Goal: Task Accomplishment & Management: Complete application form

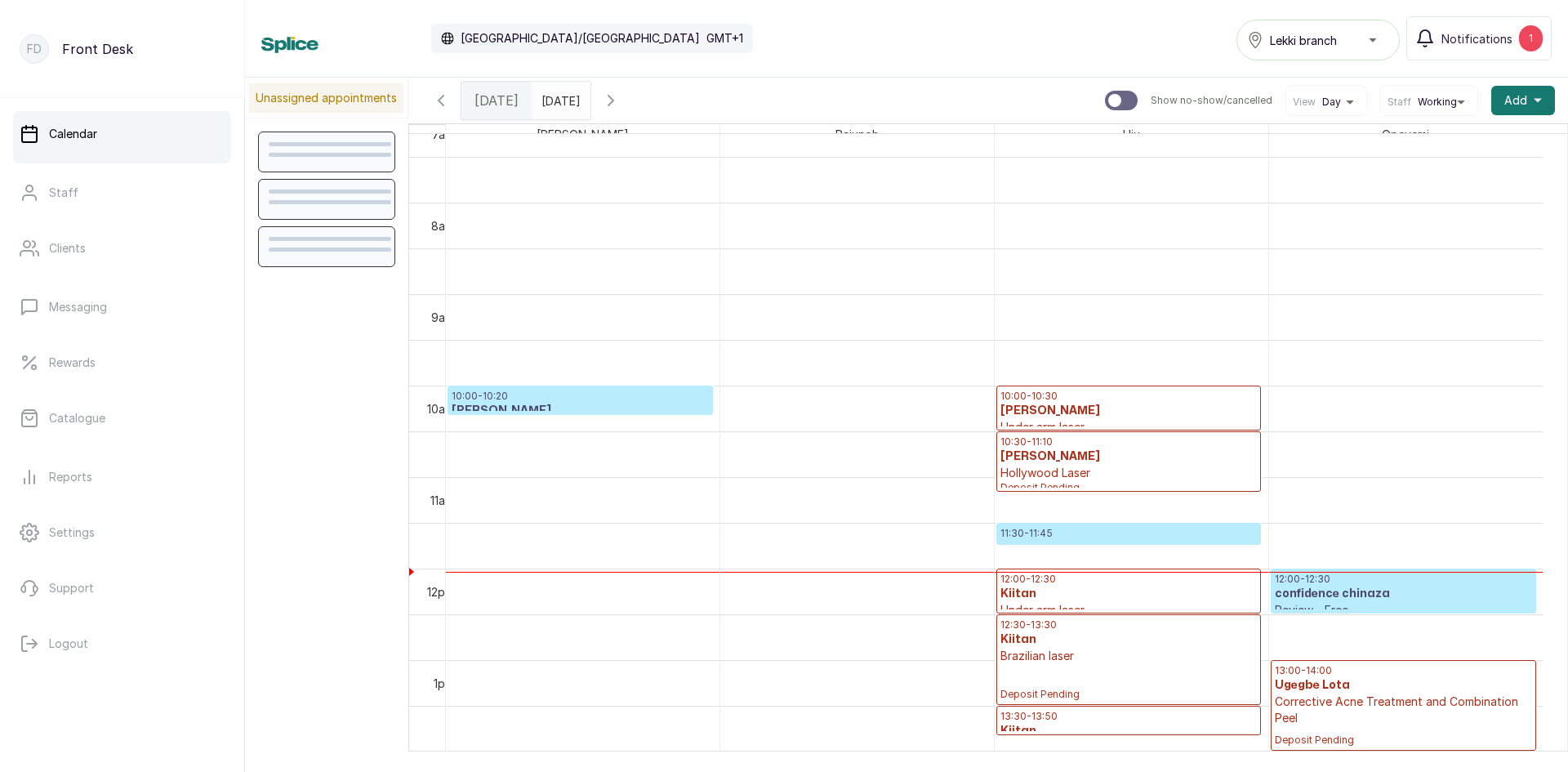
scroll to position [713, 0]
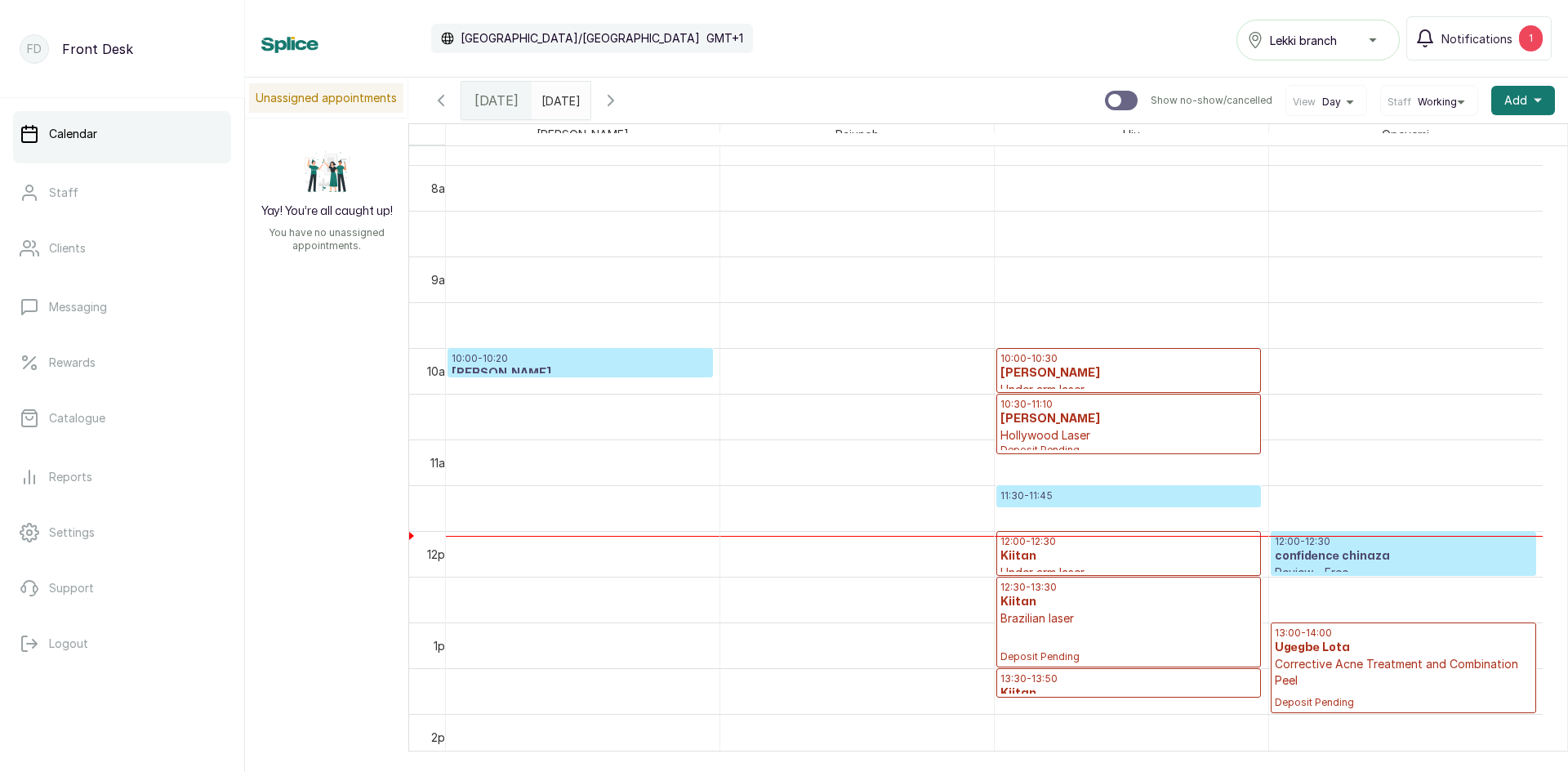
click at [1159, 496] on p "11:30 - 11:45" at bounding box center [1128, 496] width 256 height 13
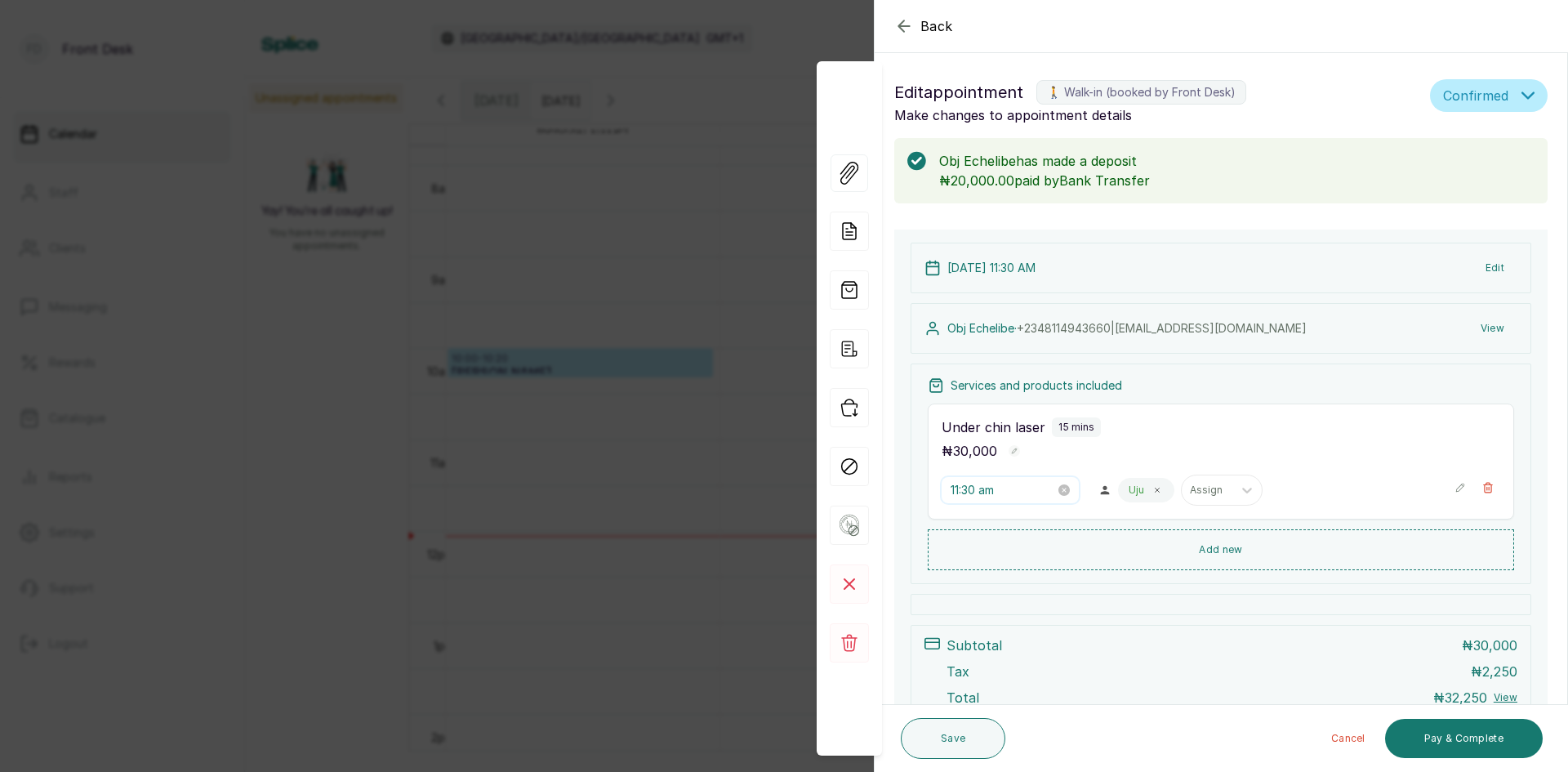
click at [1026, 491] on input "11:30 am" at bounding box center [1003, 490] width 105 height 18
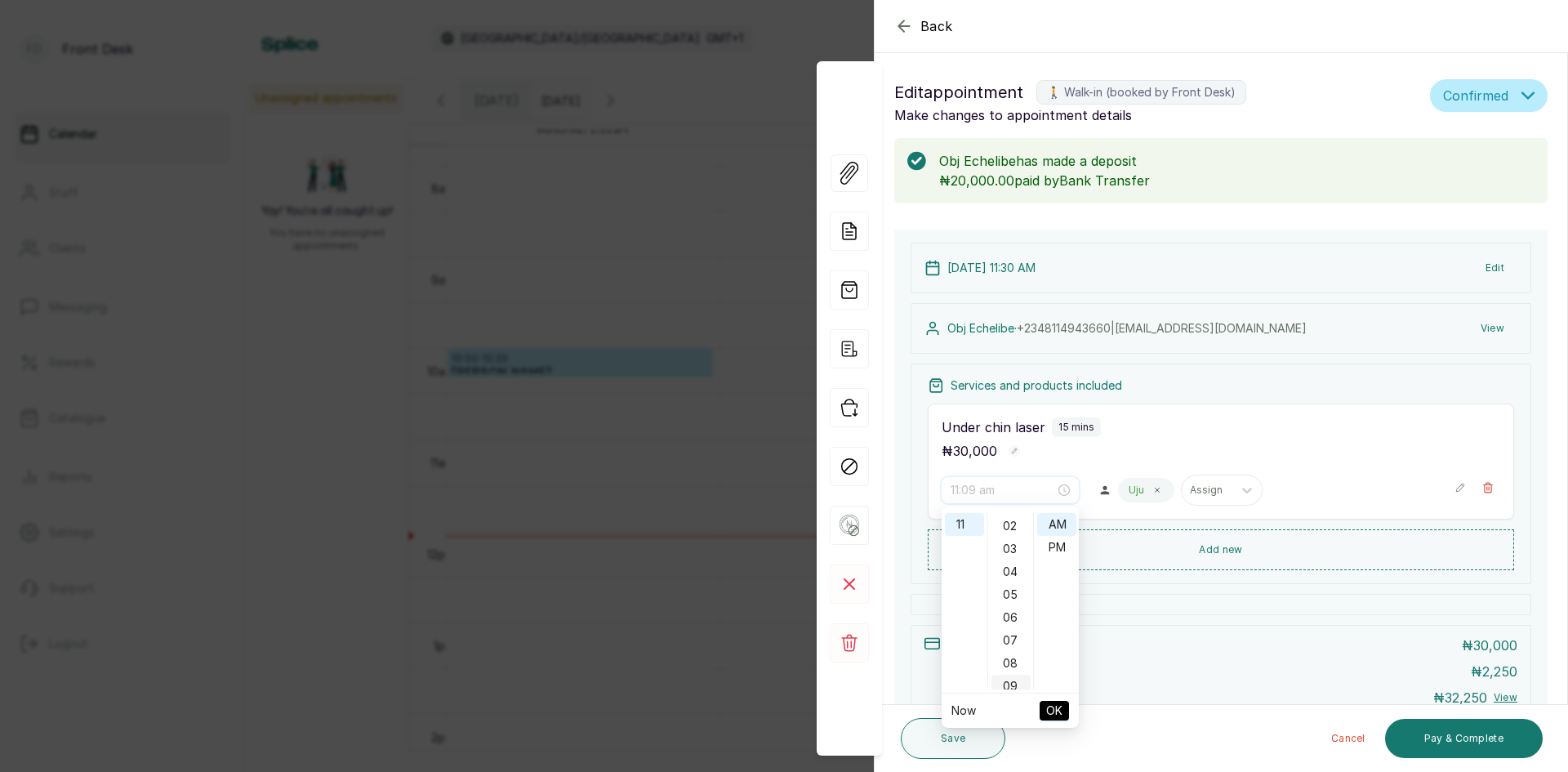
scroll to position [0, 0]
click at [1016, 527] on div "00" at bounding box center [1011, 525] width 39 height 23
type input "11:00 am"
click at [1064, 705] on button "OK" at bounding box center [1054, 711] width 29 height 20
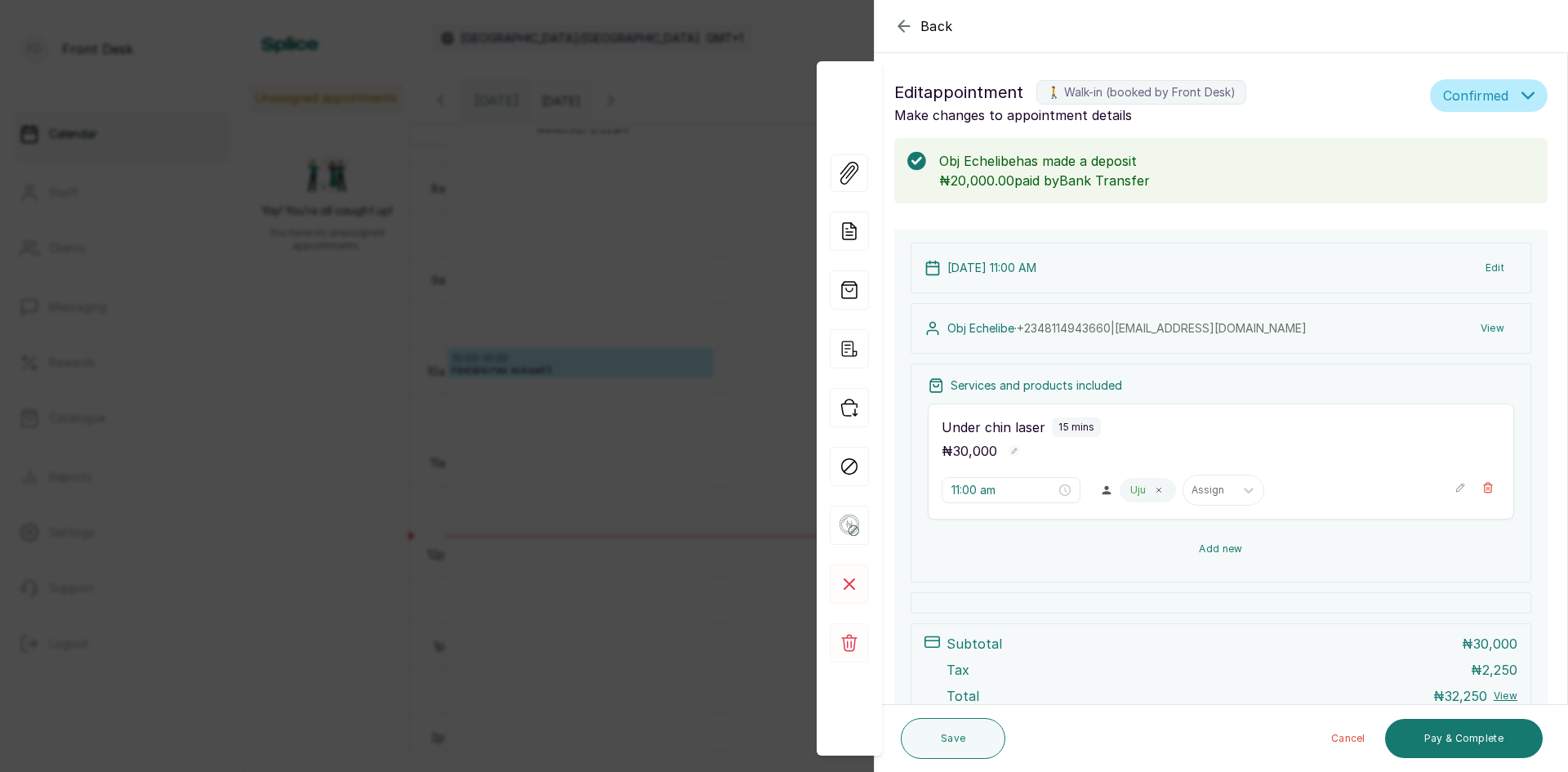
click at [1203, 547] on button "Add new" at bounding box center [1221, 549] width 587 height 39
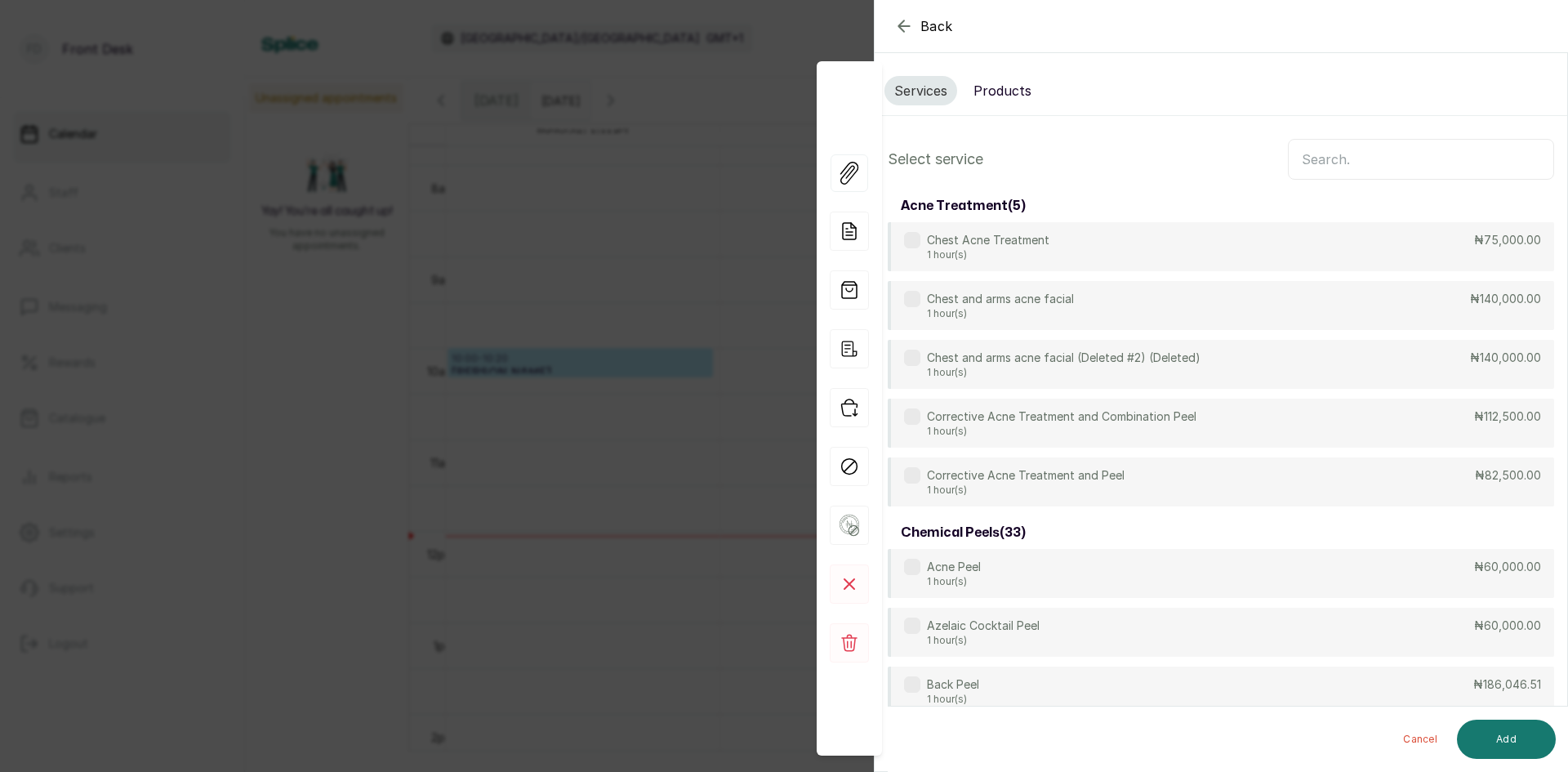
click at [1360, 167] on input "text" at bounding box center [1421, 159] width 266 height 41
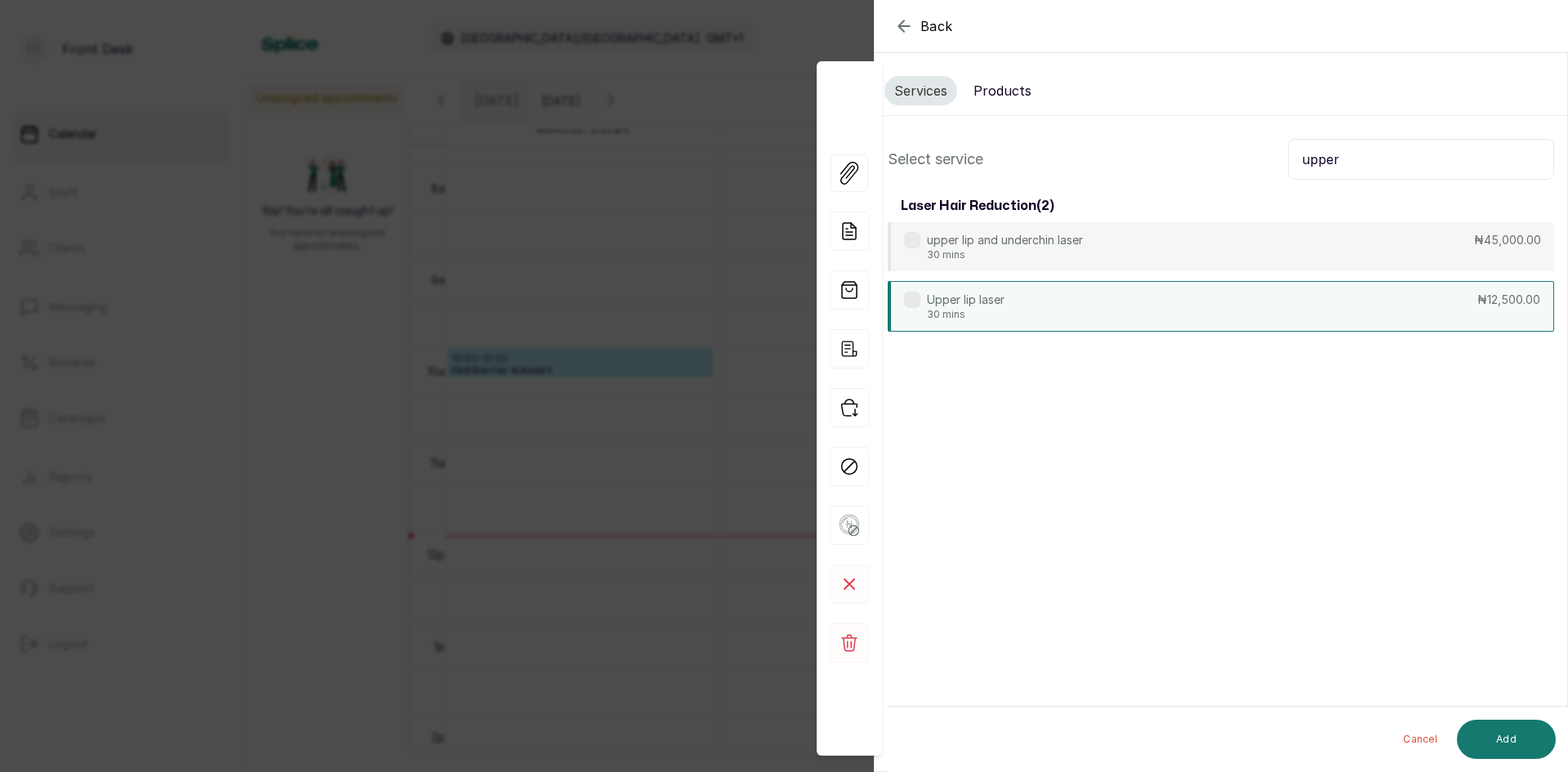
click at [1226, 325] on div "Upper lip laser 30 mins ₦12,500.00" at bounding box center [1220, 307] width 666 height 51
click at [1448, 153] on input "upper" at bounding box center [1421, 159] width 266 height 41
type input "u"
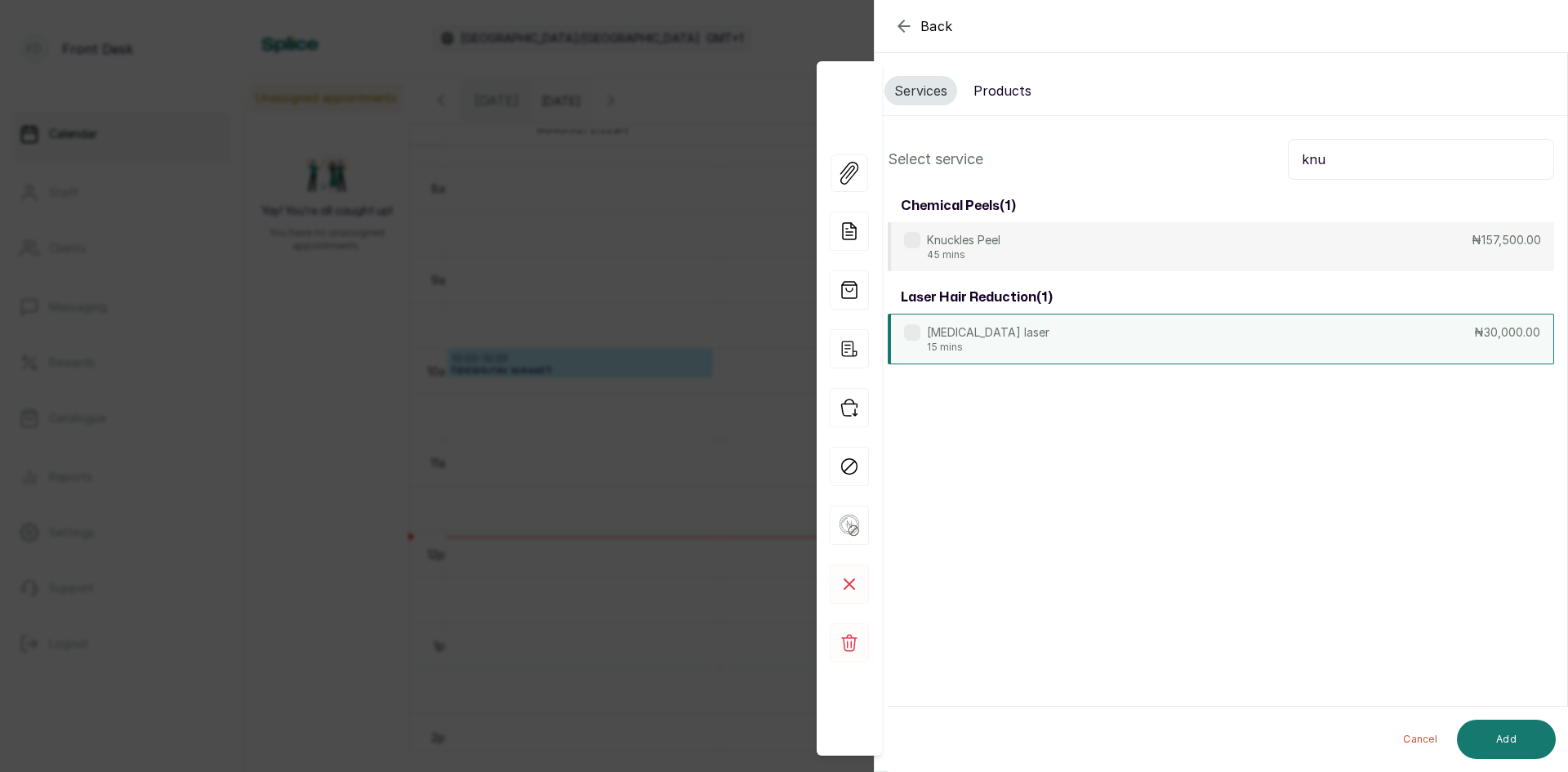
type input "knu"
click at [1430, 331] on div "[MEDICAL_DATA] laser 15 mins ₦30,000.00" at bounding box center [1220, 339] width 666 height 51
click at [922, 330] on div "[MEDICAL_DATA] laser 15 mins" at bounding box center [976, 339] width 145 height 30
click at [1491, 734] on button "Add" at bounding box center [1506, 739] width 99 height 39
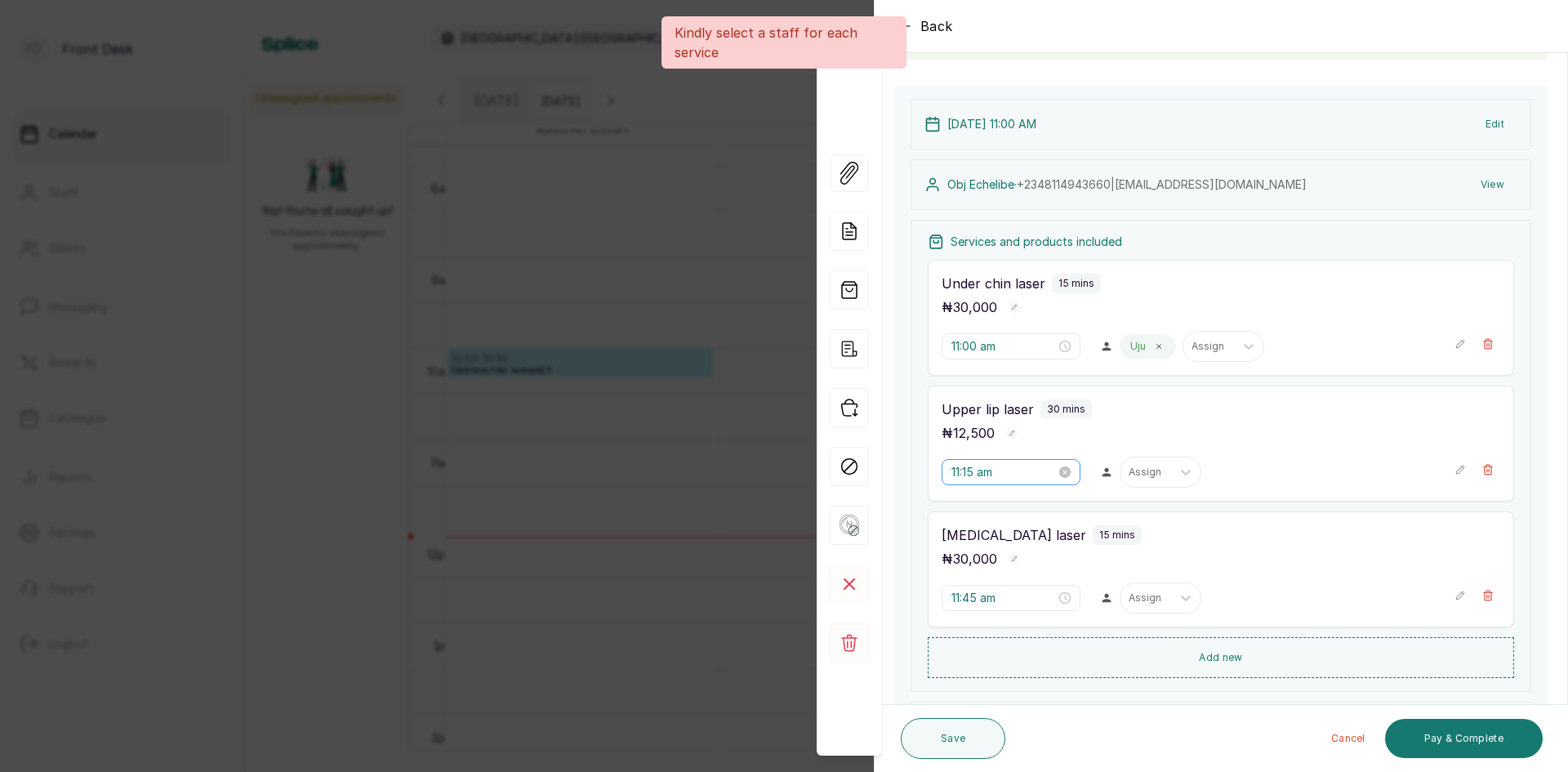
scroll to position [163, 0]
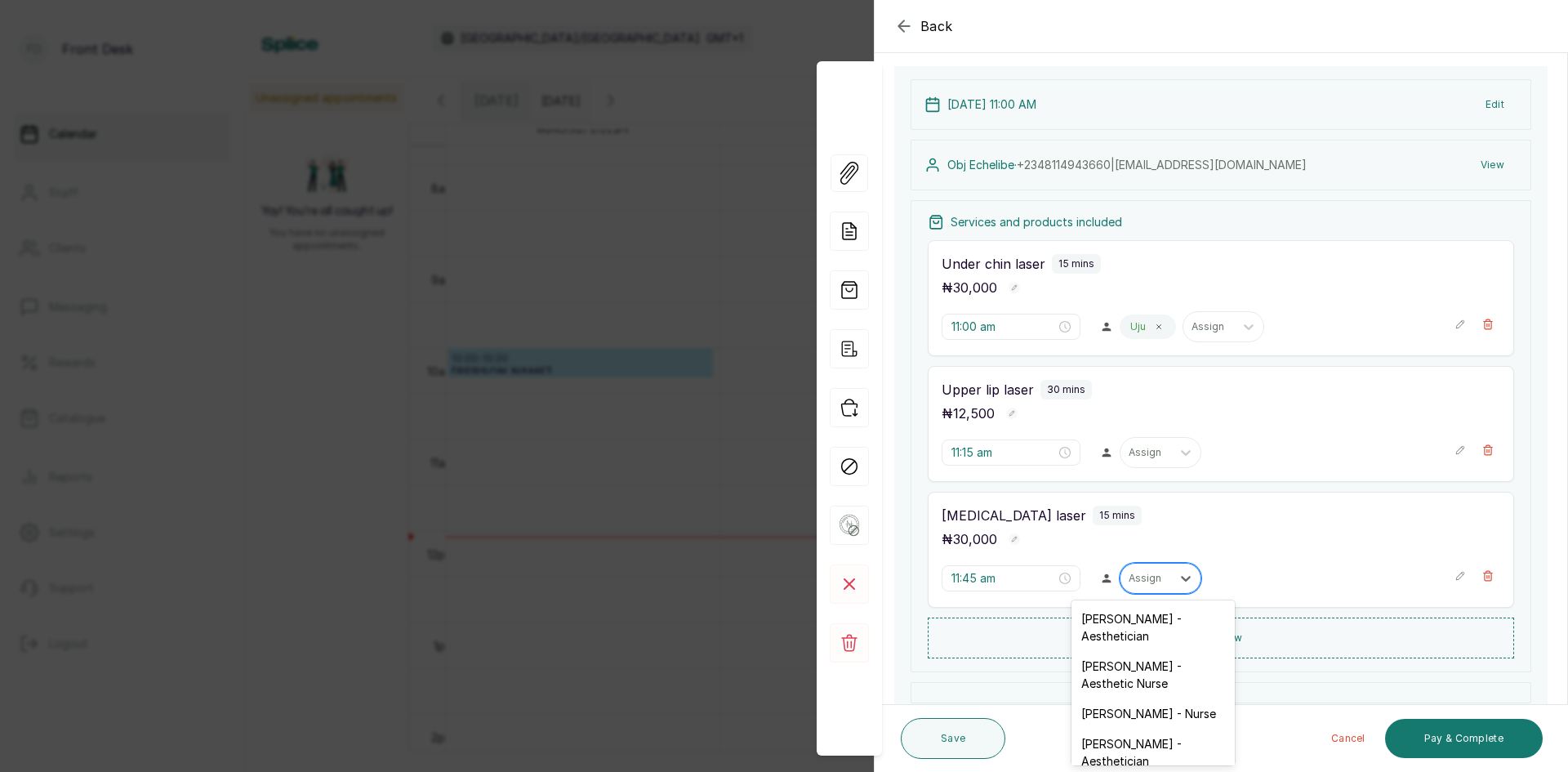
click at [1140, 581] on div at bounding box center [1145, 579] width 34 height 15
click at [1095, 673] on div "[PERSON_NAME] - Aesthetic Nurse" at bounding box center [1153, 674] width 163 height 48
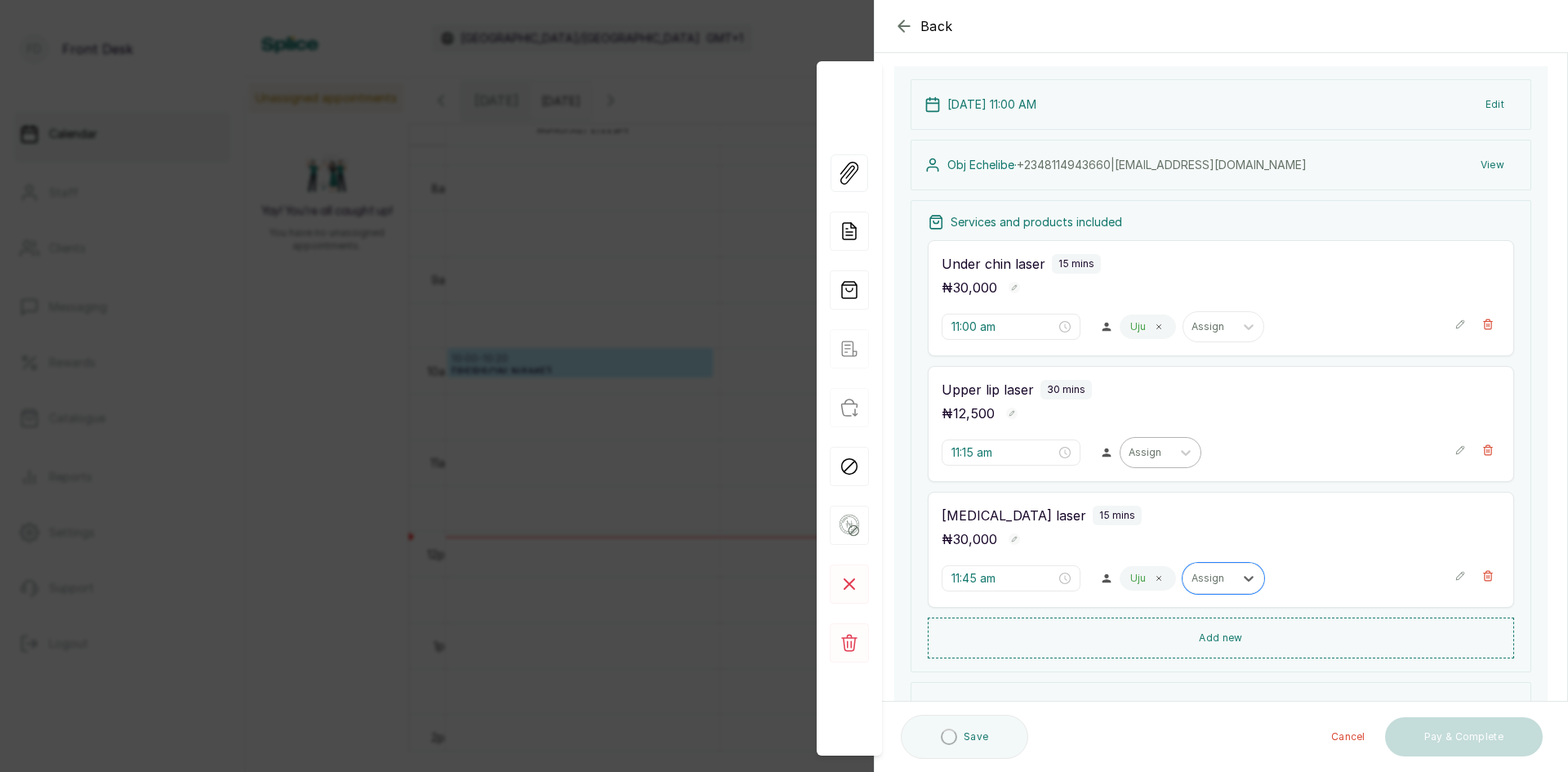
click at [1145, 454] on div at bounding box center [1145, 452] width 34 height 15
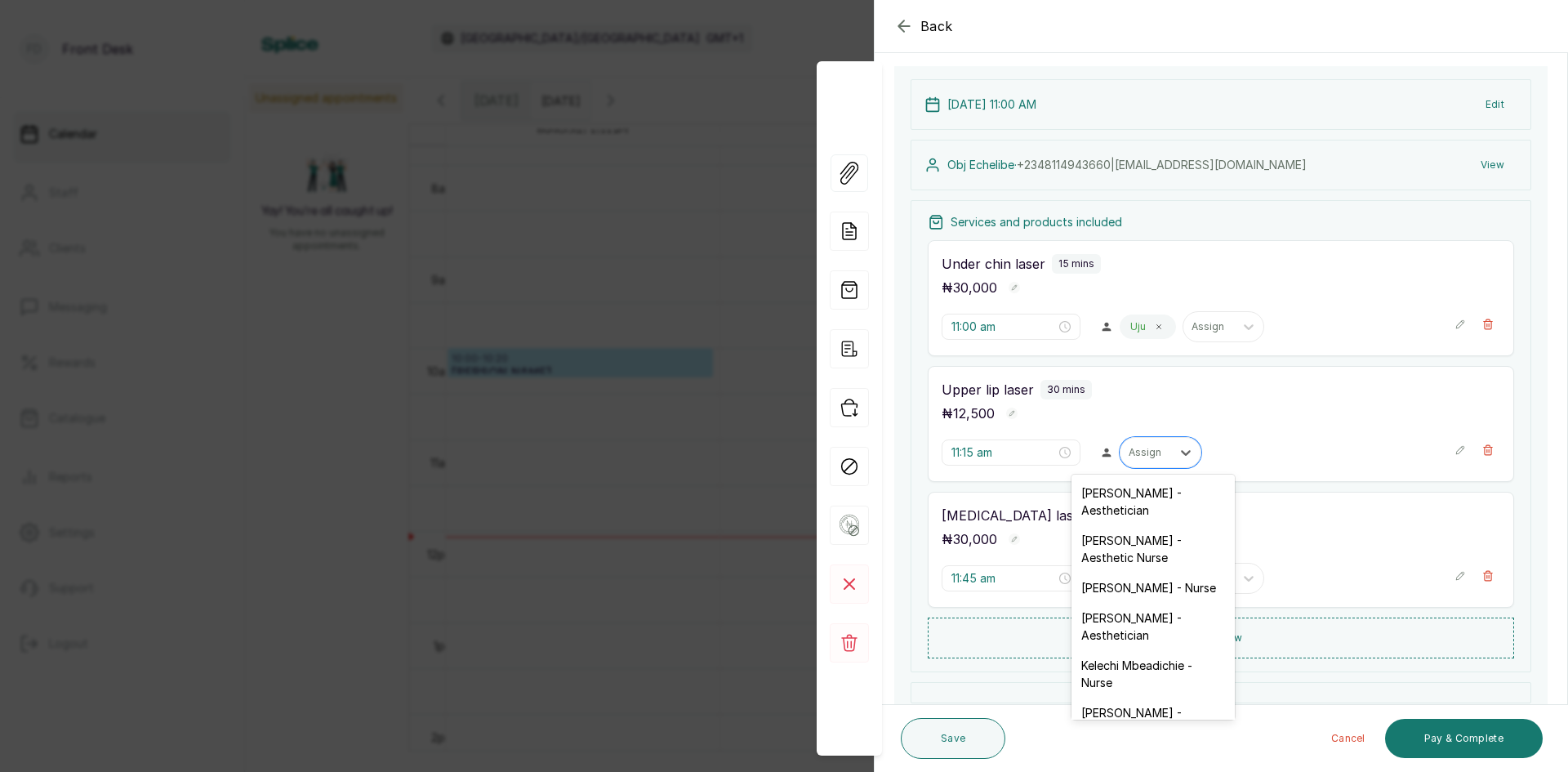
click at [1090, 543] on div "[PERSON_NAME] - Aesthetic Nurse" at bounding box center [1153, 549] width 163 height 48
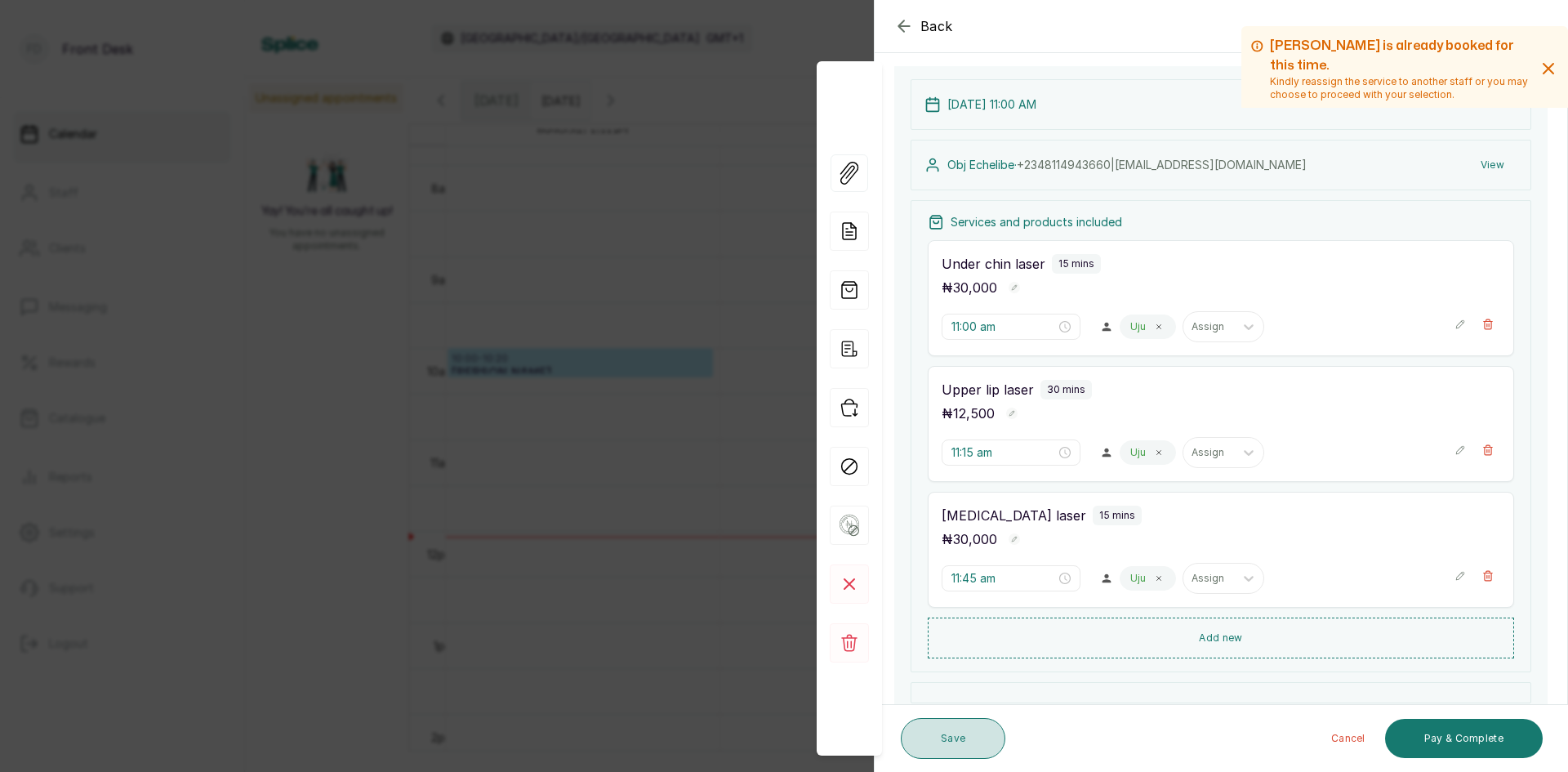
click at [968, 734] on button "Save" at bounding box center [953, 738] width 105 height 41
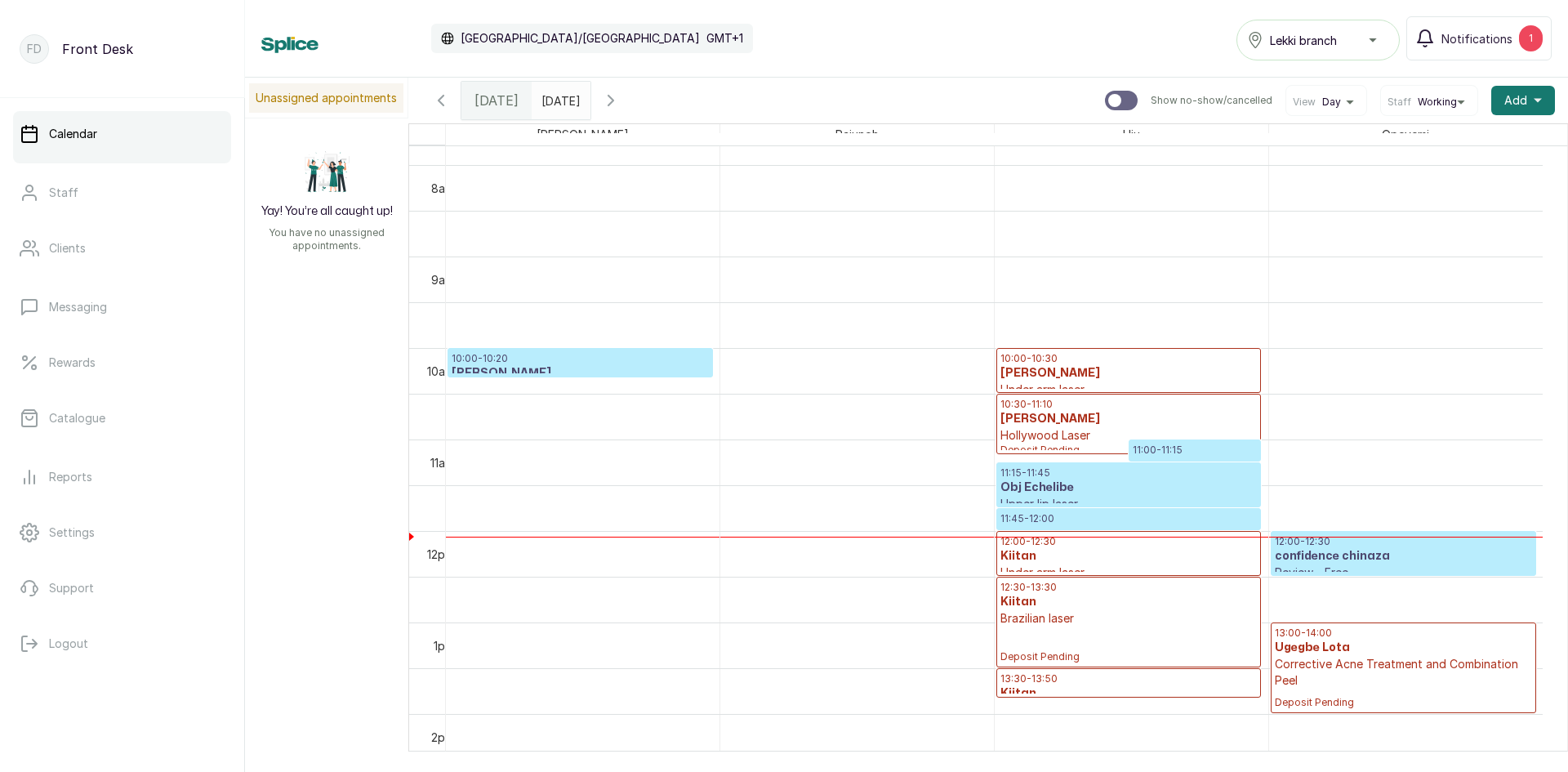
click at [1158, 617] on p "Brazilian laser" at bounding box center [1128, 619] width 256 height 16
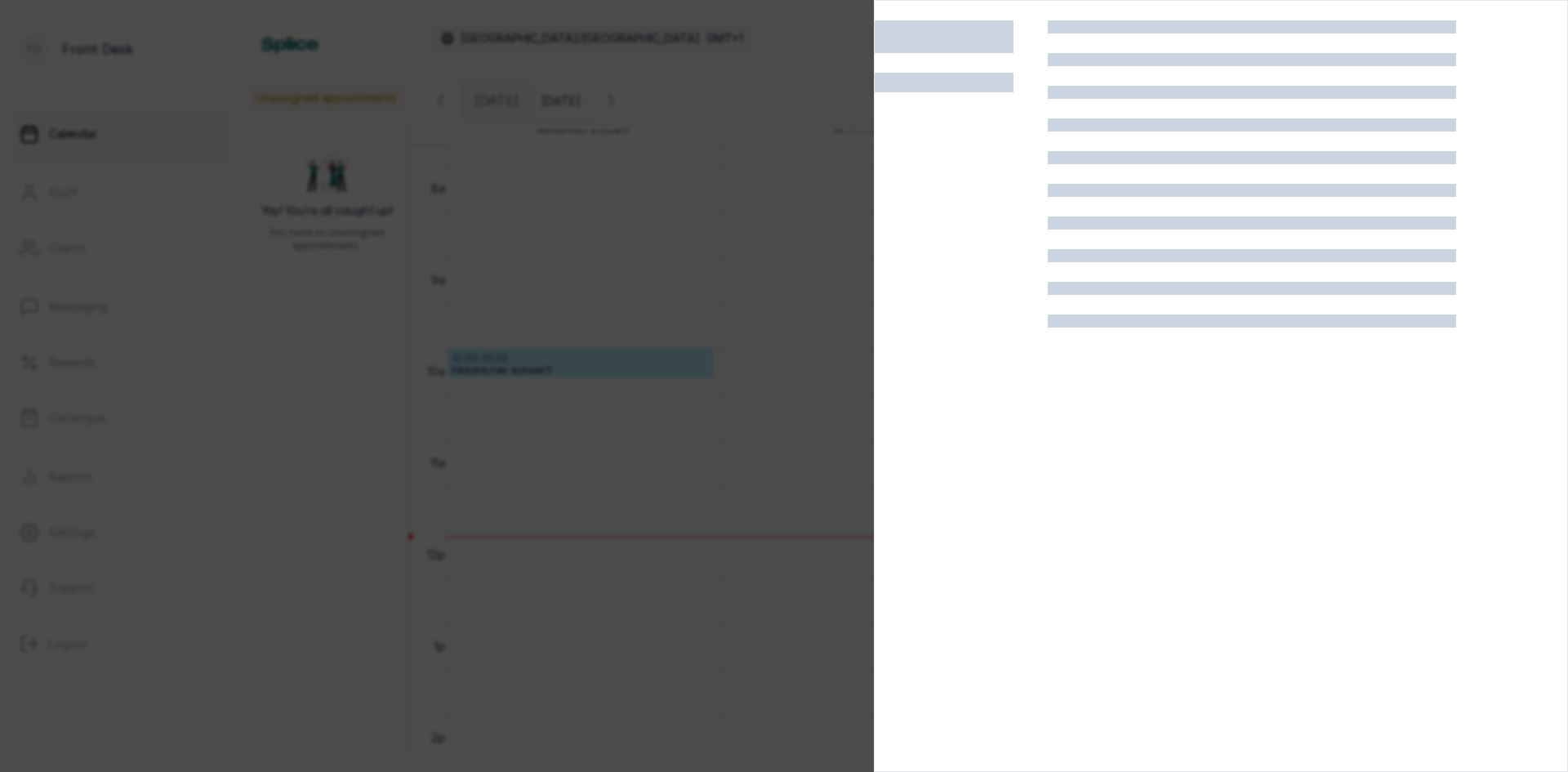
click at [1158, 617] on div at bounding box center [1252, 406] width 408 height 772
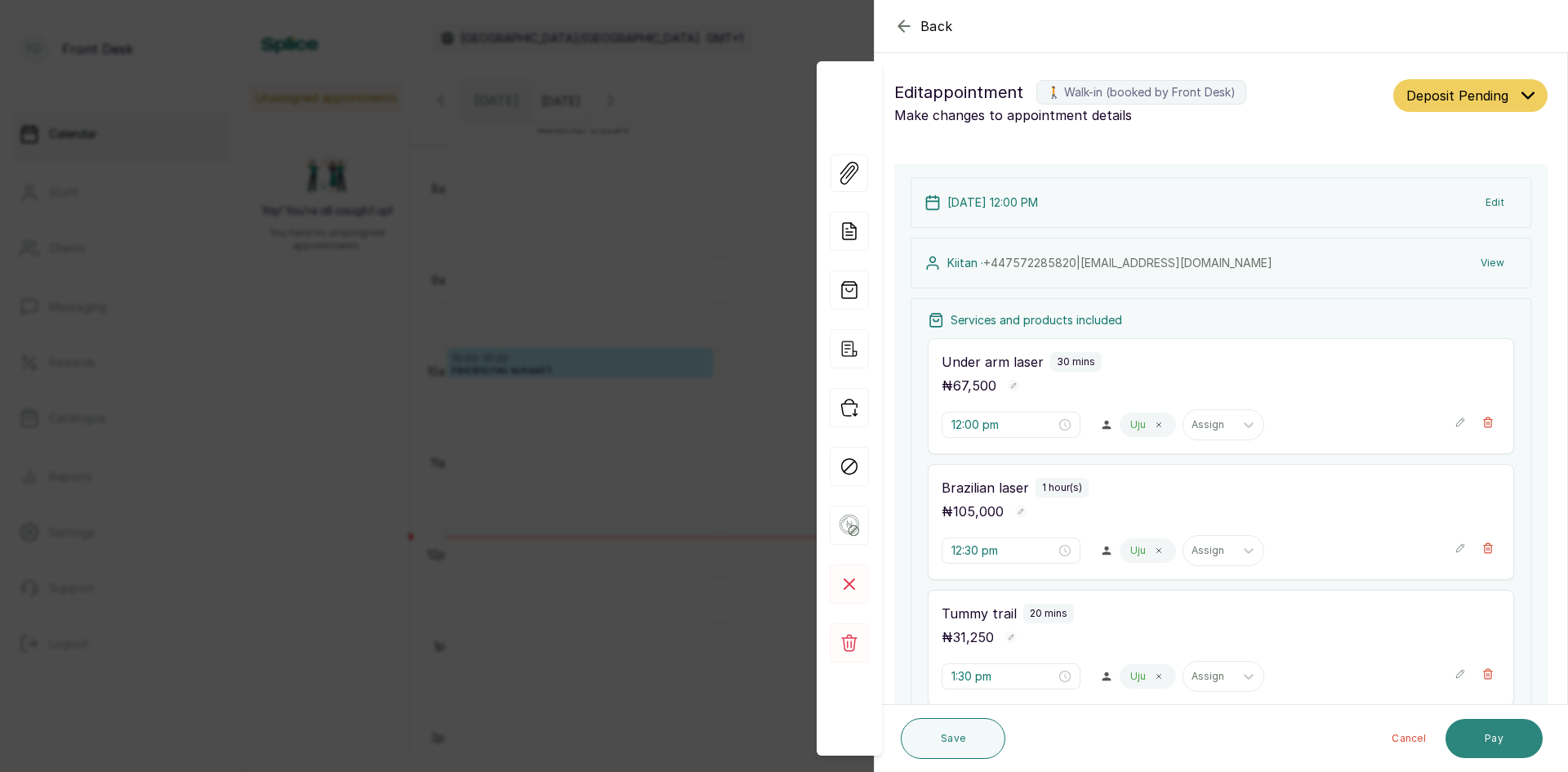
click at [1502, 739] on button "Pay" at bounding box center [1493, 738] width 97 height 39
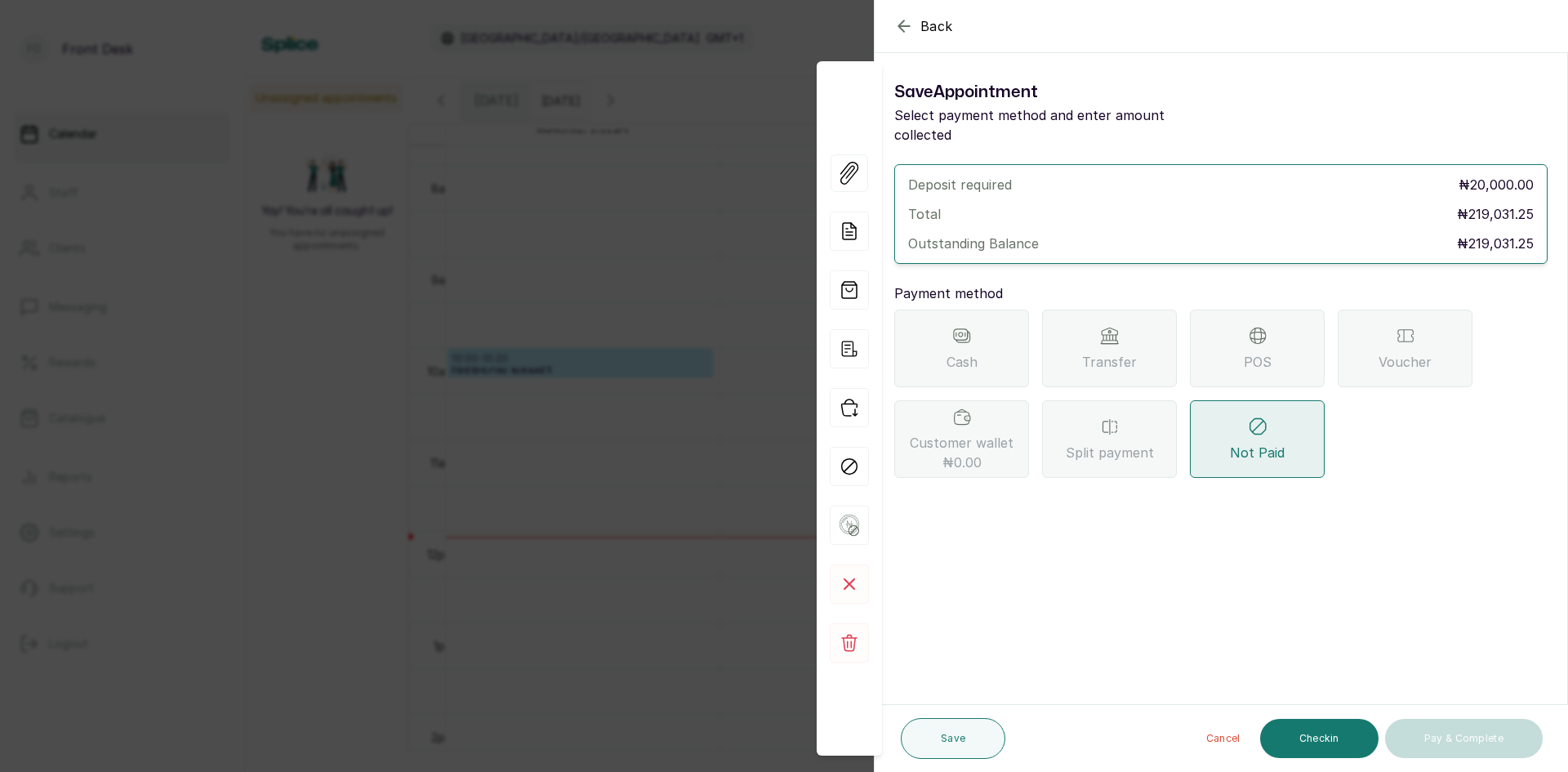
click at [1100, 326] on icon at bounding box center [1110, 336] width 20 height 20
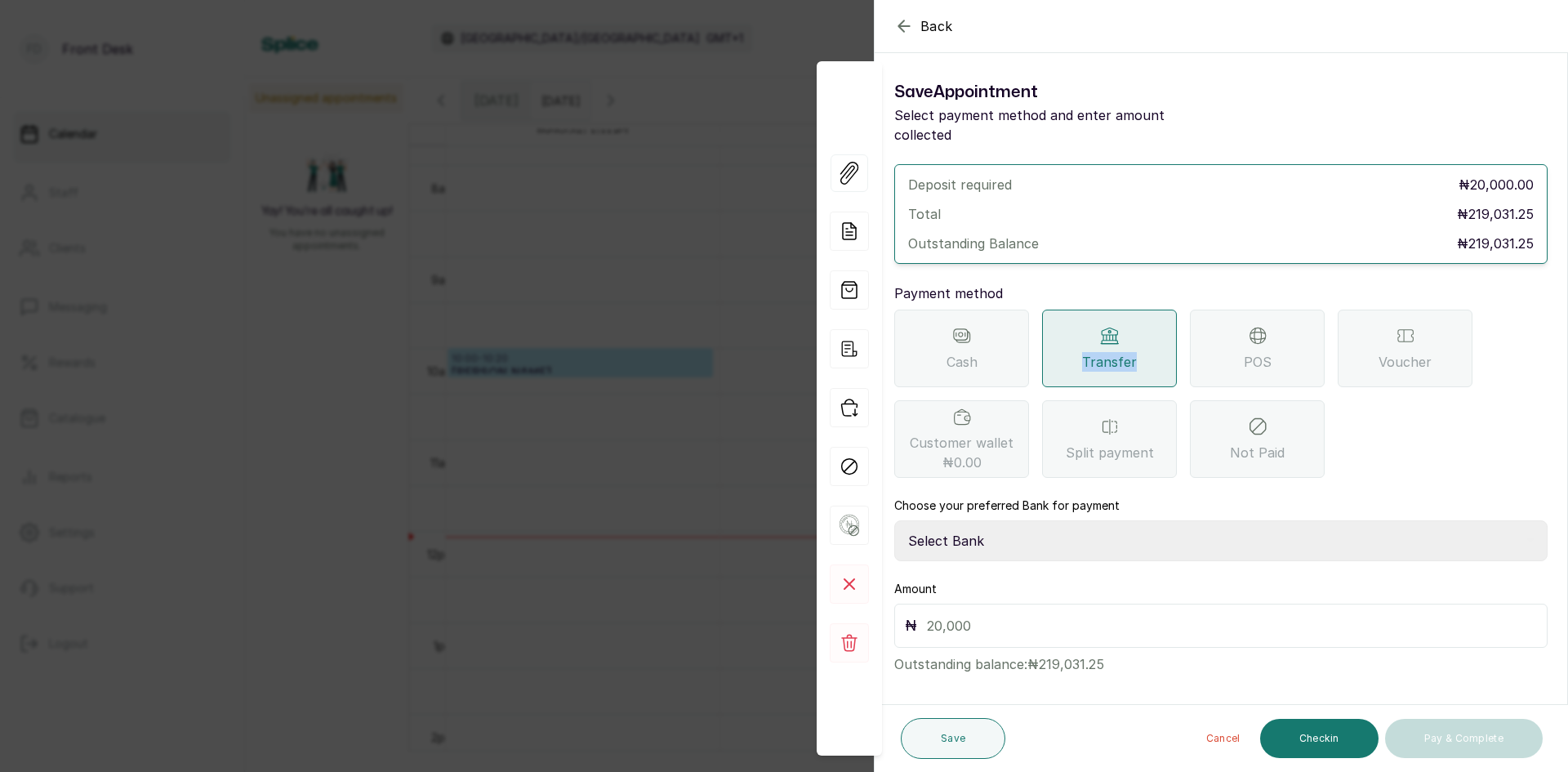
click at [1224, 522] on select "Select Bank [PERSON_NAME] Fairmoney Microfinance Bank SKN ANALYTICS MED AESTH. …" at bounding box center [1220, 541] width 653 height 41
select select "43272bc0-21c6-4b19-b9fb-c2093b8603c2"
click at [894, 520] on select "Select Bank [PERSON_NAME] Fairmoney Microfinance Bank SKN ANALYTICS MED AESTH. …" at bounding box center [1220, 541] width 653 height 41
click at [1126, 581] on div "Amount ₦ Outstanding balance: ₦219,031.25" at bounding box center [1220, 628] width 653 height 93
click at [1099, 615] on input "text" at bounding box center [1231, 626] width 610 height 23
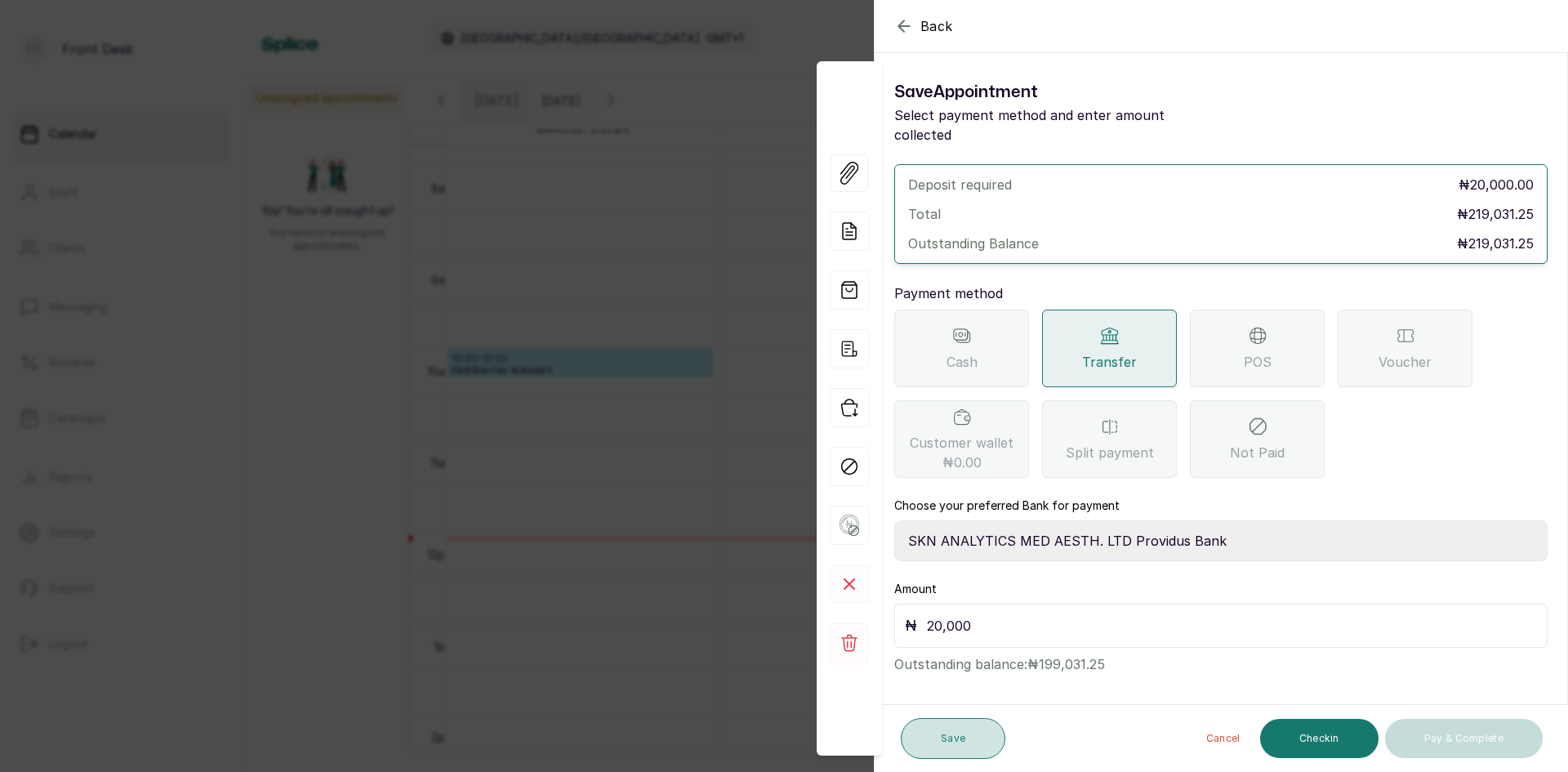
type input "20,000"
click at [957, 732] on button "Save" at bounding box center [953, 738] width 105 height 41
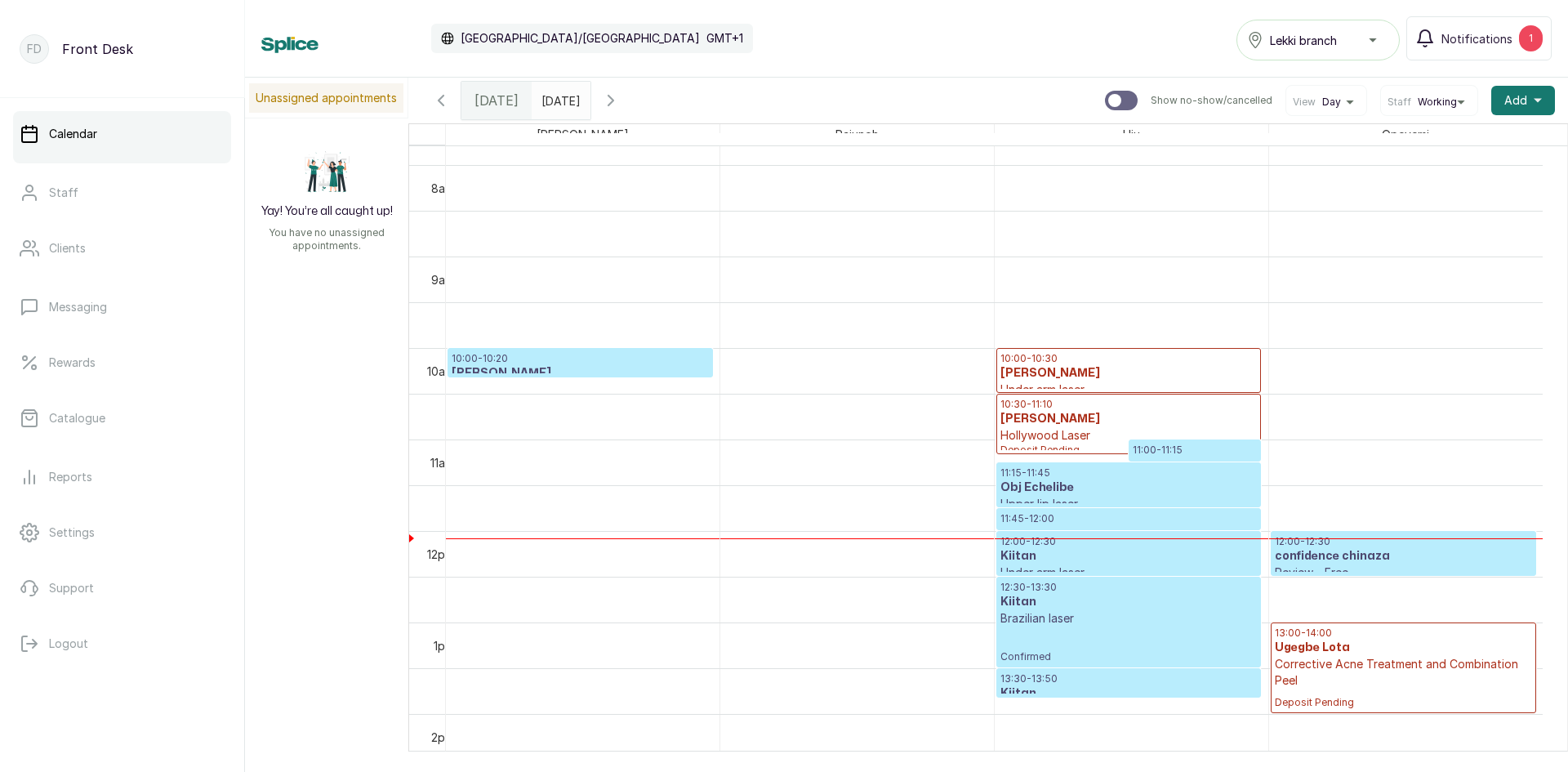
click at [1077, 595] on h3 "Kiitan" at bounding box center [1128, 602] width 256 height 16
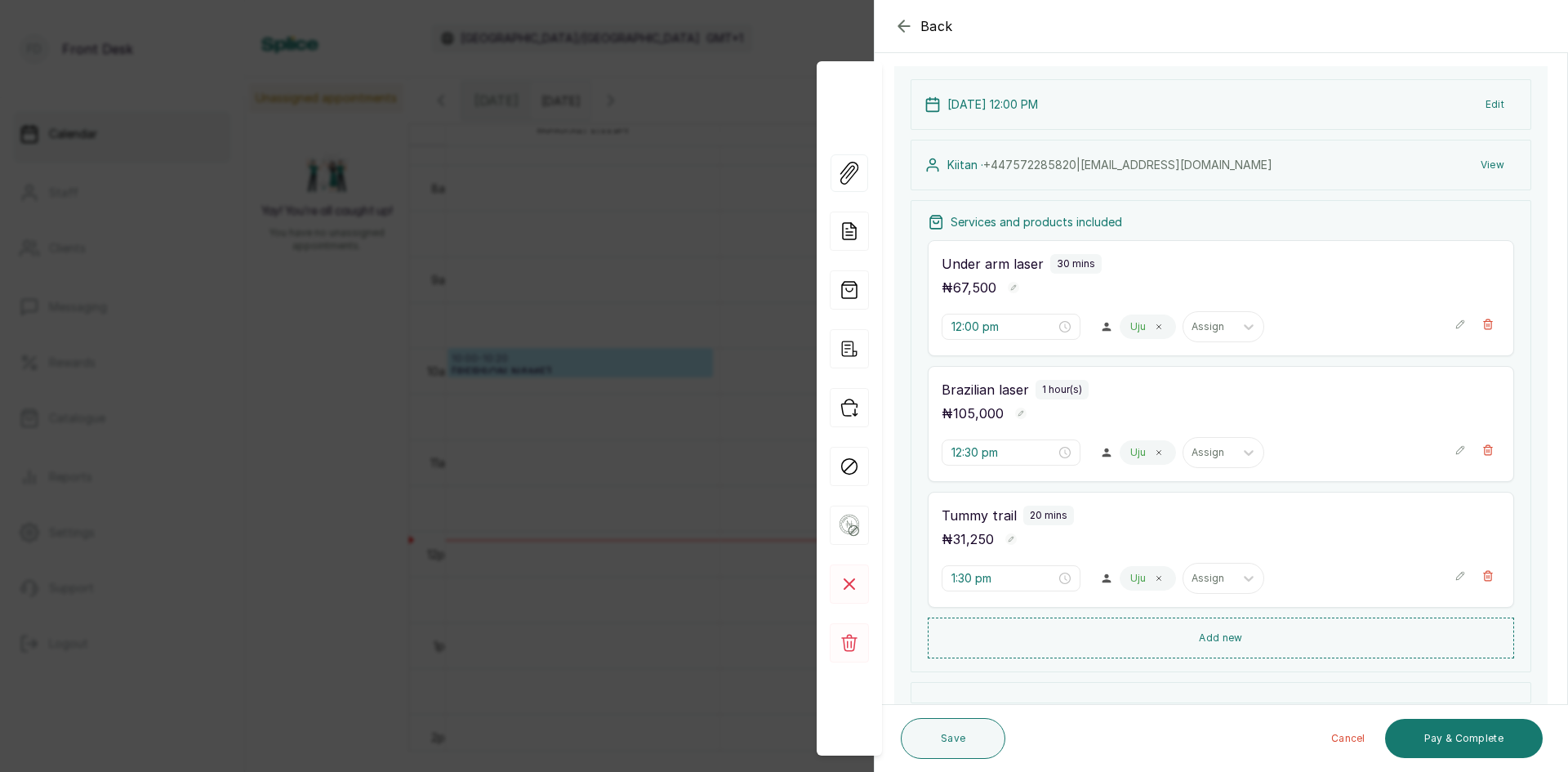
click at [208, 267] on div "Back Appointment Details Edit appointment 🚶 Walk-in (booked by Front Desk) Make…" at bounding box center [784, 386] width 1568 height 772
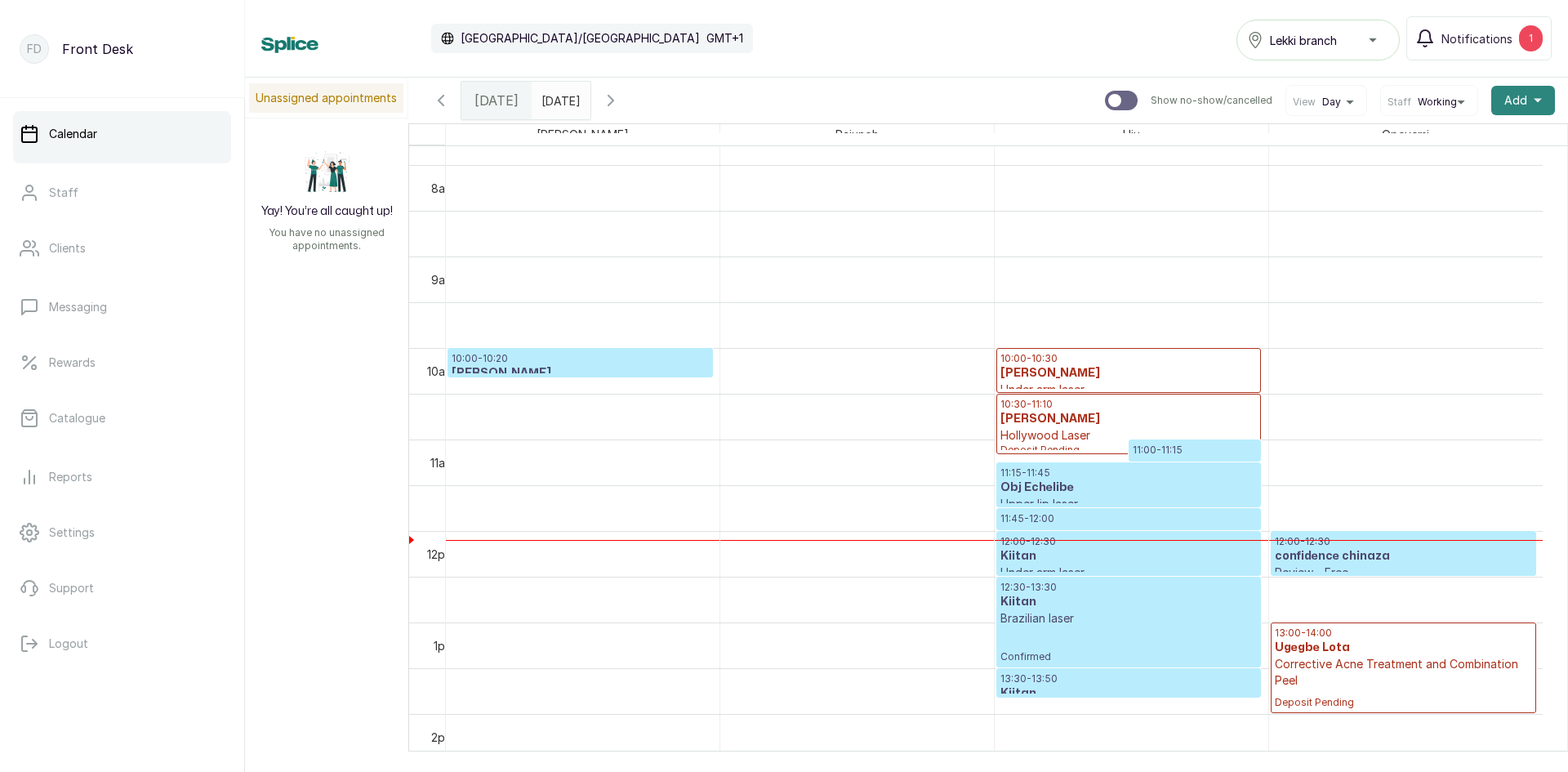
click at [1504, 103] on span "Add" at bounding box center [1516, 101] width 23 height 16
click at [1446, 139] on span "Add Appointment" at bounding box center [1462, 144] width 156 height 20
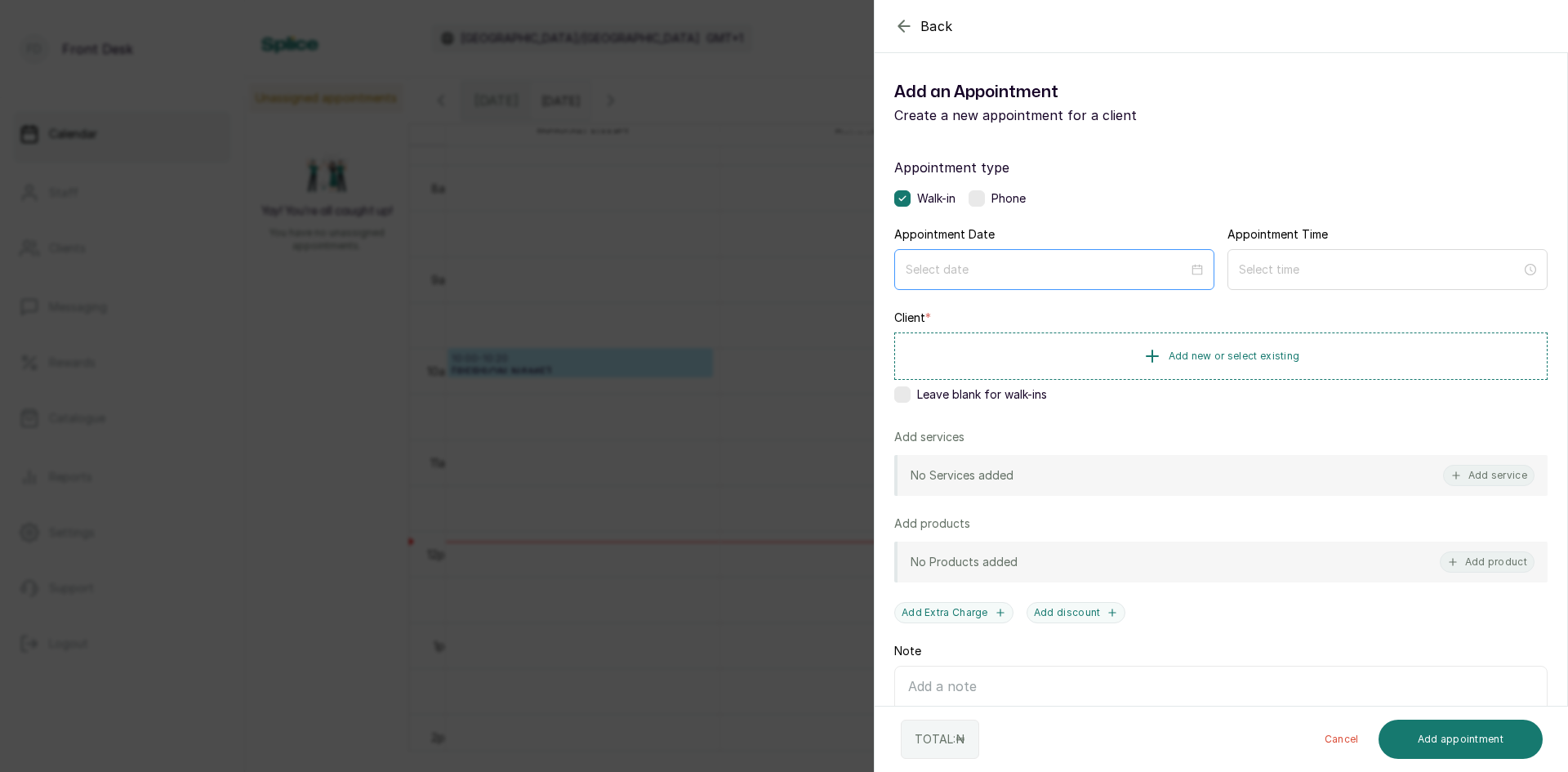
click at [1137, 260] on div at bounding box center [1054, 270] width 320 height 41
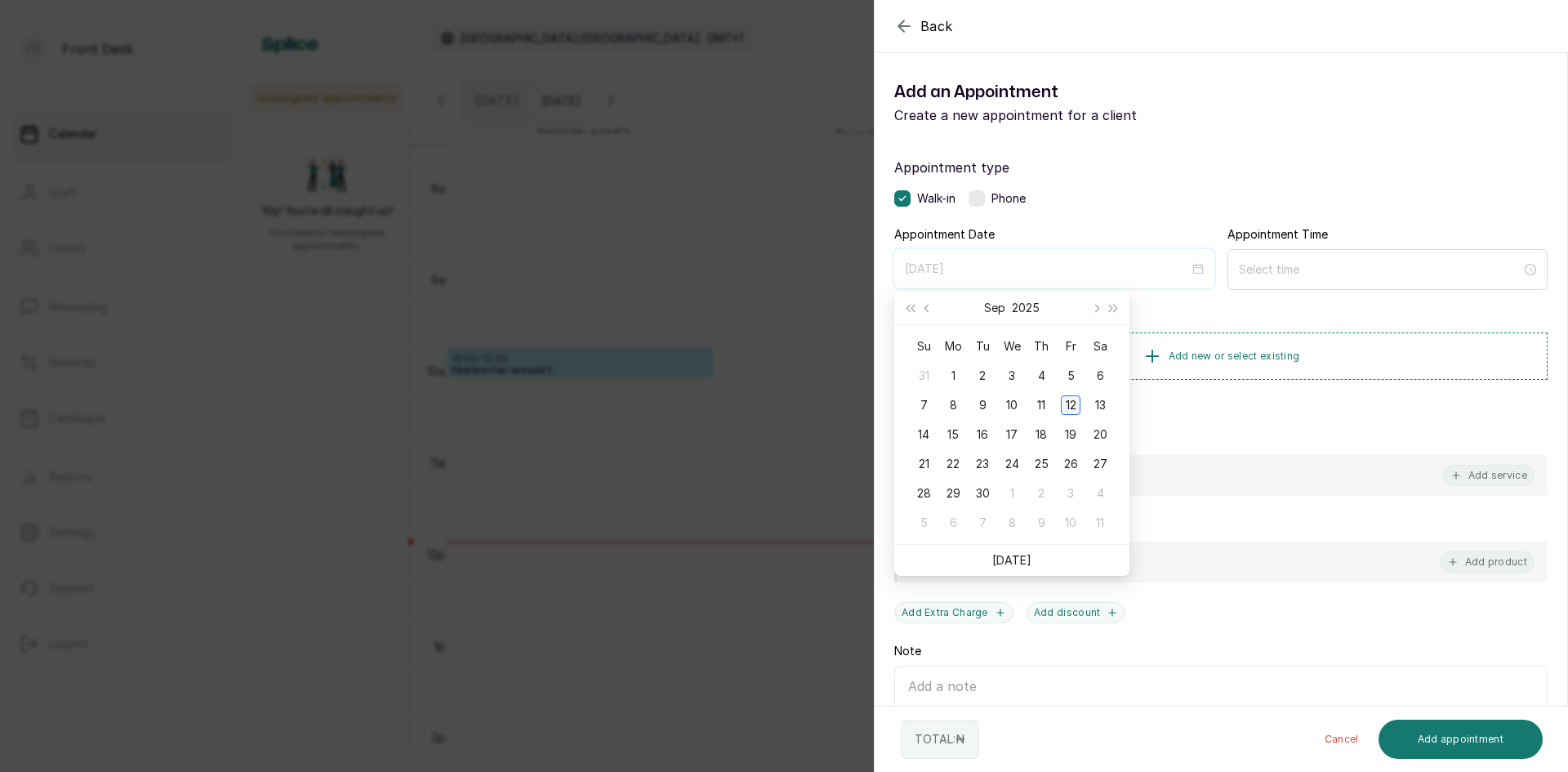
type input "[DATE]"
click at [1081, 404] on td "12" at bounding box center [1071, 405] width 29 height 30
click at [1081, 404] on div "Client * Add new or select existing Leave blank for walk-ins" at bounding box center [1220, 360] width 653 height 100
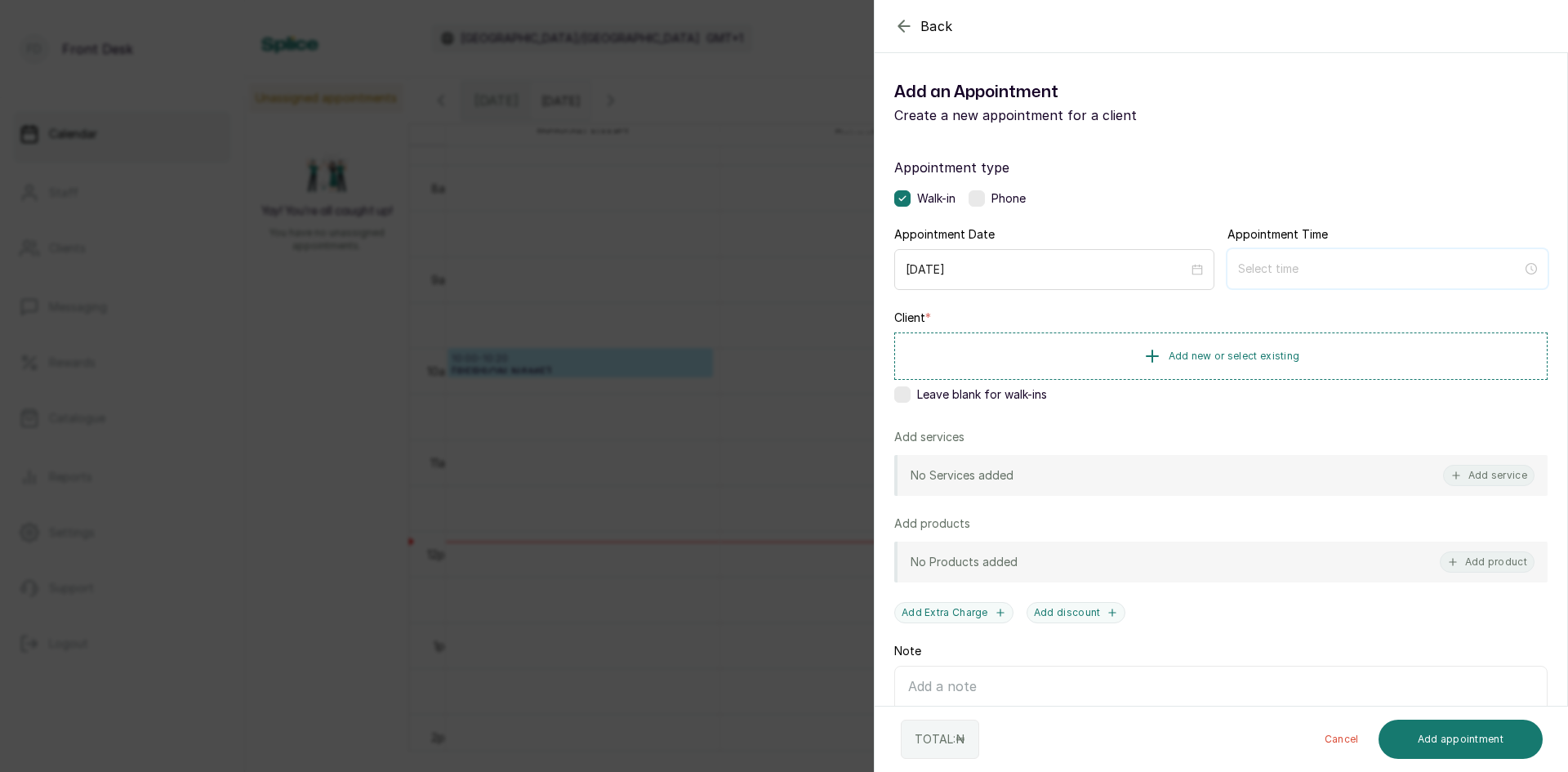
click at [1251, 277] on input at bounding box center [1380, 269] width 284 height 18
click at [1234, 355] on div "02" at bounding box center [1244, 356] width 39 height 23
type input "2:00 pm"
click at [1338, 334] on div "PM" at bounding box center [1337, 333] width 39 height 23
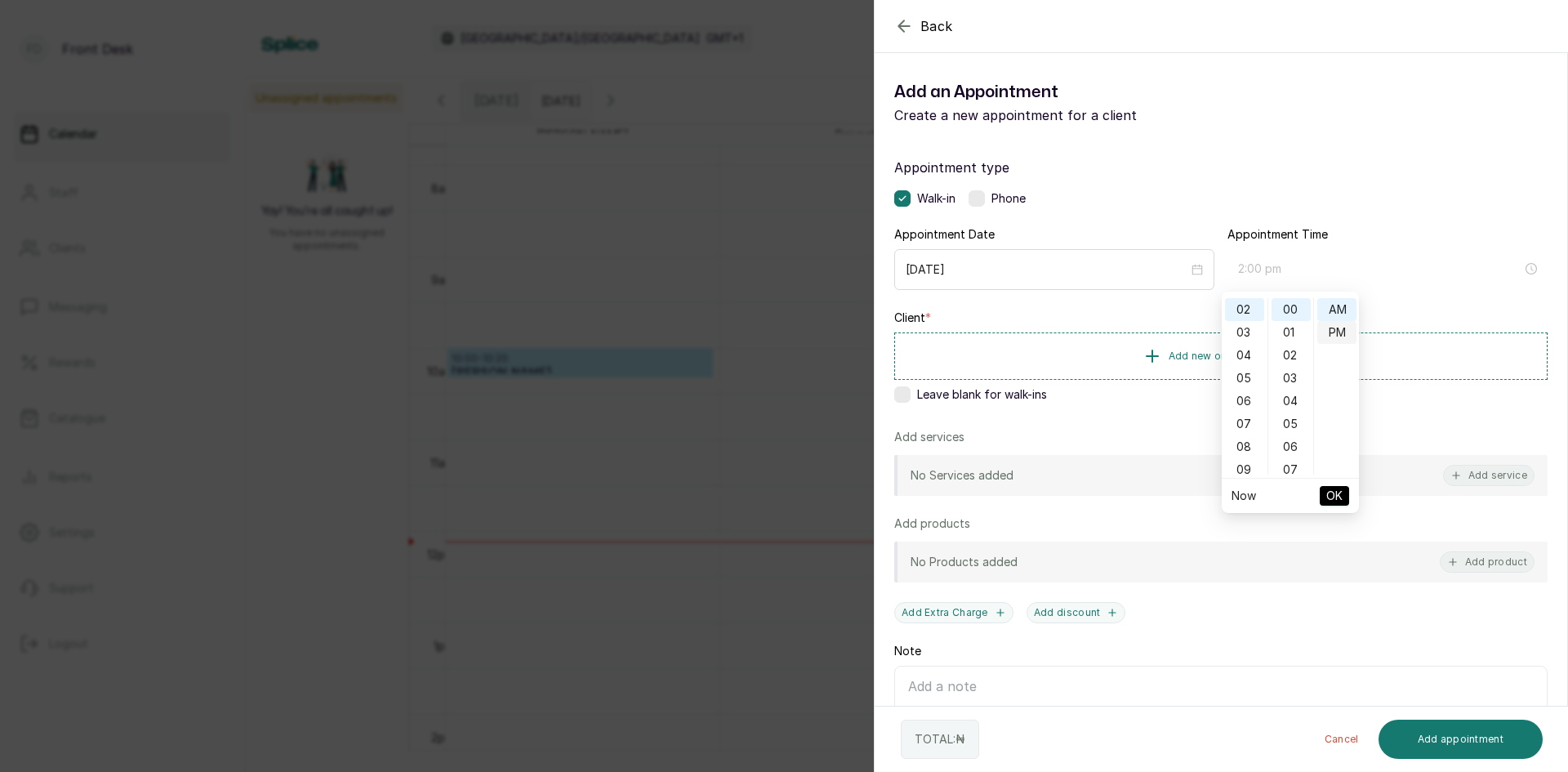
click at [1338, 334] on ul "AM PM" at bounding box center [1336, 386] width 46 height 176
click at [1347, 500] on button "OK" at bounding box center [1335, 496] width 29 height 20
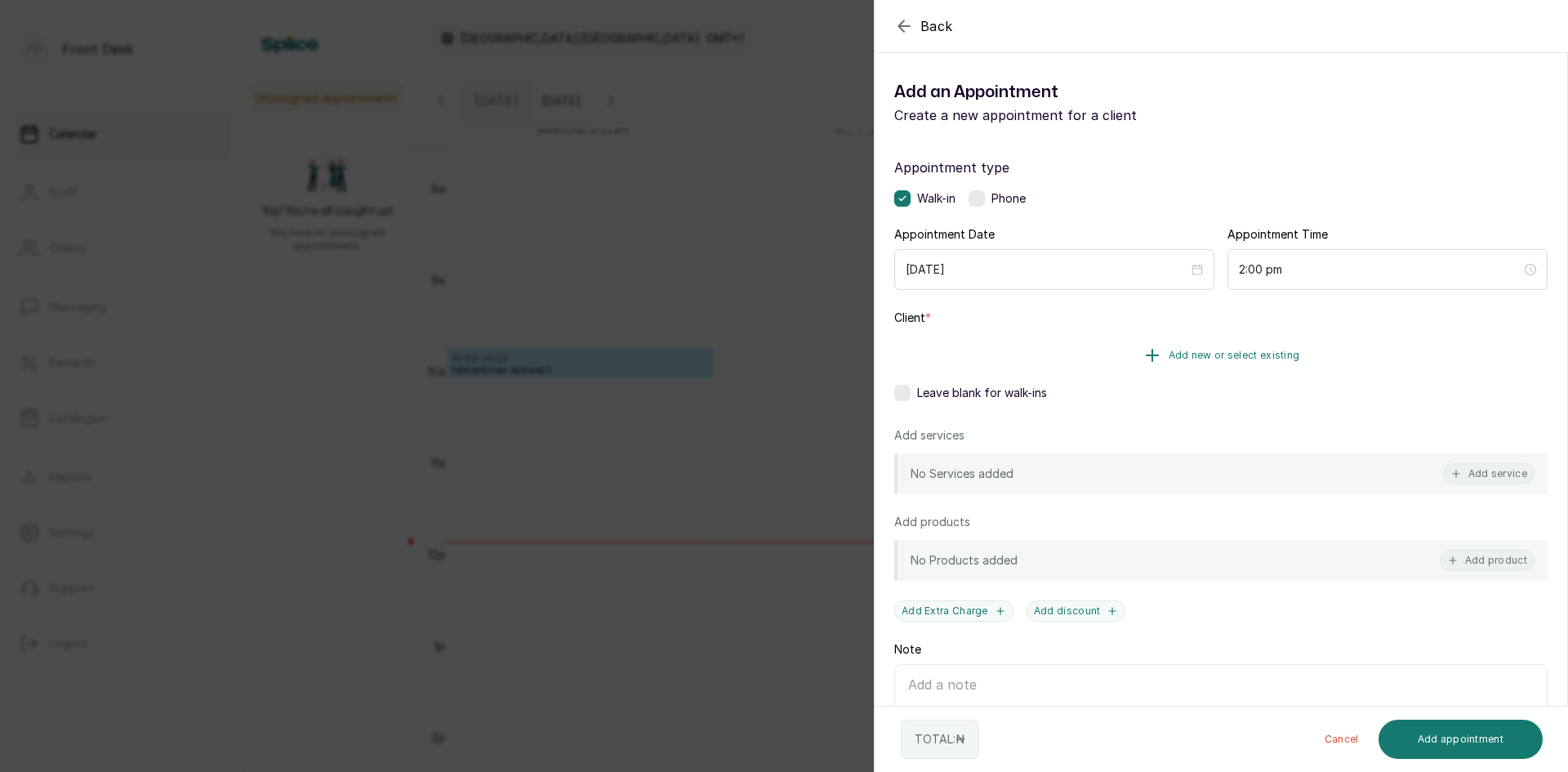
click at [1221, 347] on button "Add new or select existing" at bounding box center [1220, 356] width 653 height 46
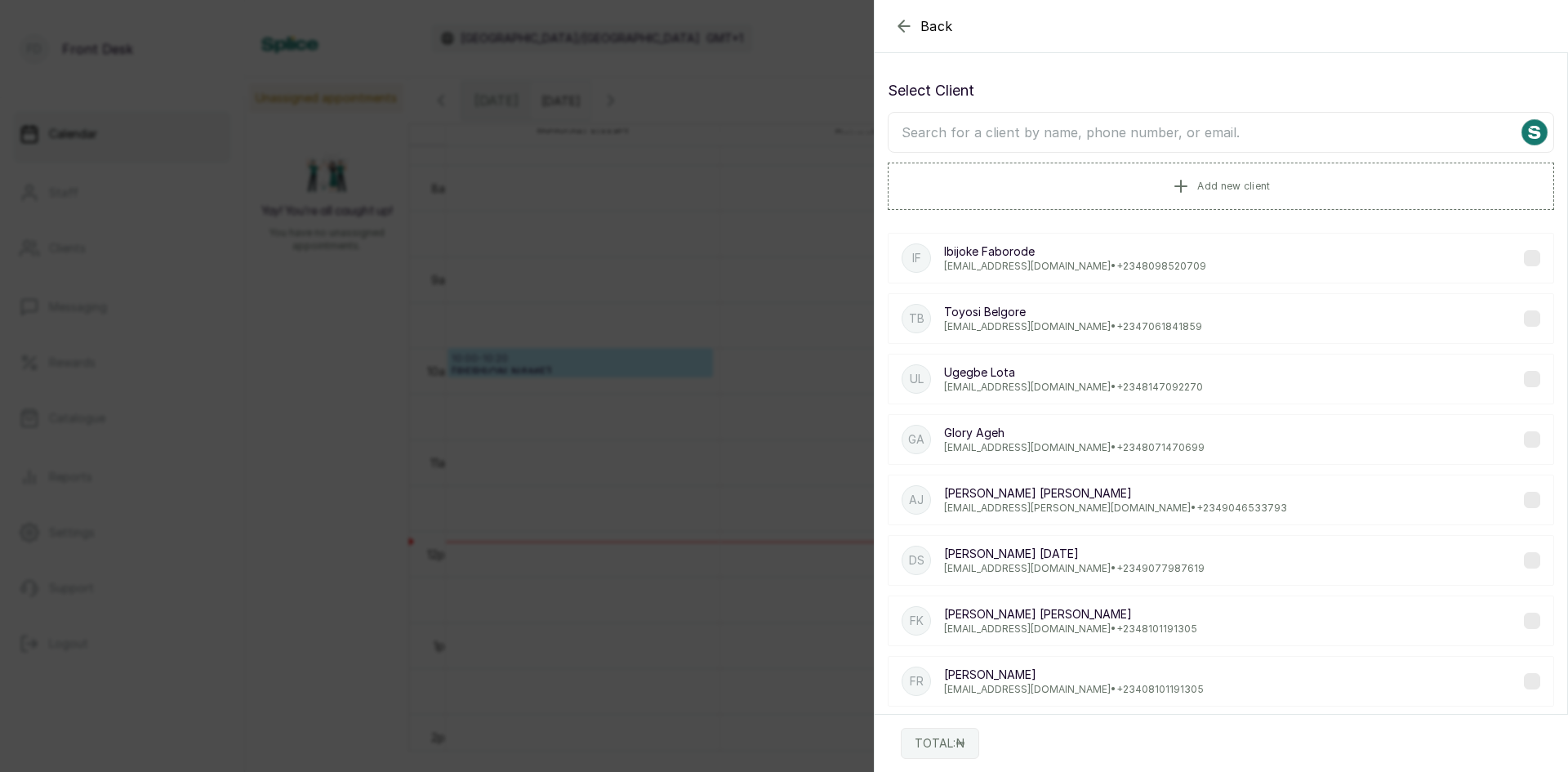
click at [1179, 125] on input "text" at bounding box center [1220, 133] width 666 height 41
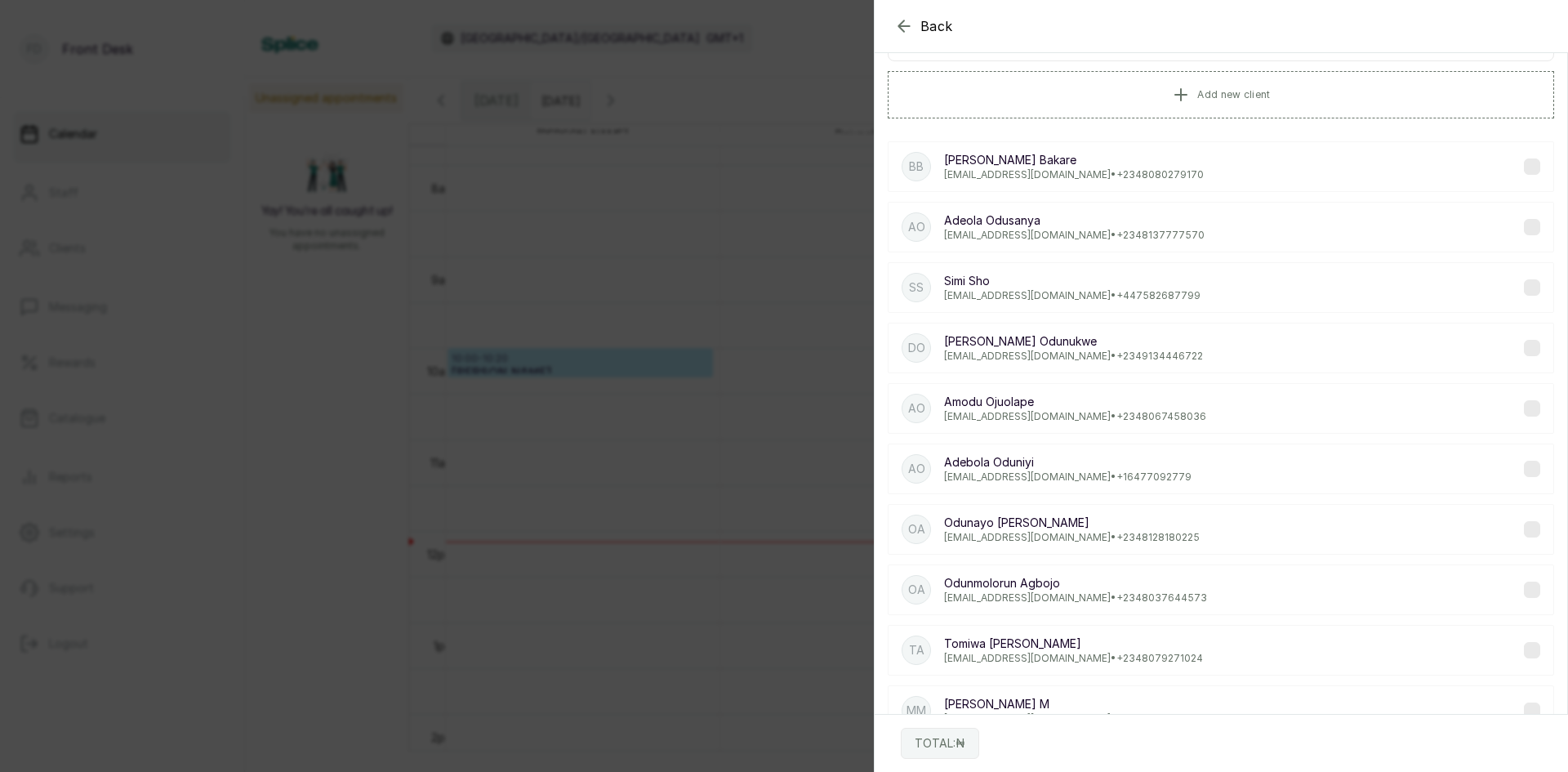
scroll to position [0, 0]
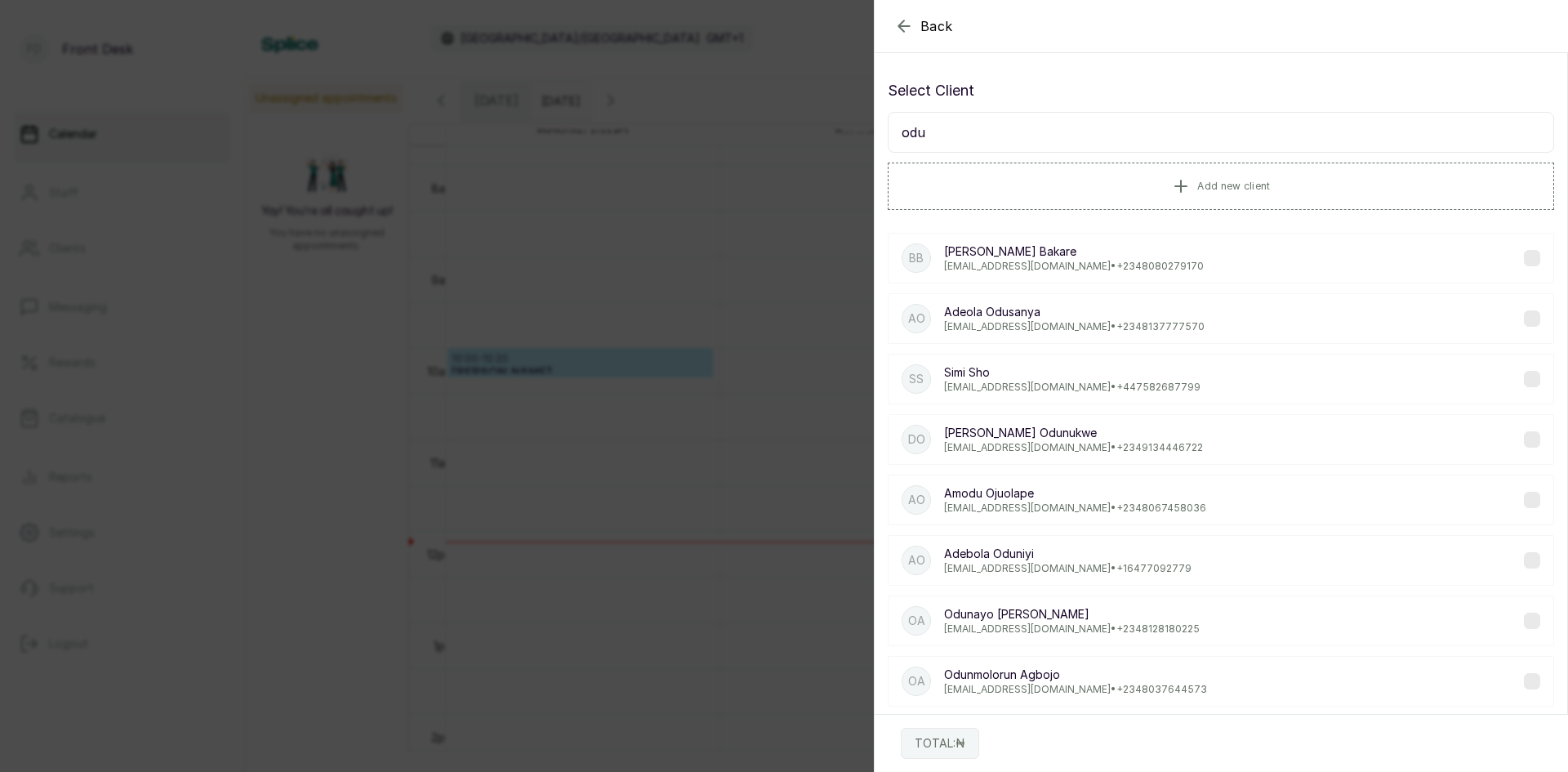
click at [1003, 138] on input "odu" at bounding box center [1220, 133] width 666 height 41
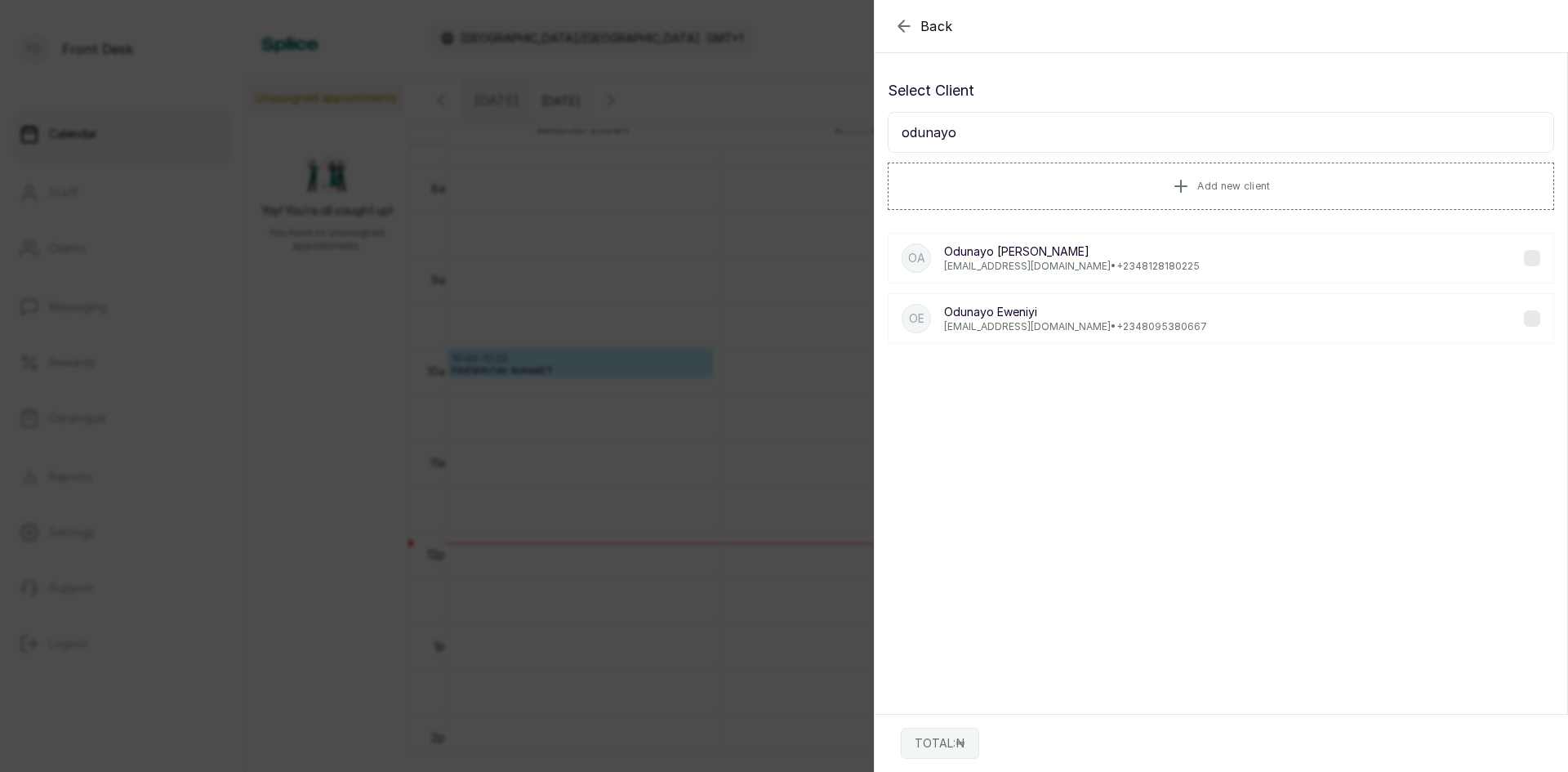
type input "odunayo"
click at [971, 319] on p "[PERSON_NAME]" at bounding box center [1075, 312] width 263 height 16
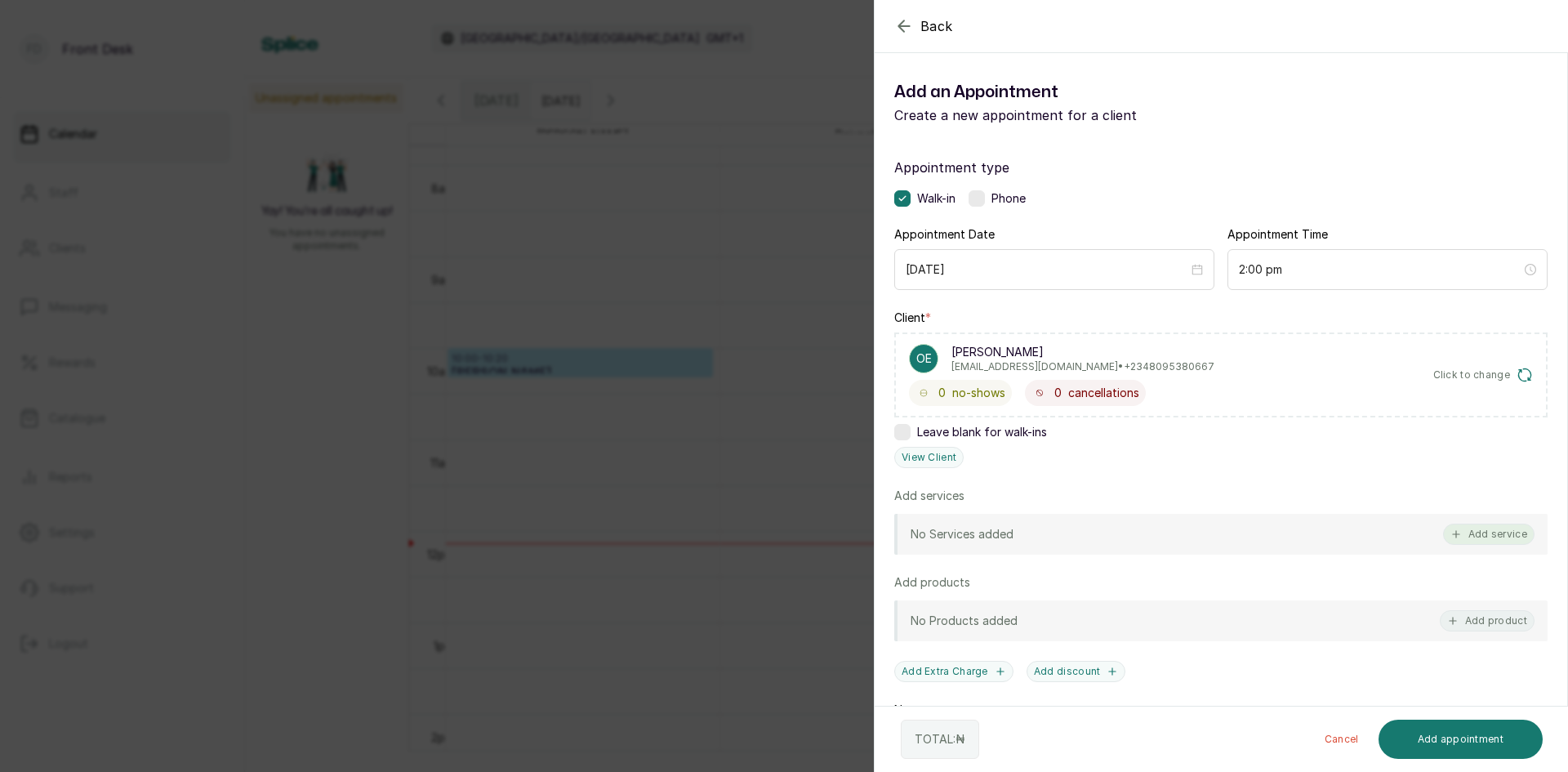
click at [1484, 535] on button "Add service" at bounding box center [1489, 534] width 92 height 21
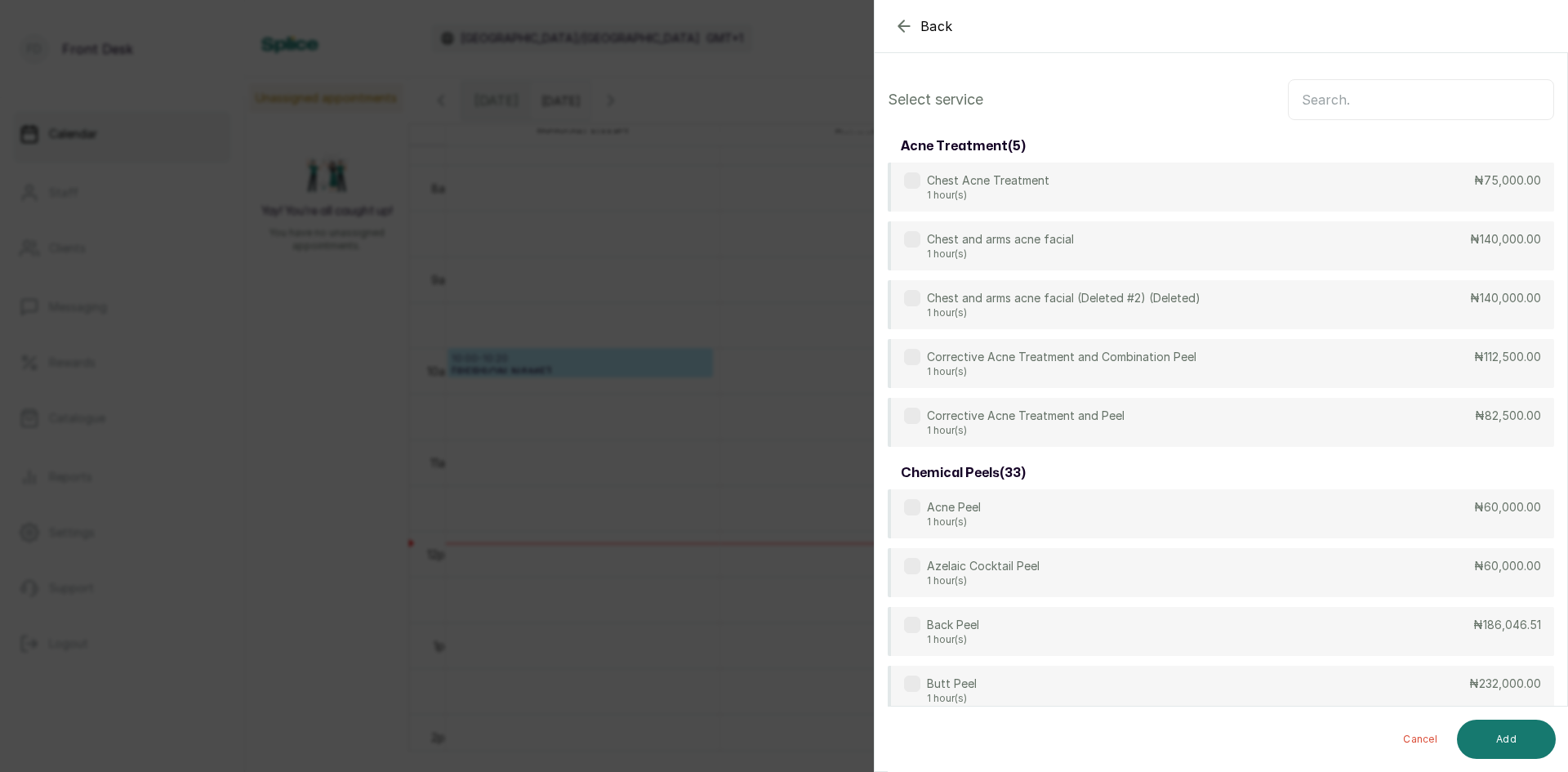
click at [1313, 103] on input "text" at bounding box center [1421, 100] width 266 height 41
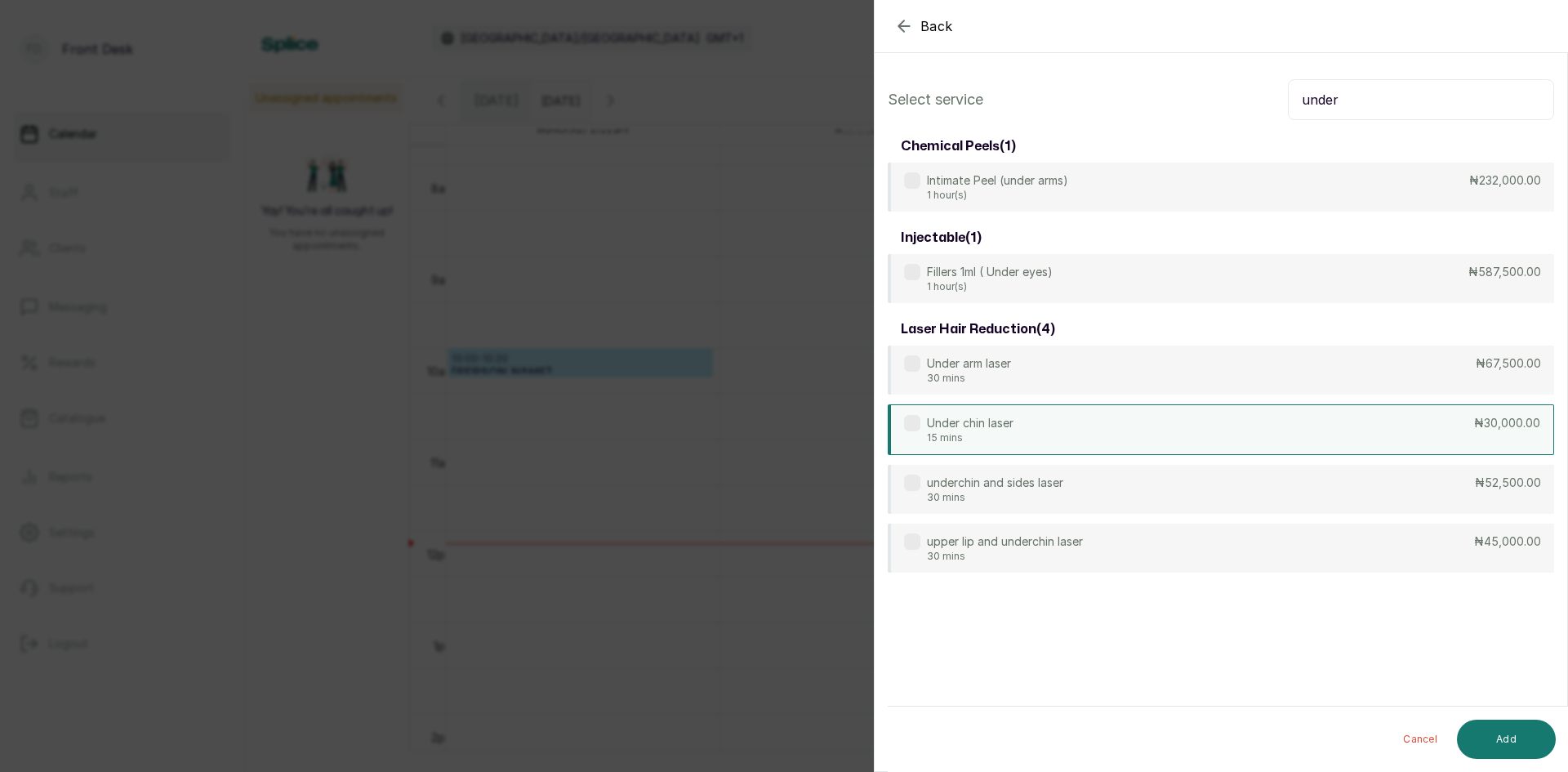
type input "under"
click at [1158, 419] on div "Under chin laser 15 mins ₦30,000.00" at bounding box center [1220, 429] width 666 height 51
click at [1298, 435] on div "Under chin laser 15 mins ₦30,000.00" at bounding box center [1220, 429] width 666 height 51
click at [1525, 721] on button "Add" at bounding box center [1506, 739] width 99 height 39
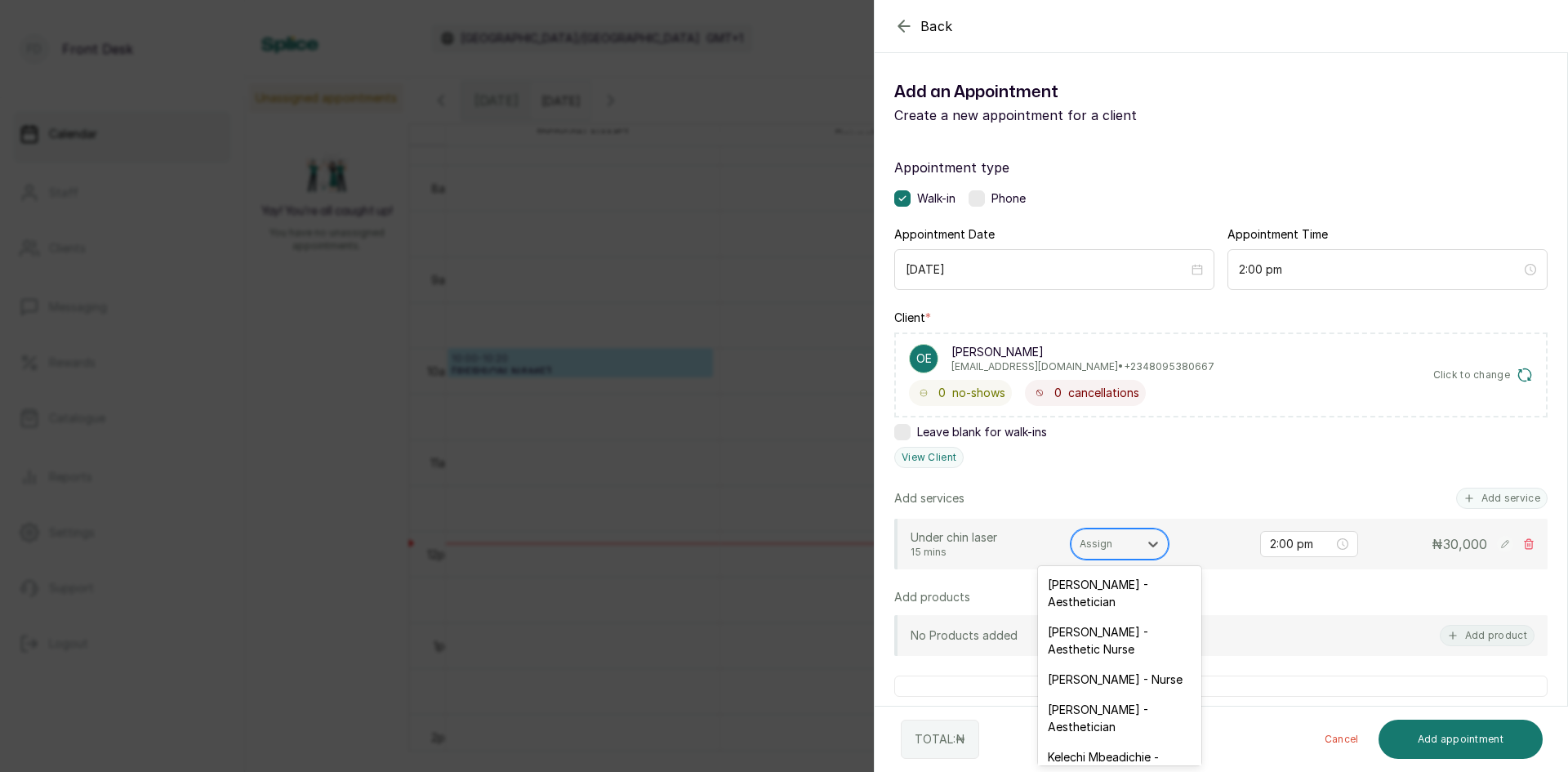
click at [1126, 538] on div at bounding box center [1105, 544] width 51 height 15
click at [1112, 536] on div "Assign" at bounding box center [1105, 544] width 67 height 21
click at [1088, 640] on div "[PERSON_NAME] - Aesthetic Nurse" at bounding box center [1119, 640] width 163 height 48
click at [1088, 640] on div "No Products added Add product" at bounding box center [1220, 636] width 653 height 41
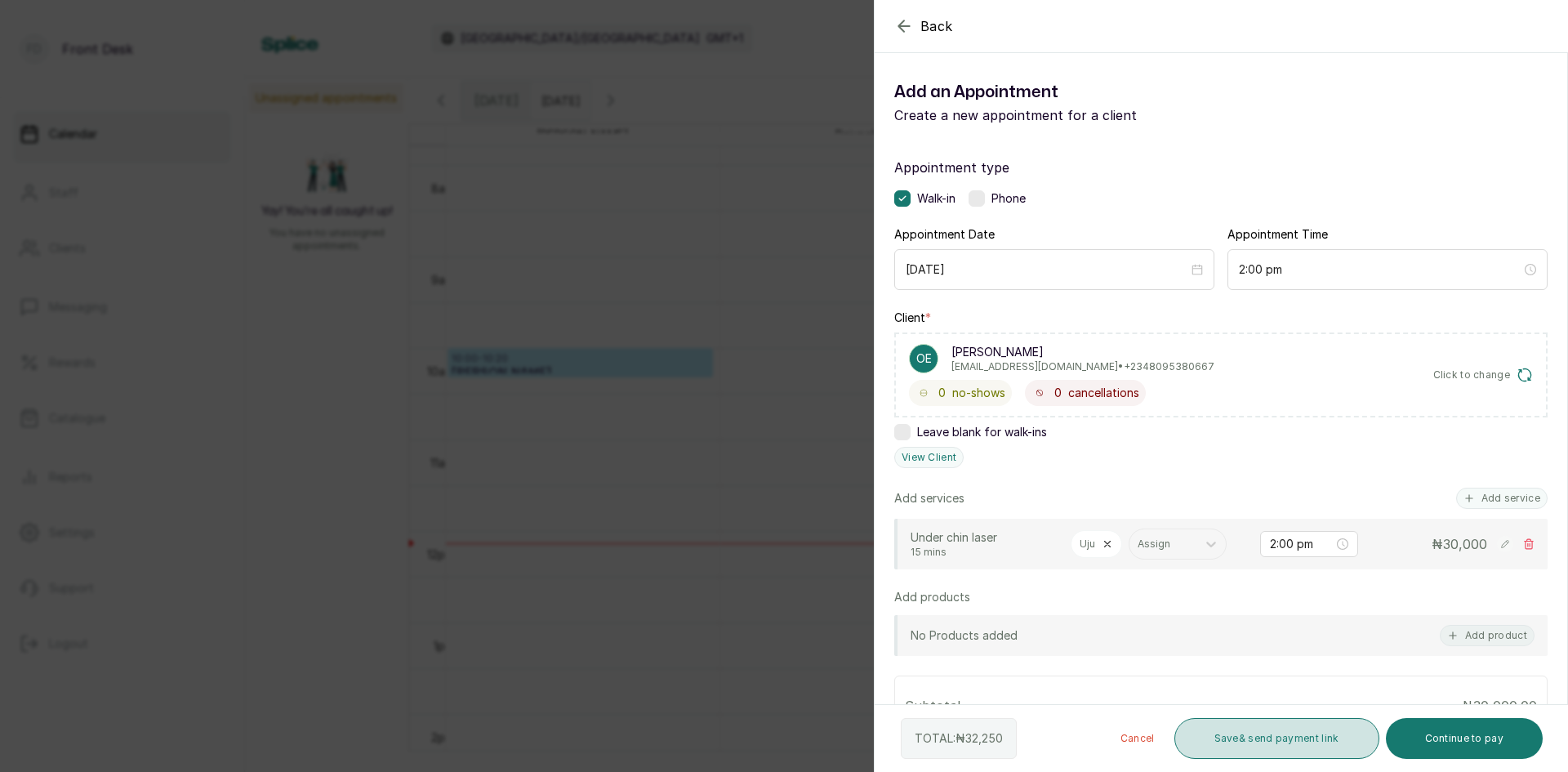
click at [1270, 729] on button "Save & send payment link" at bounding box center [1276, 738] width 205 height 41
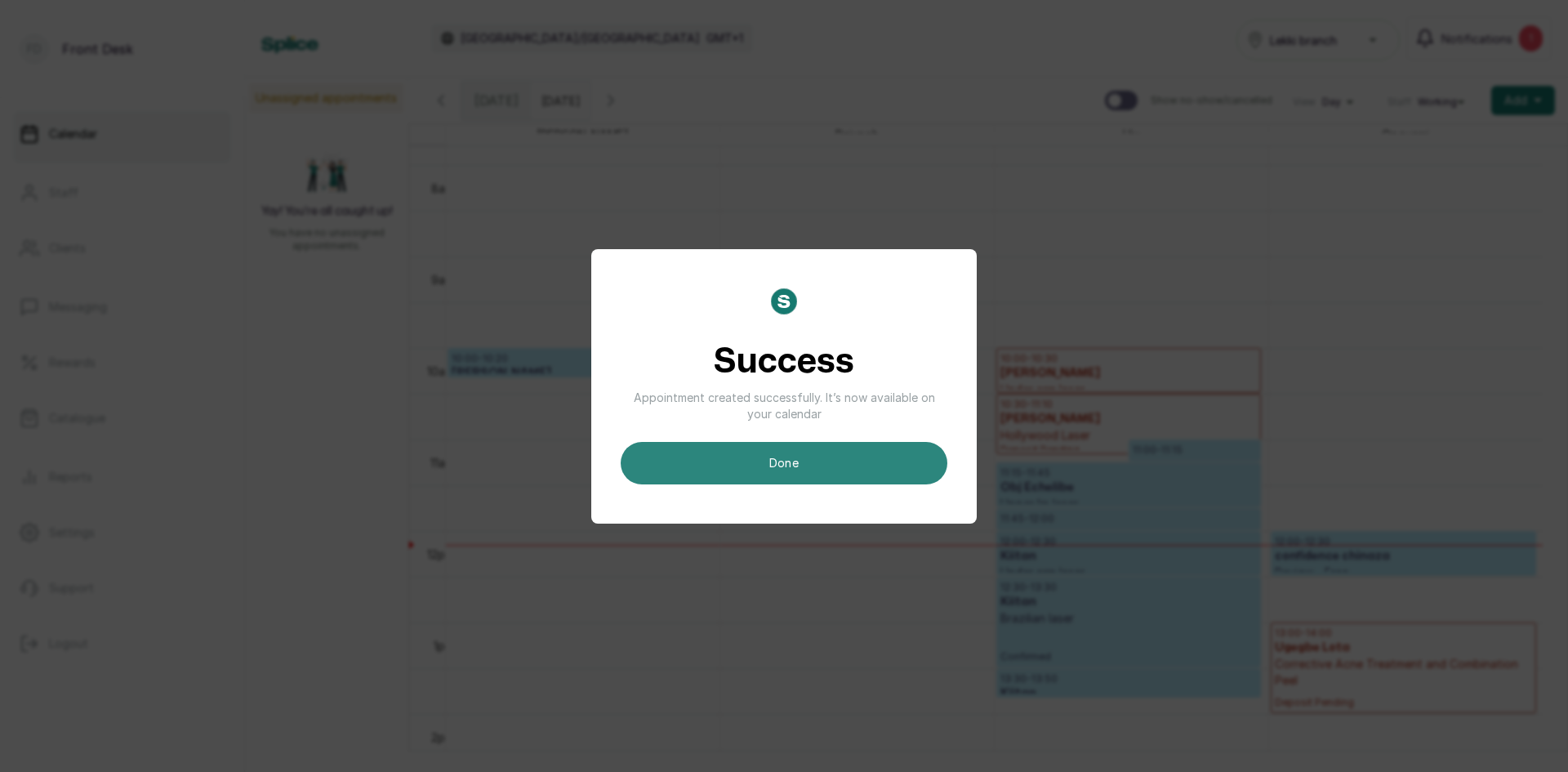
click at [806, 463] on button "done" at bounding box center [783, 463] width 327 height 43
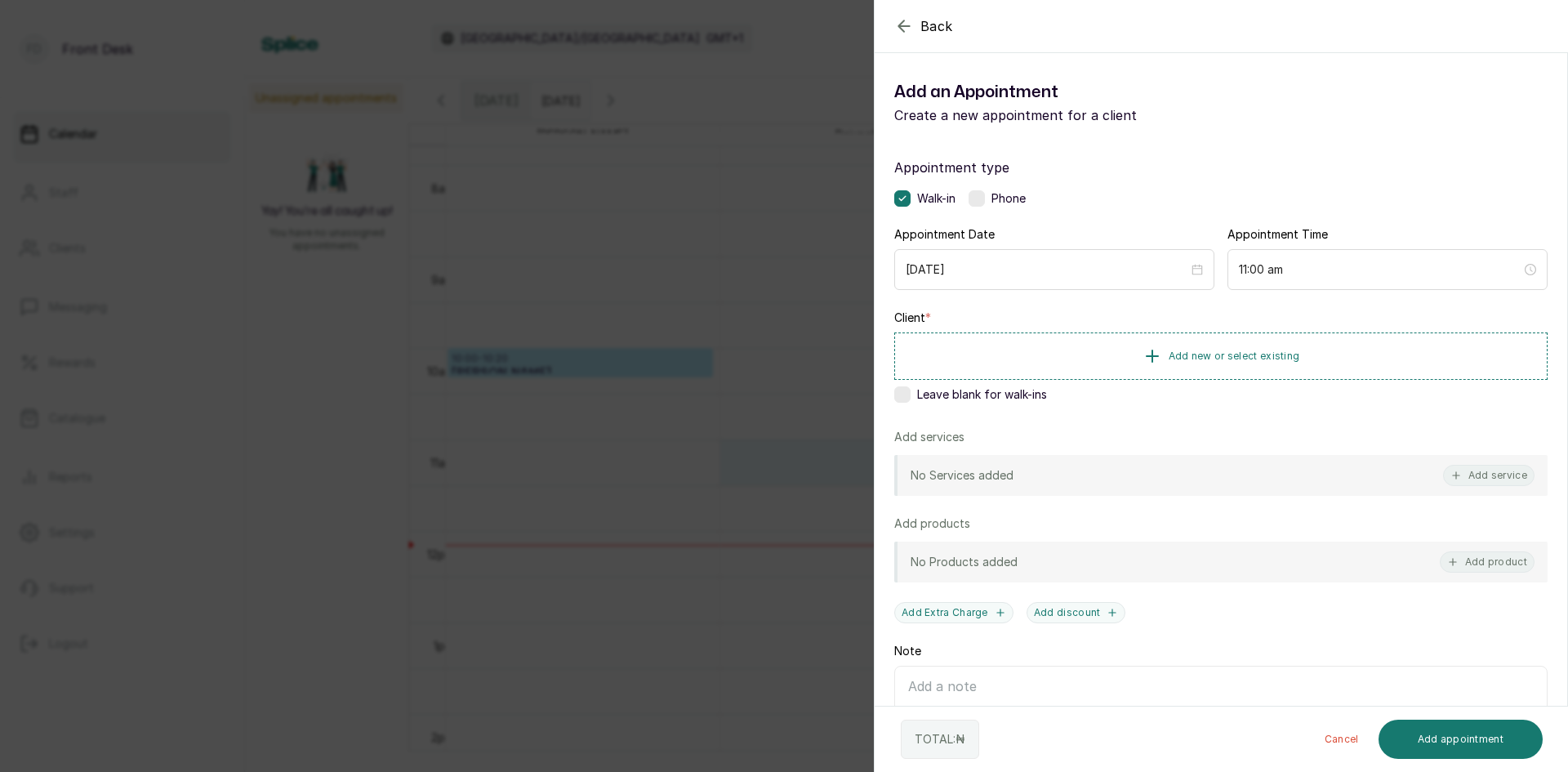
click at [366, 347] on div "Back Add Appointment Add an Appointment Create a new appointment for a client A…" at bounding box center [784, 386] width 1568 height 772
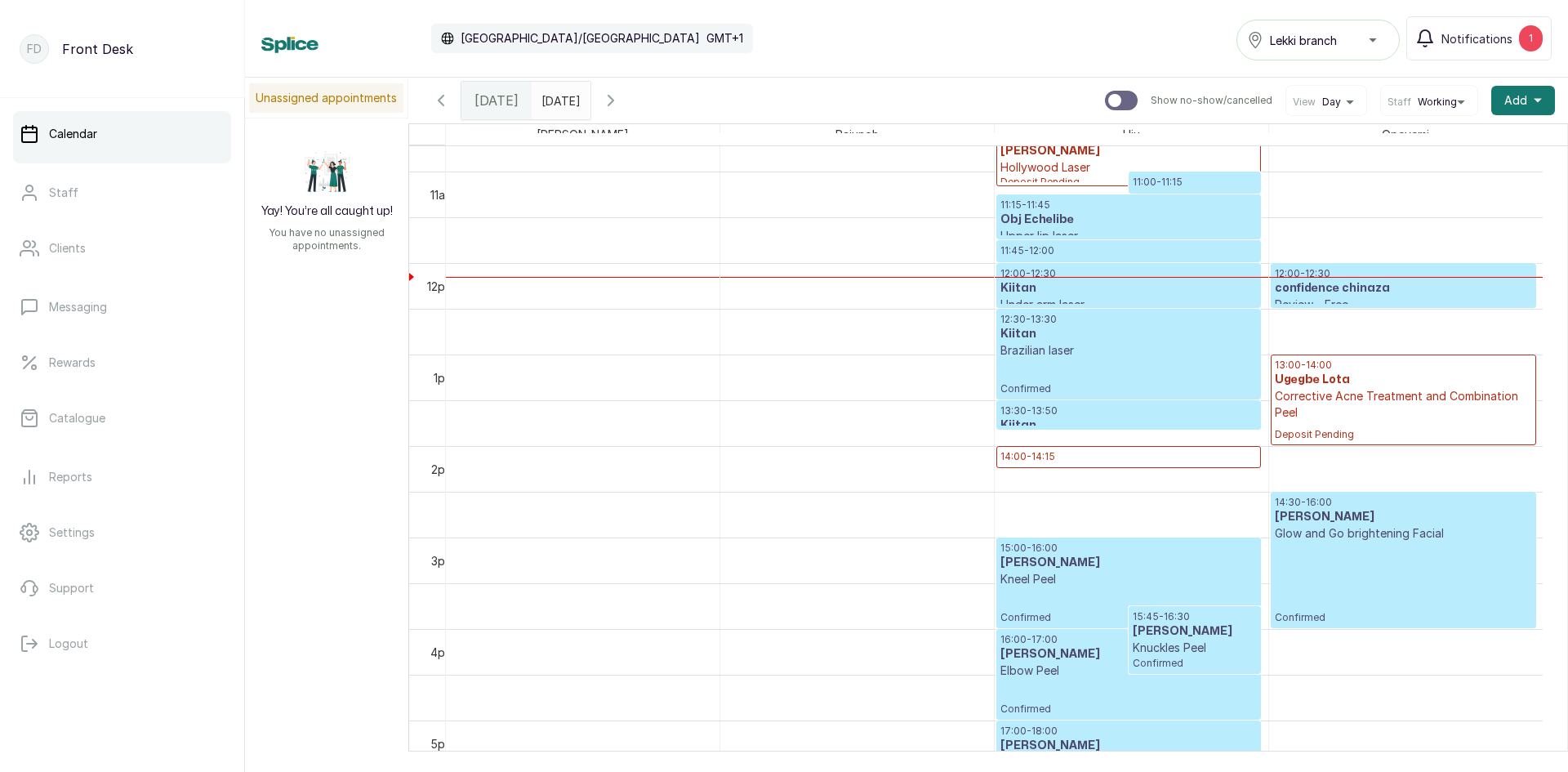
scroll to position [876, 0]
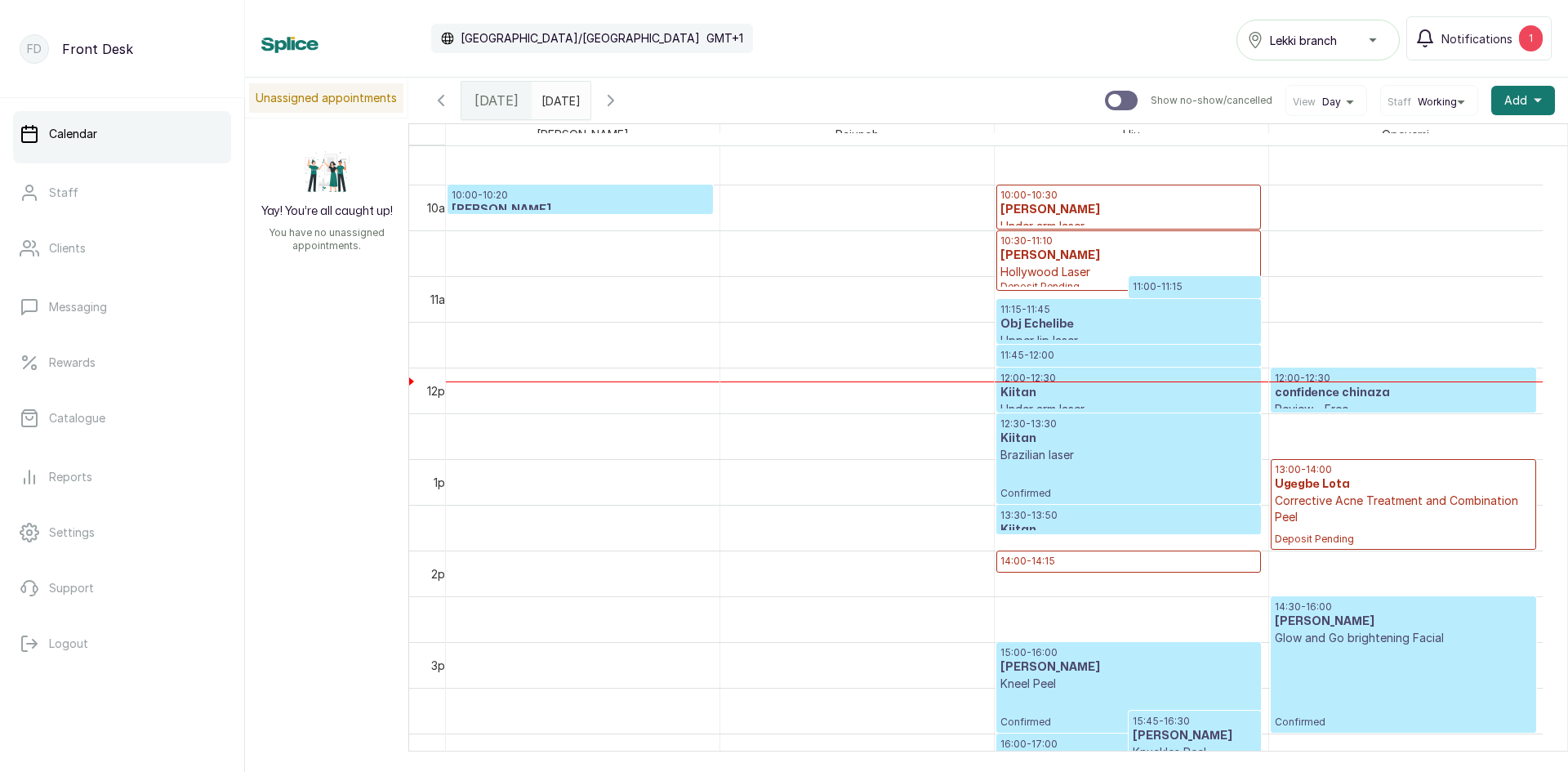
click at [1139, 220] on p "Under arm laser" at bounding box center [1128, 226] width 256 height 16
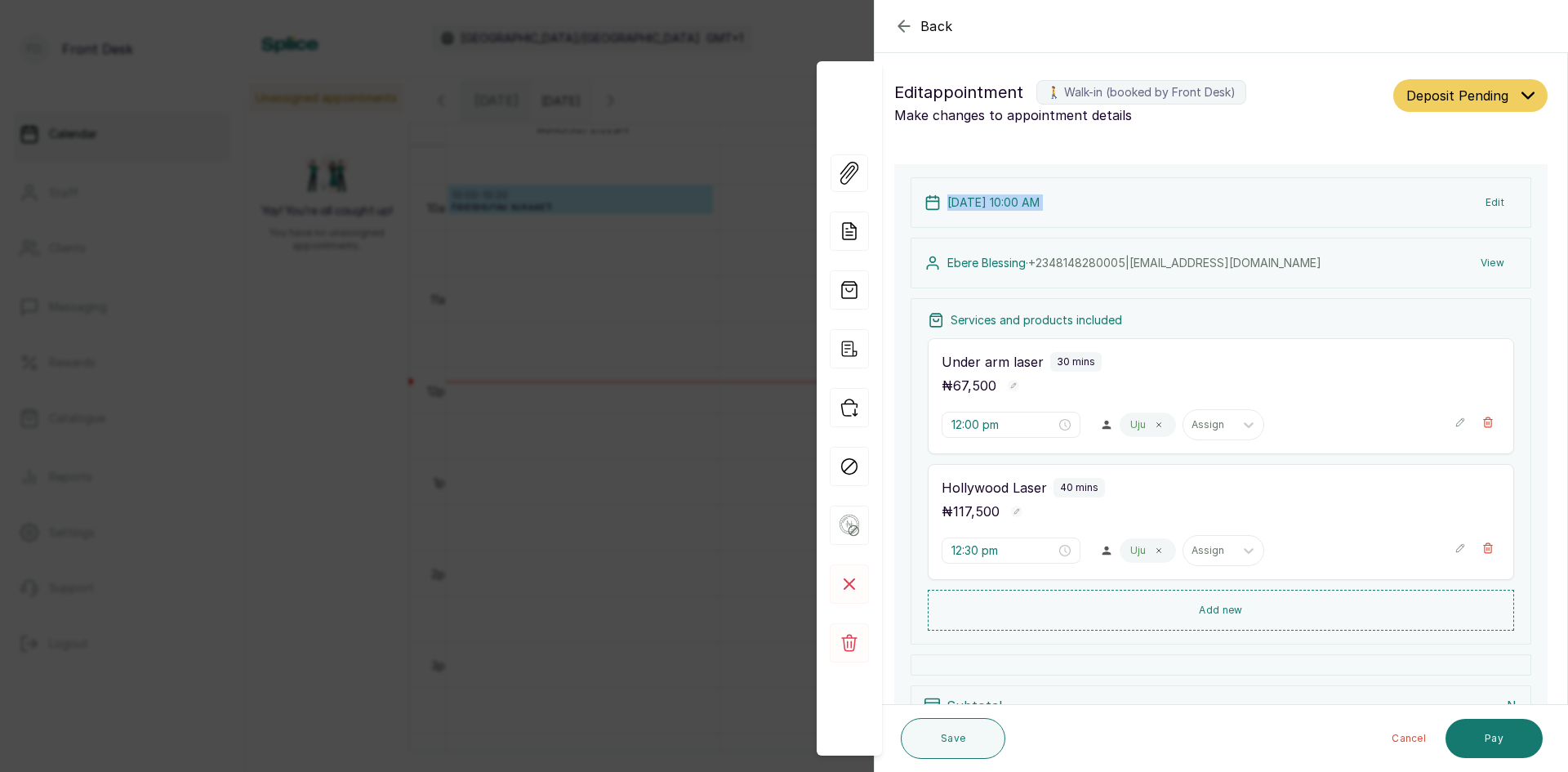
type input "10:00 am"
type input "10:30 am"
click at [552, 306] on div "Back Appointment Details Edit appointment 🚶 Walk-in (booked by Front Desk) Make…" at bounding box center [784, 386] width 1568 height 772
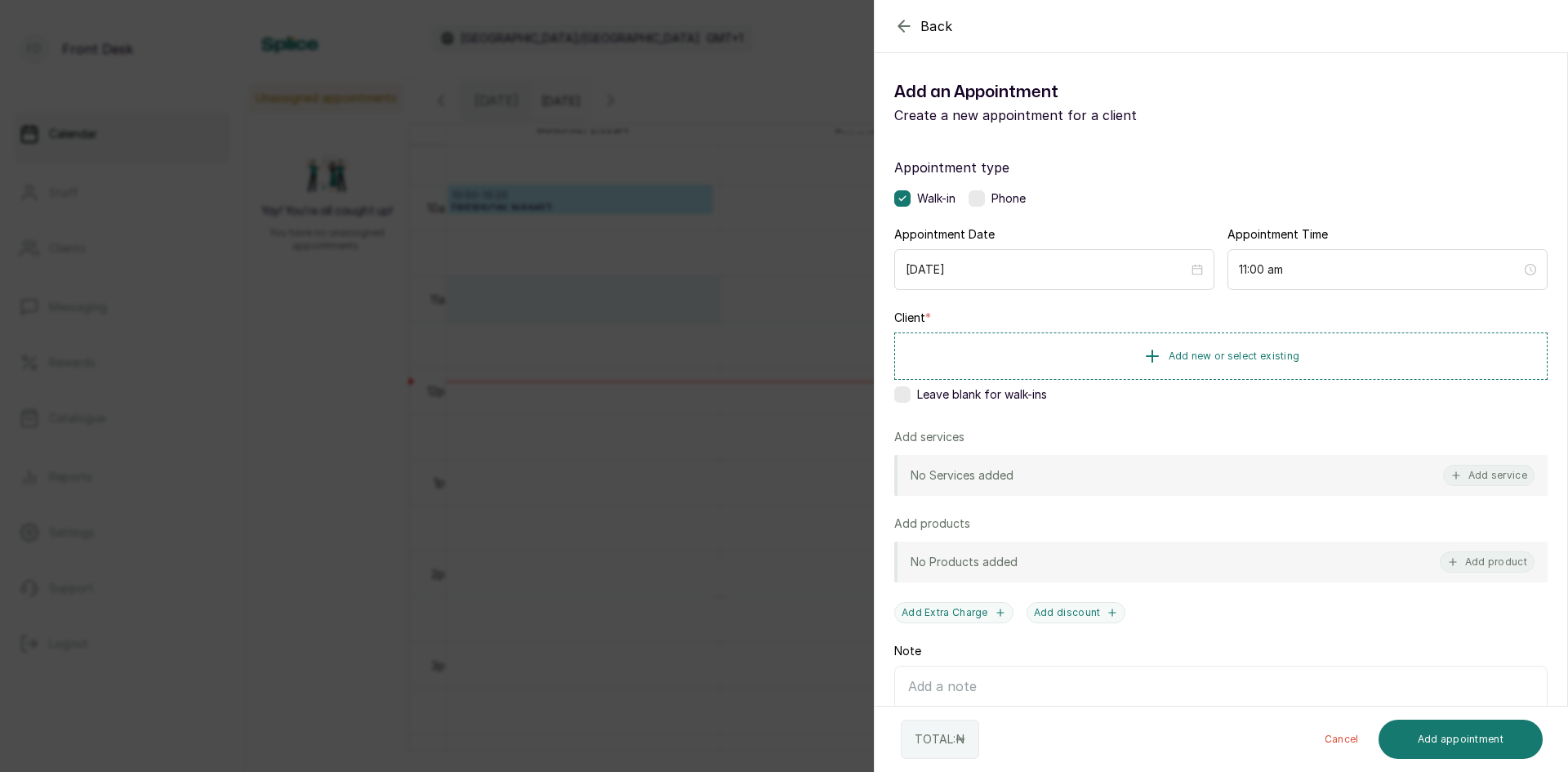
click at [559, 315] on div "Back Add Appointment Add an Appointment Create a new appointment for a client A…" at bounding box center [784, 386] width 1568 height 772
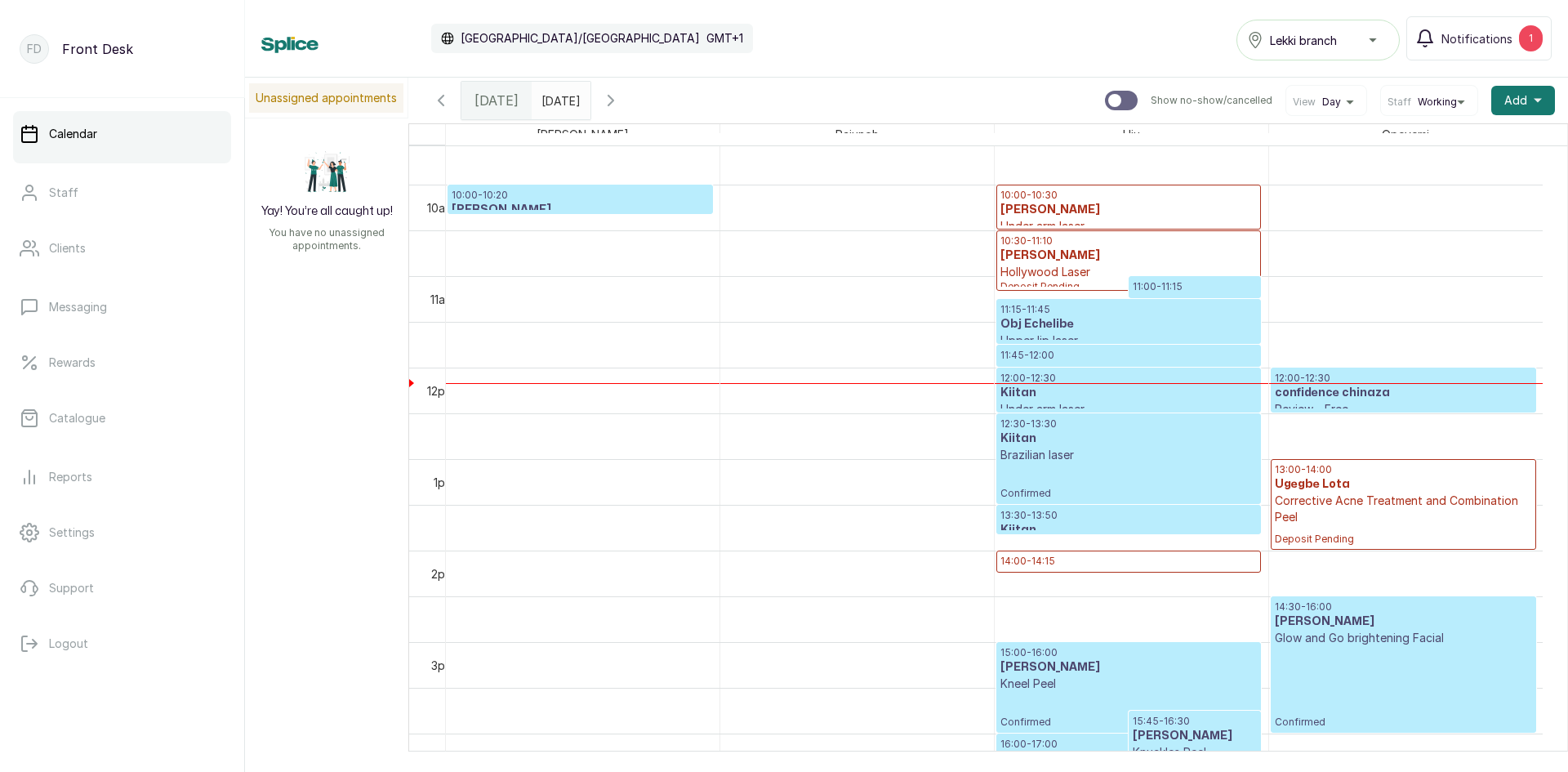
click at [1112, 228] on div at bounding box center [1128, 229] width 263 height 7
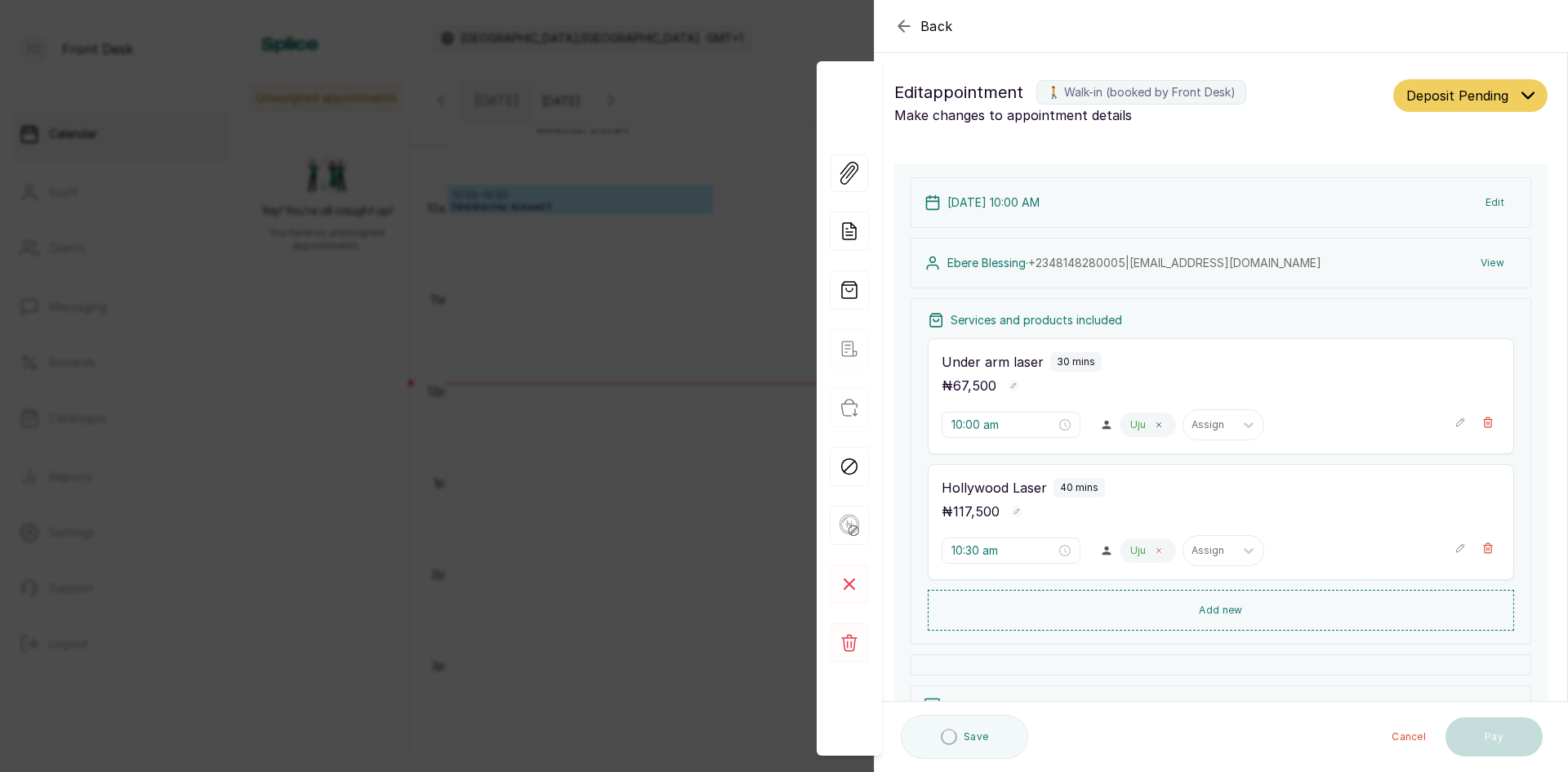
click at [1154, 547] on icon at bounding box center [1158, 551] width 8 height 8
click at [1153, 414] on div "Uju" at bounding box center [1147, 425] width 57 height 25
click at [1154, 427] on icon at bounding box center [1158, 425] width 8 height 8
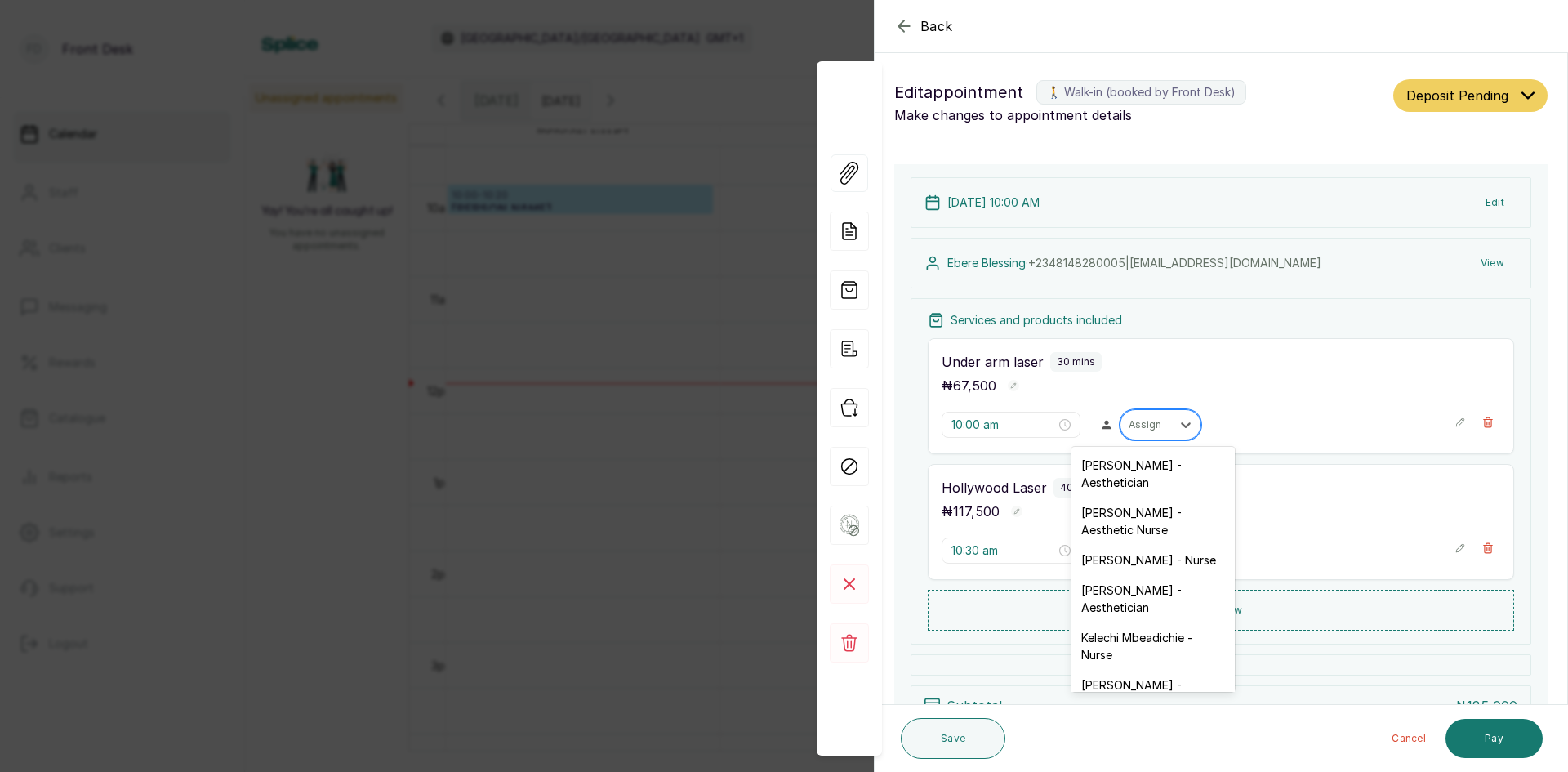
click at [1149, 428] on div at bounding box center [1145, 425] width 34 height 15
click at [1138, 595] on div "[PERSON_NAME] - Aesthetician" at bounding box center [1153, 599] width 163 height 48
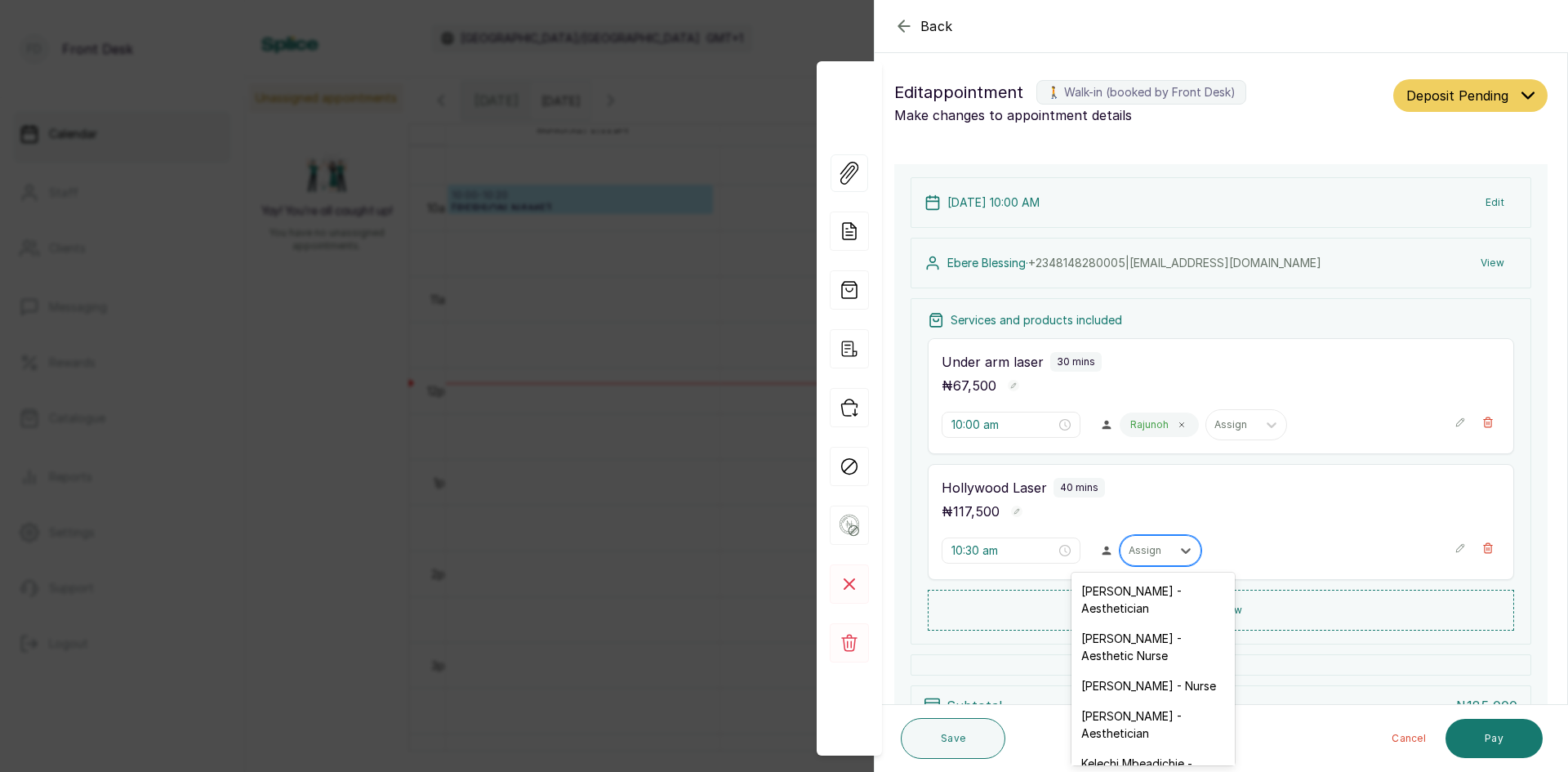
click at [1149, 551] on div at bounding box center [1145, 551] width 34 height 15
click at [1108, 715] on div "[PERSON_NAME] - Aesthetician" at bounding box center [1153, 724] width 163 height 48
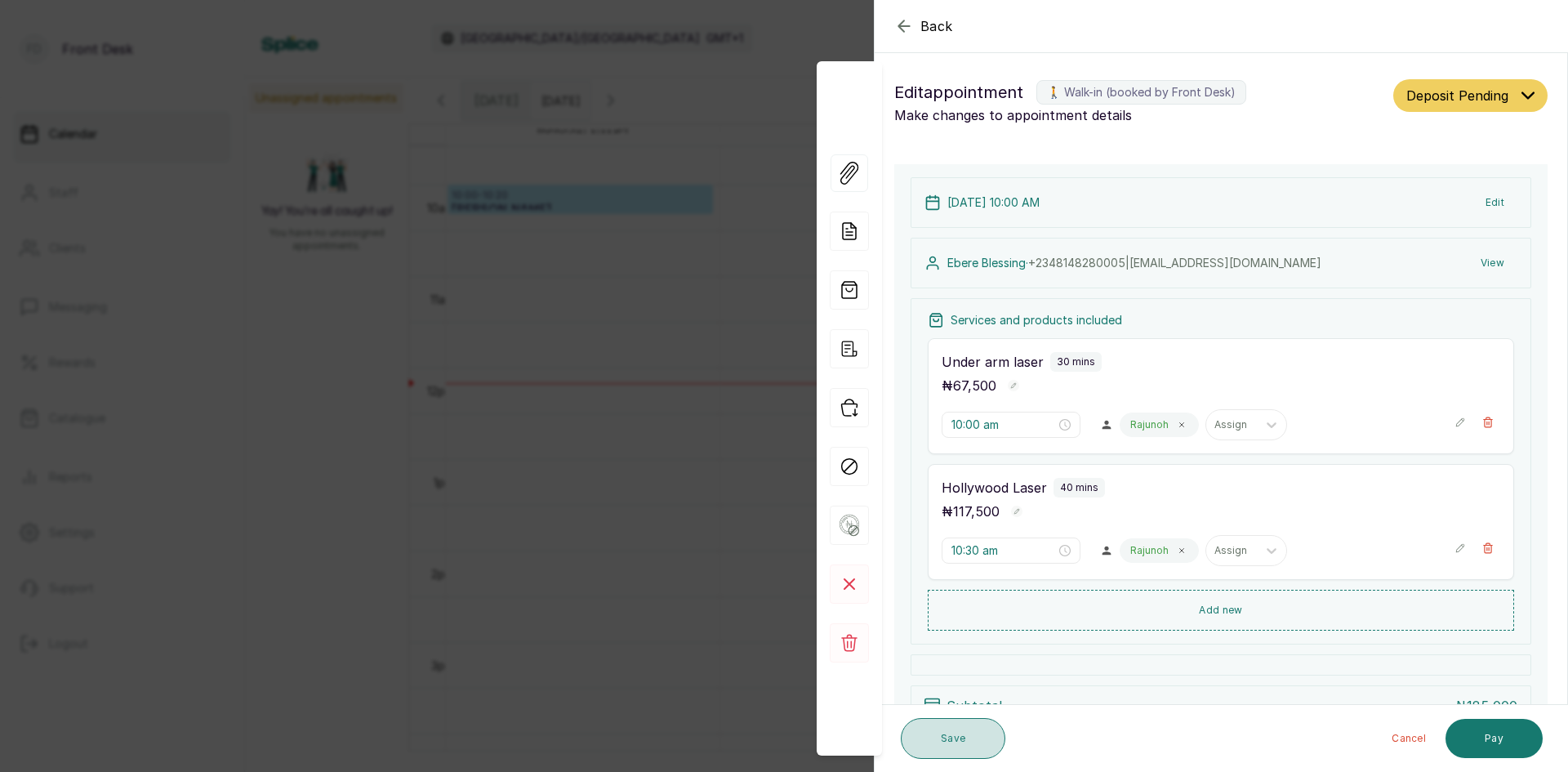
click at [940, 731] on button "Save" at bounding box center [953, 738] width 105 height 41
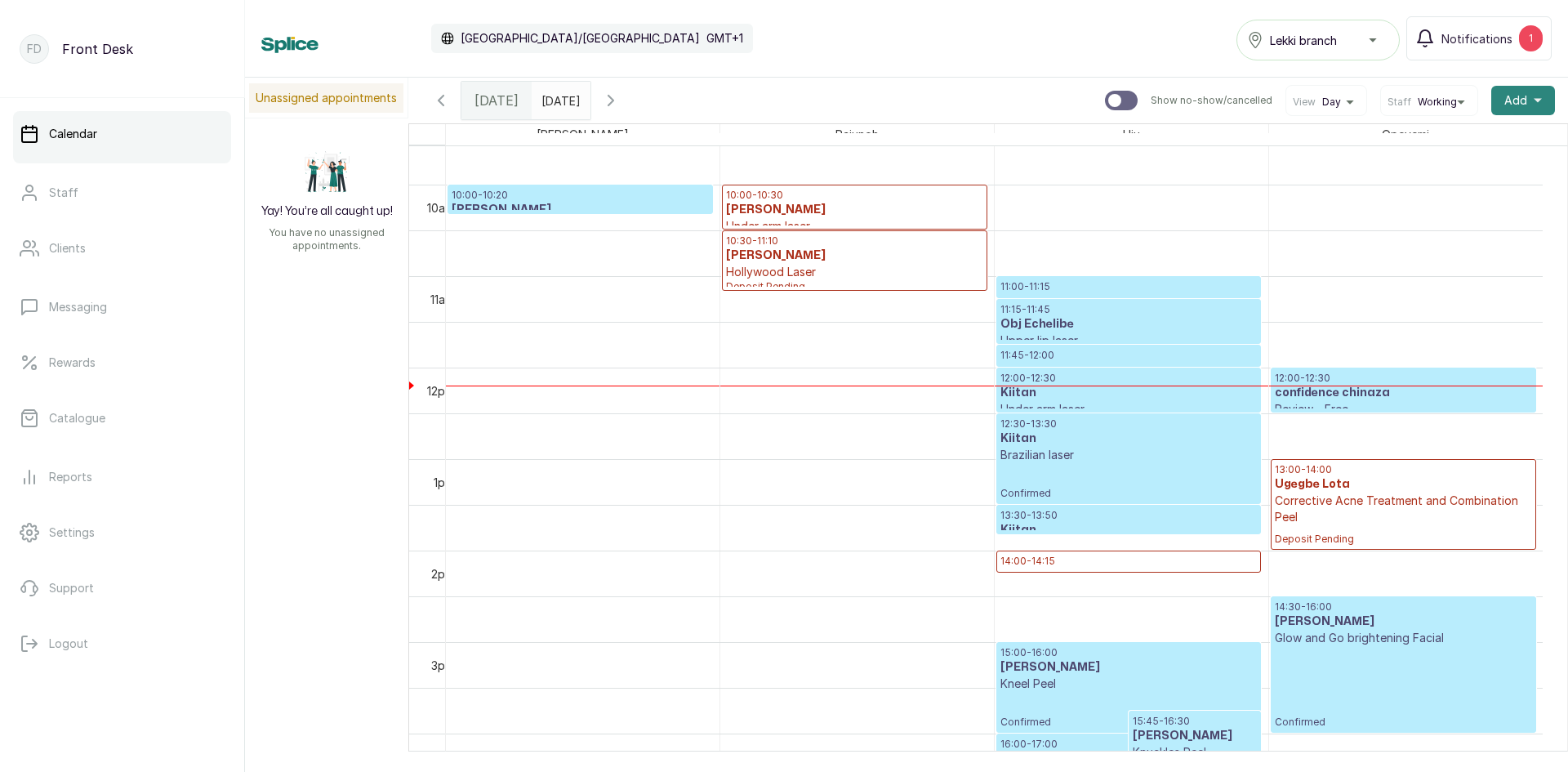
click at [1506, 100] on span "Add" at bounding box center [1516, 101] width 23 height 16
click at [1437, 145] on span "Add Appointment" at bounding box center [1462, 144] width 156 height 20
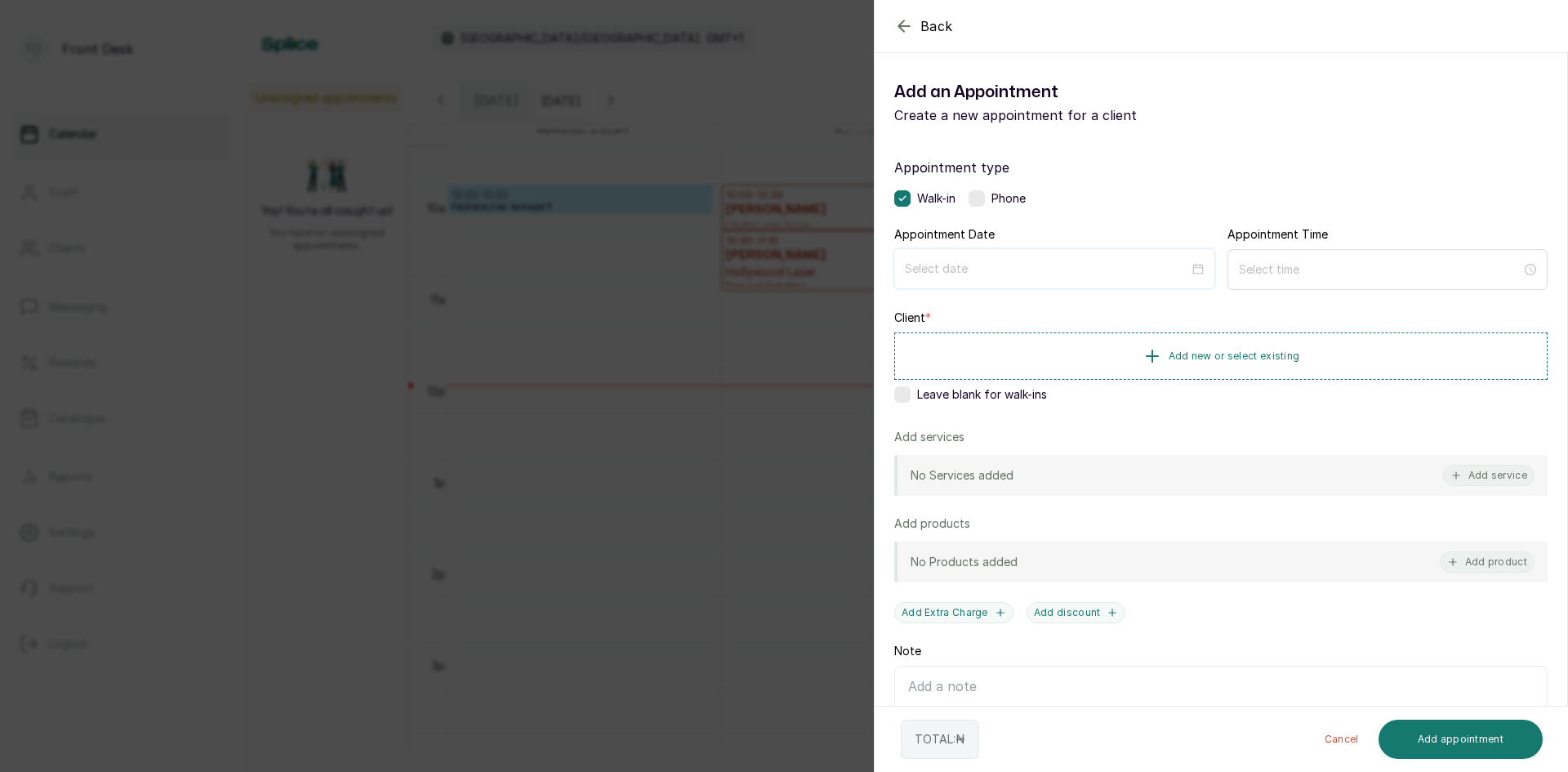
click at [1126, 275] on input at bounding box center [1046, 269] width 284 height 18
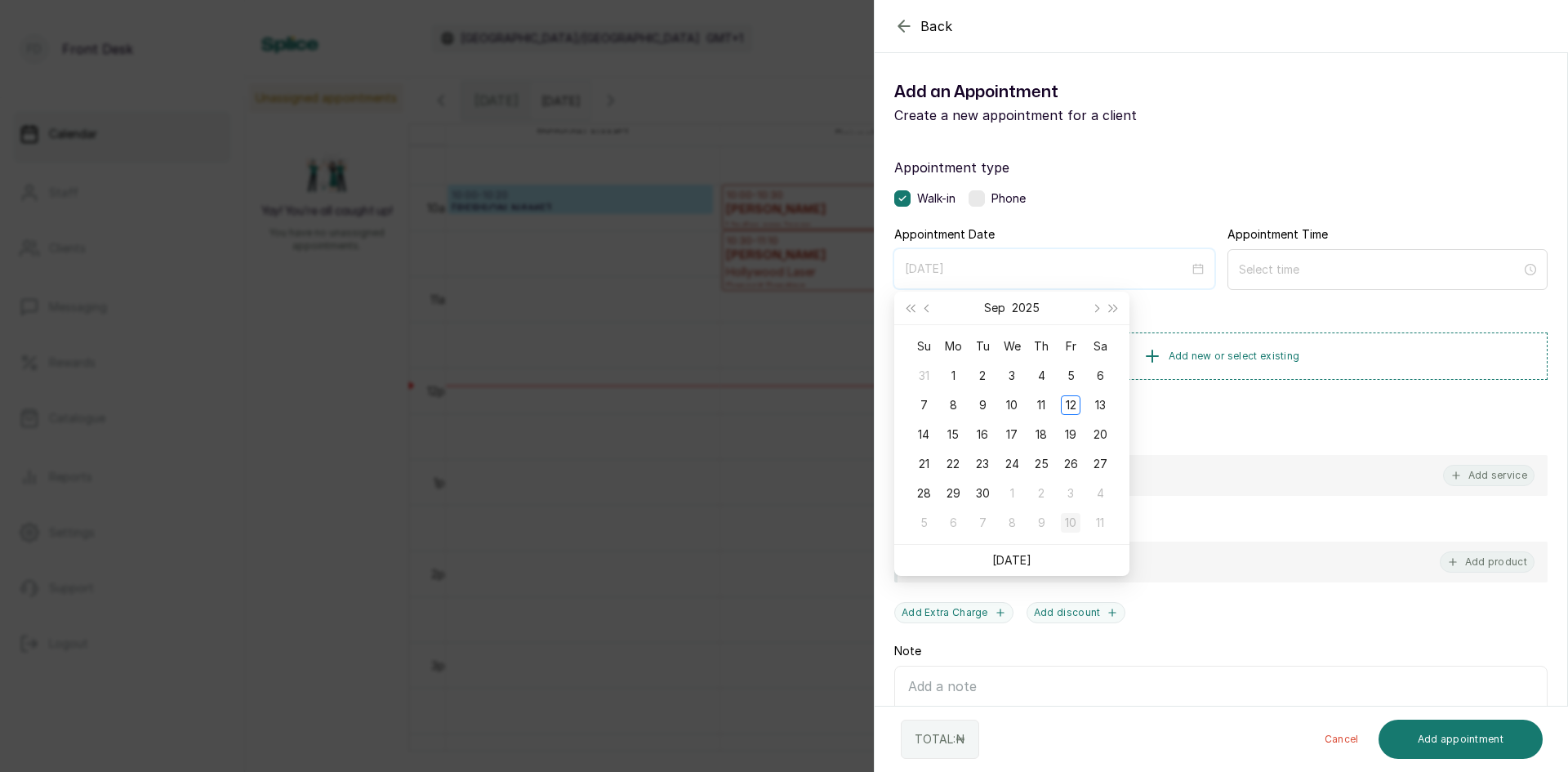
type input "[DATE]"
click at [1068, 515] on div "10" at bounding box center [1071, 523] width 20 height 20
click at [1068, 515] on div "Add products" at bounding box center [1220, 524] width 653 height 16
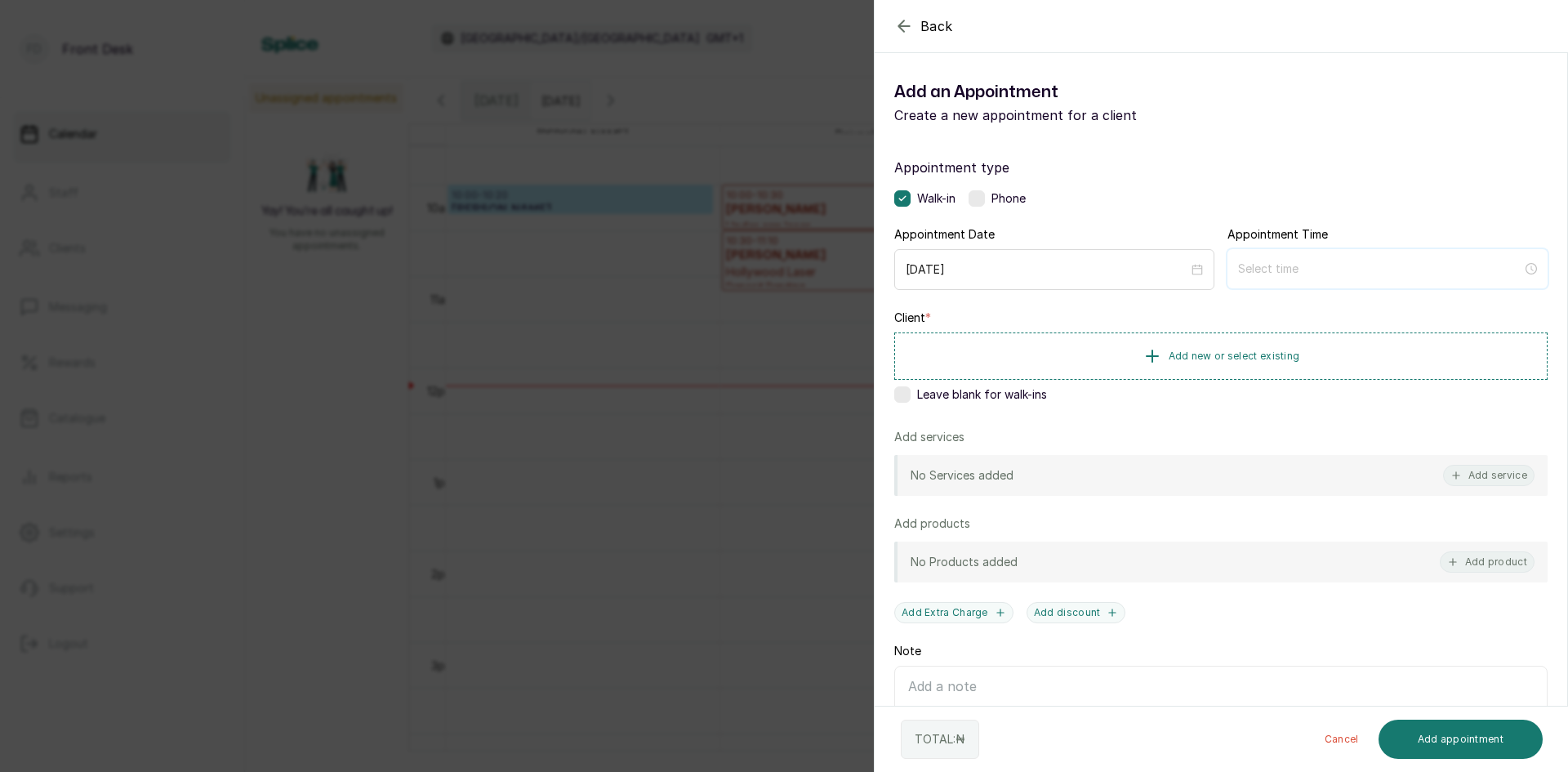
click at [1280, 263] on input at bounding box center [1380, 269] width 284 height 18
click at [1243, 308] on div "12" at bounding box center [1244, 310] width 39 height 23
click at [1344, 331] on div "PM" at bounding box center [1337, 333] width 39 height 23
type input "12:00 pm"
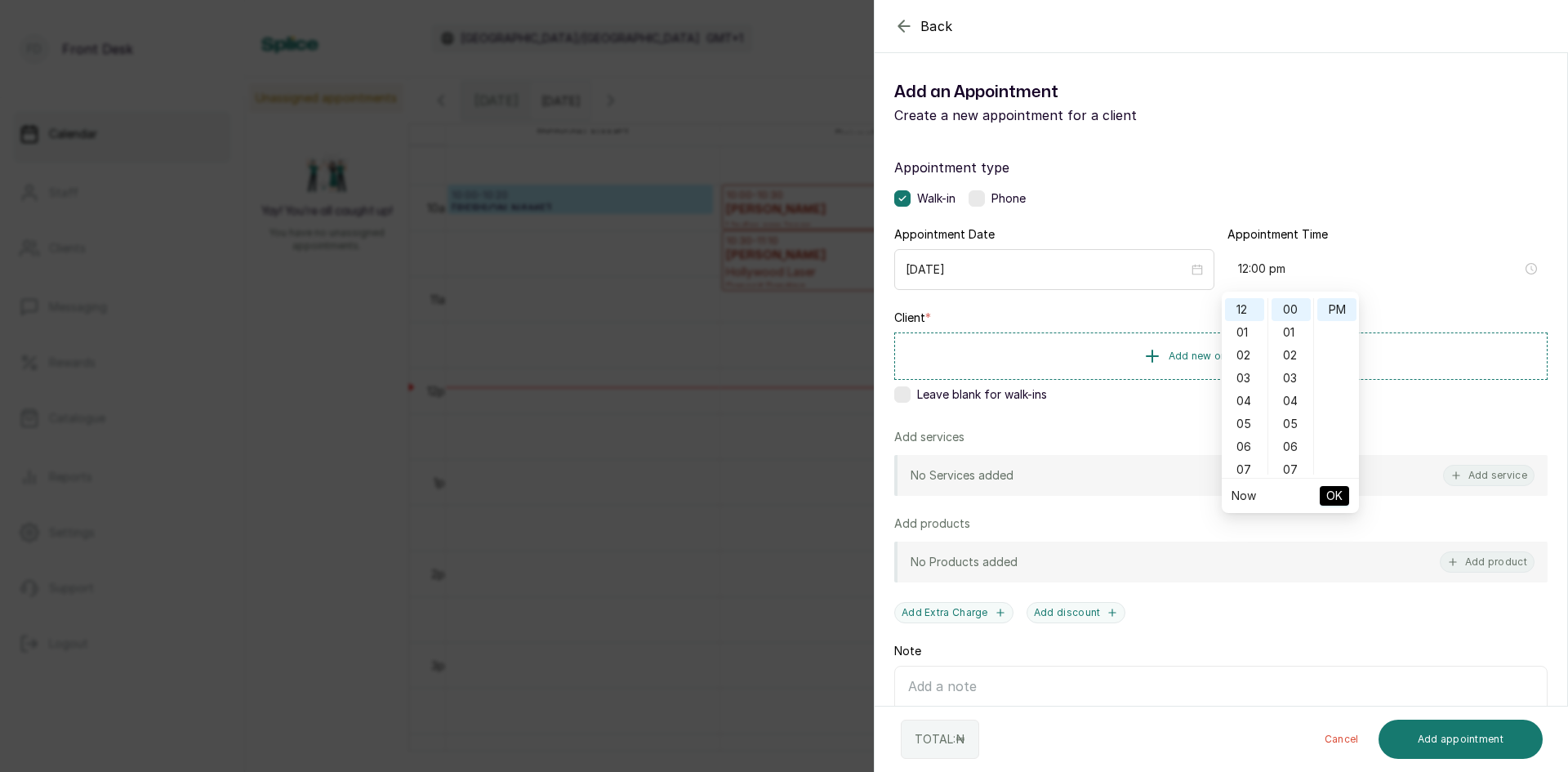
click at [1330, 499] on span "OK" at bounding box center [1335, 496] width 16 height 31
click at [1247, 359] on span "Add new or select existing" at bounding box center [1234, 356] width 131 height 13
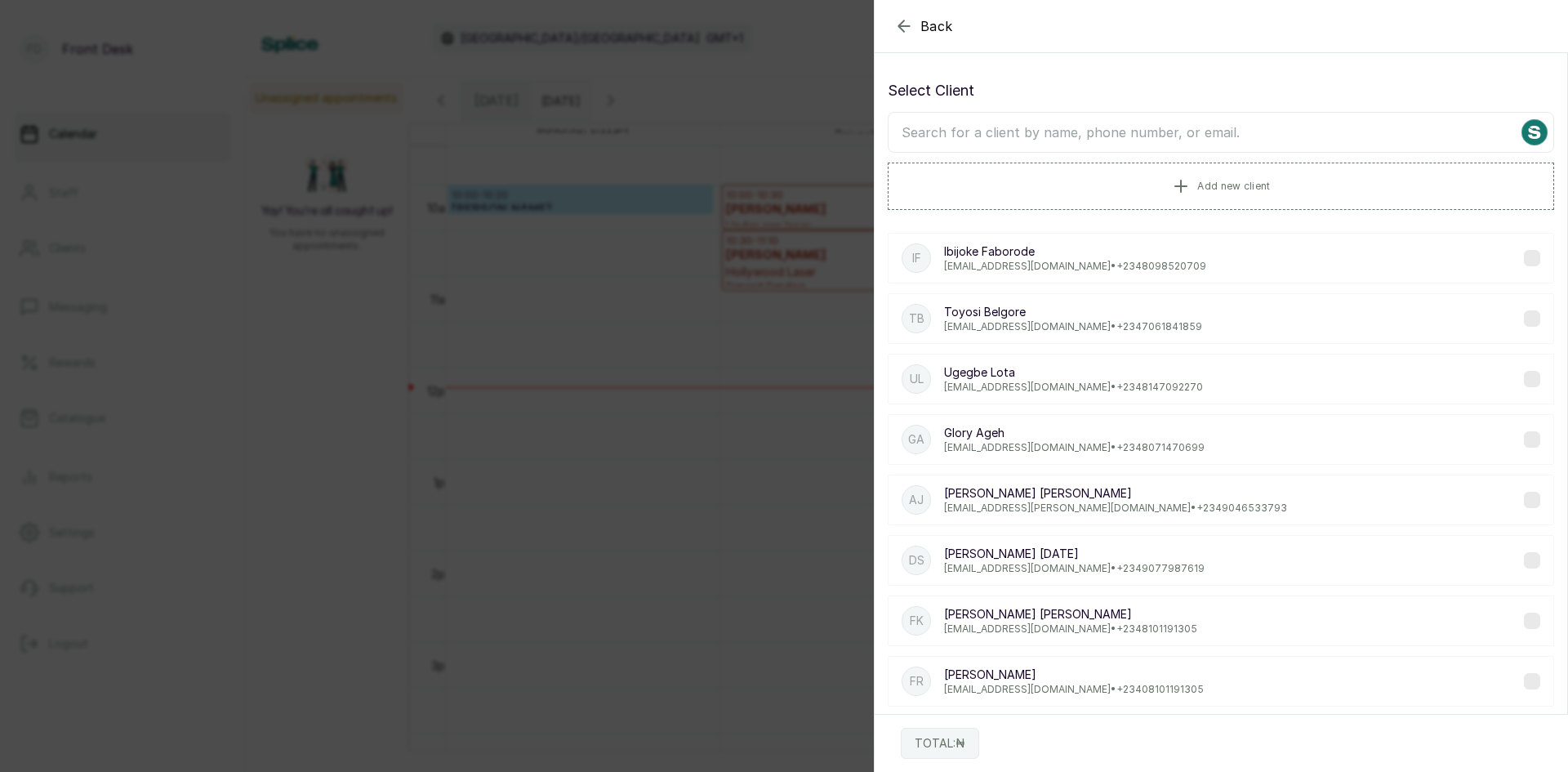
click at [1271, 125] on input "text" at bounding box center [1220, 133] width 666 height 41
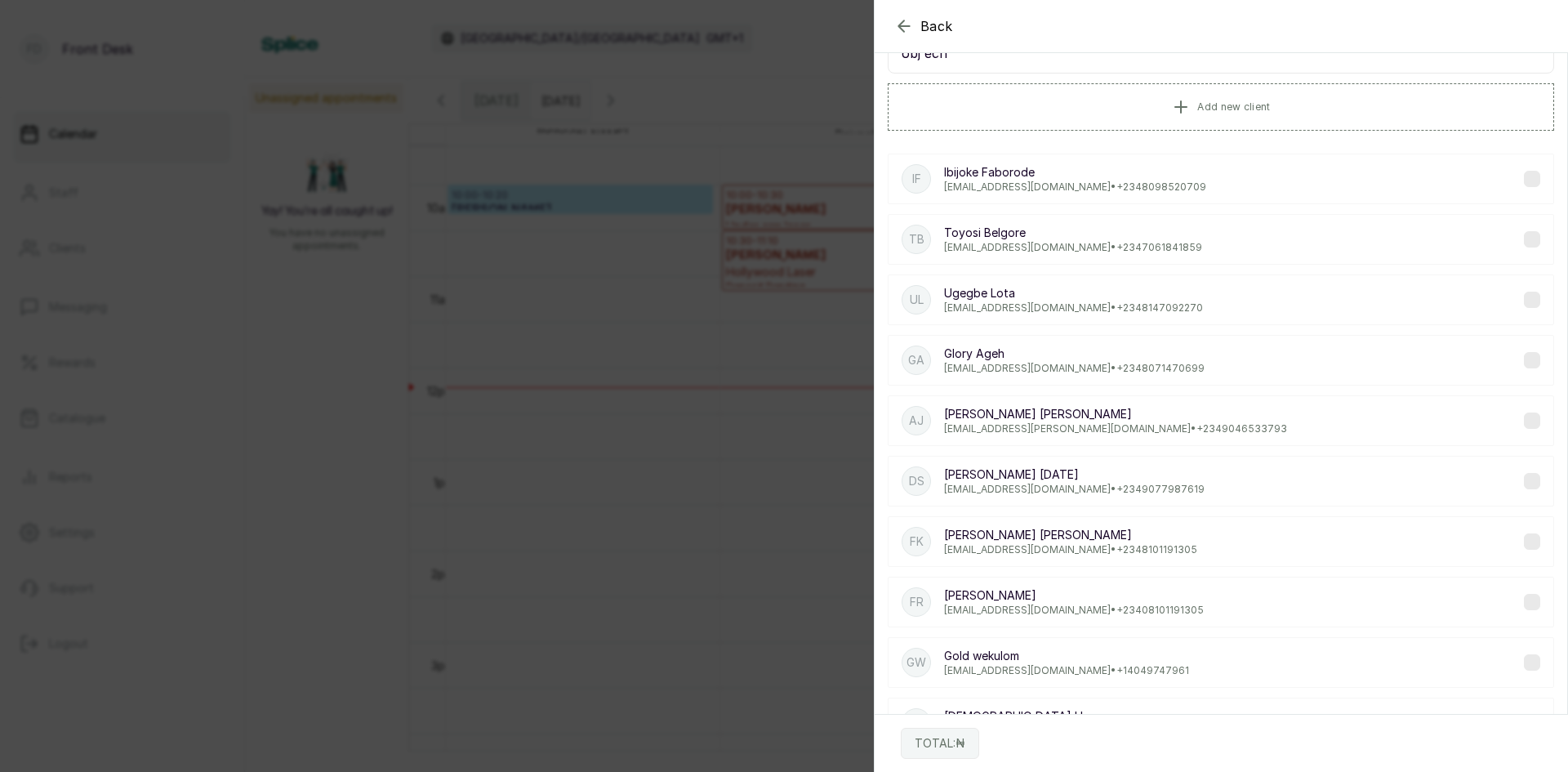
scroll to position [0, 0]
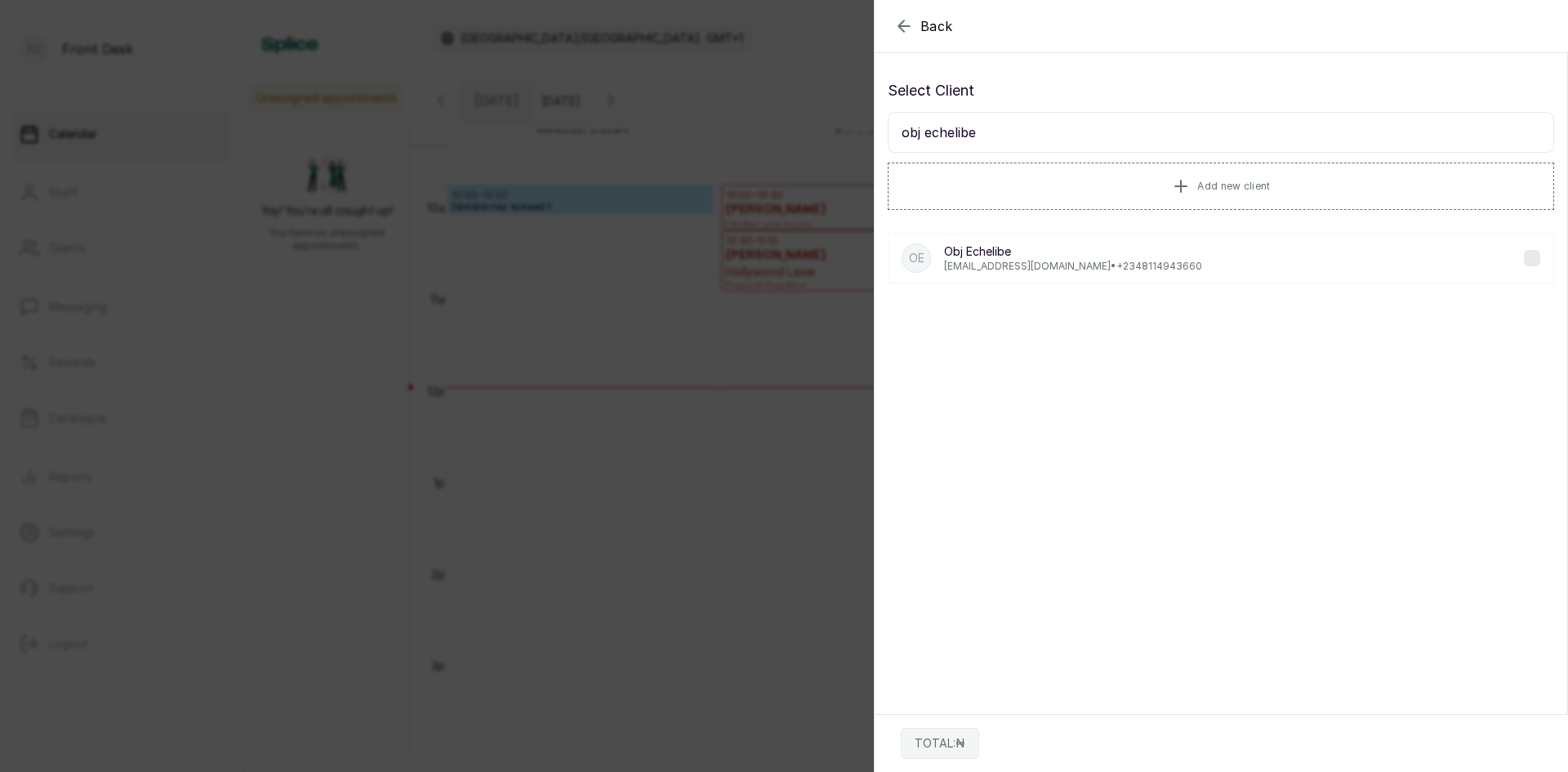
type input "obj echelibe"
click at [1034, 260] on p "[EMAIL_ADDRESS][DOMAIN_NAME] • [PHONE_NUMBER]" at bounding box center [1072, 266] width 258 height 13
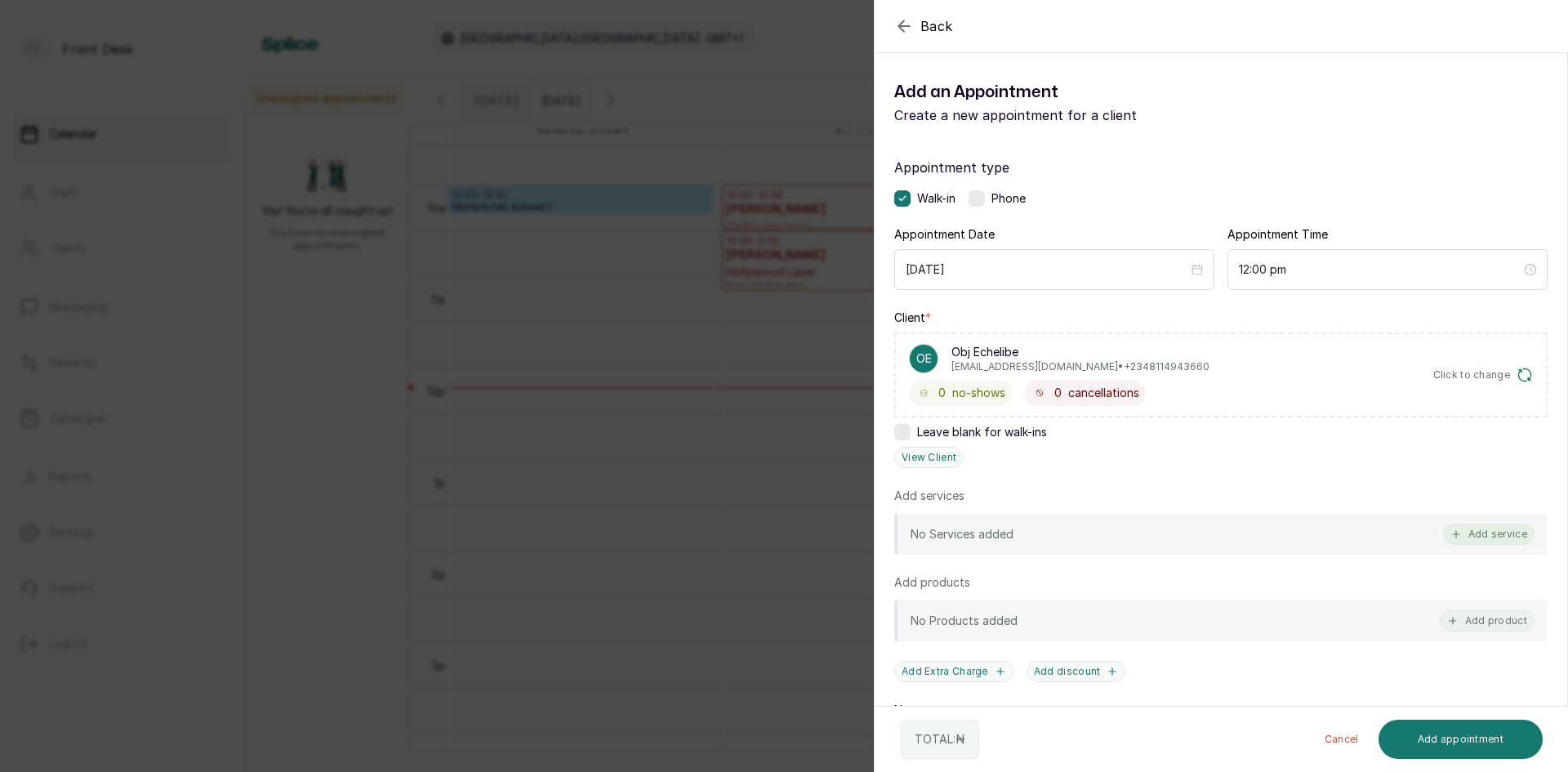
click at [1494, 536] on button "Add service" at bounding box center [1489, 534] width 92 height 21
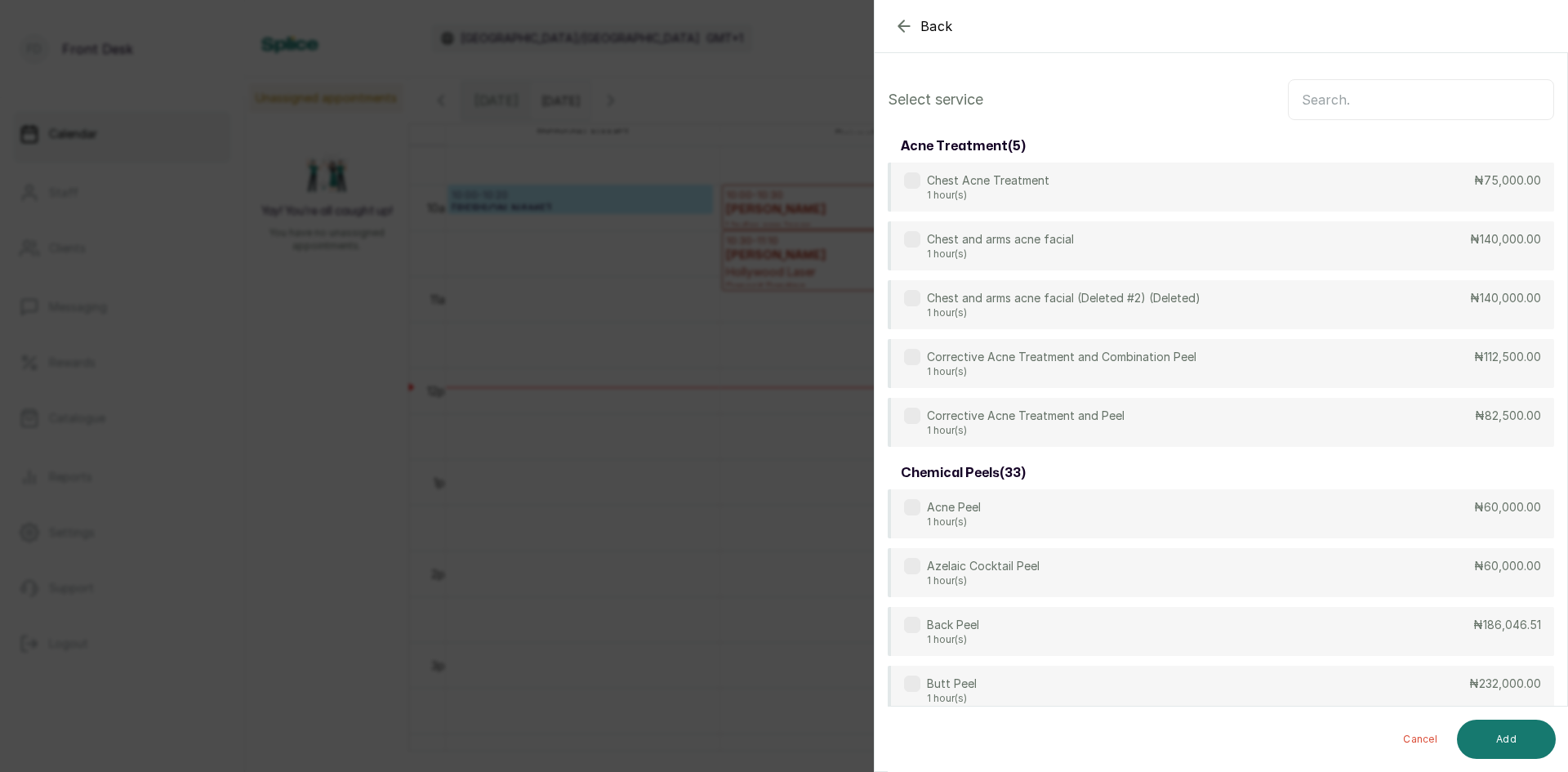
click at [1308, 96] on input "text" at bounding box center [1421, 100] width 266 height 41
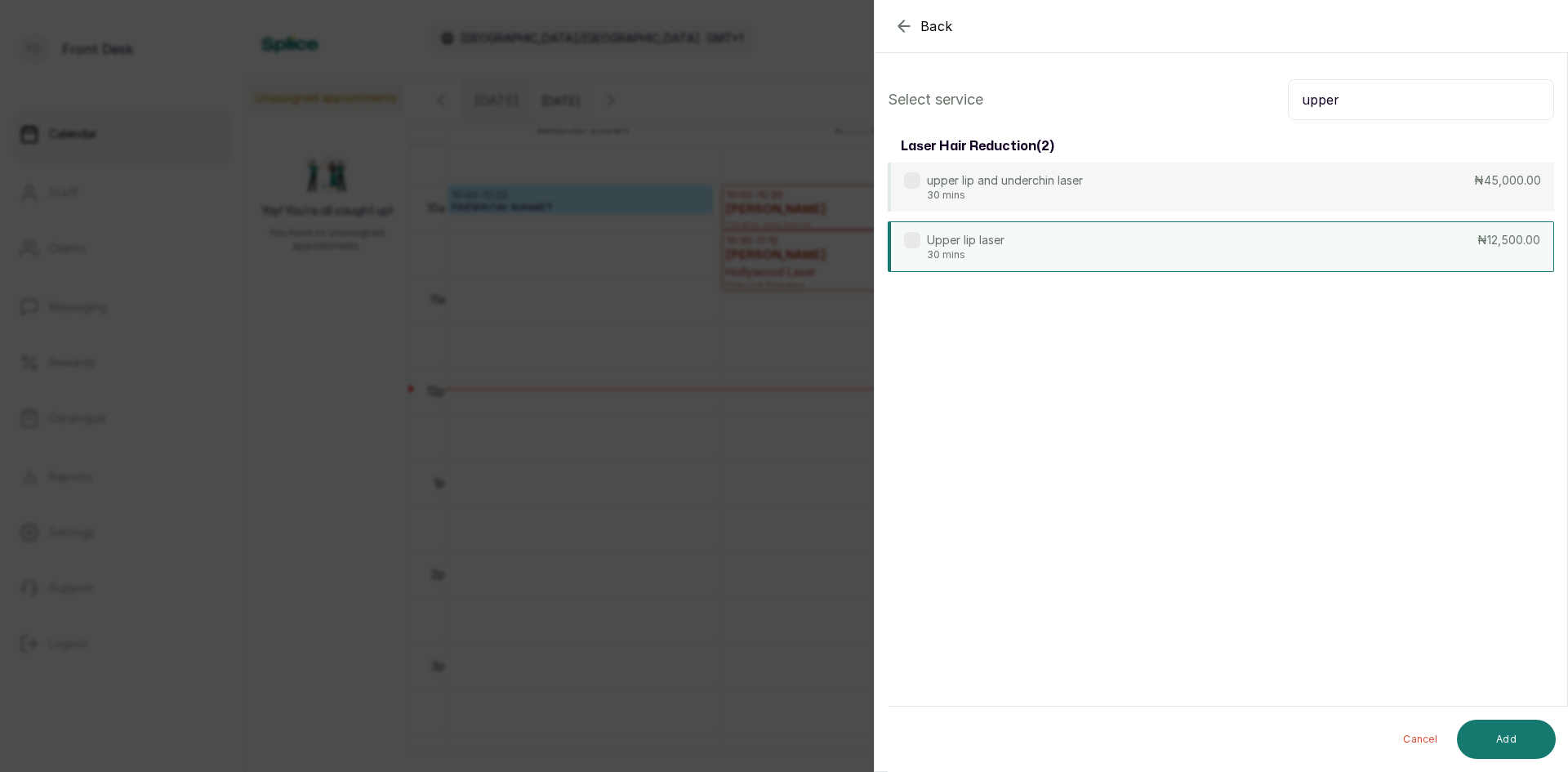
click at [1190, 256] on div "Upper lip laser 30 mins ₦12,500.00" at bounding box center [1220, 247] width 666 height 51
click at [1425, 103] on input "upper" at bounding box center [1421, 100] width 266 height 41
type input "u"
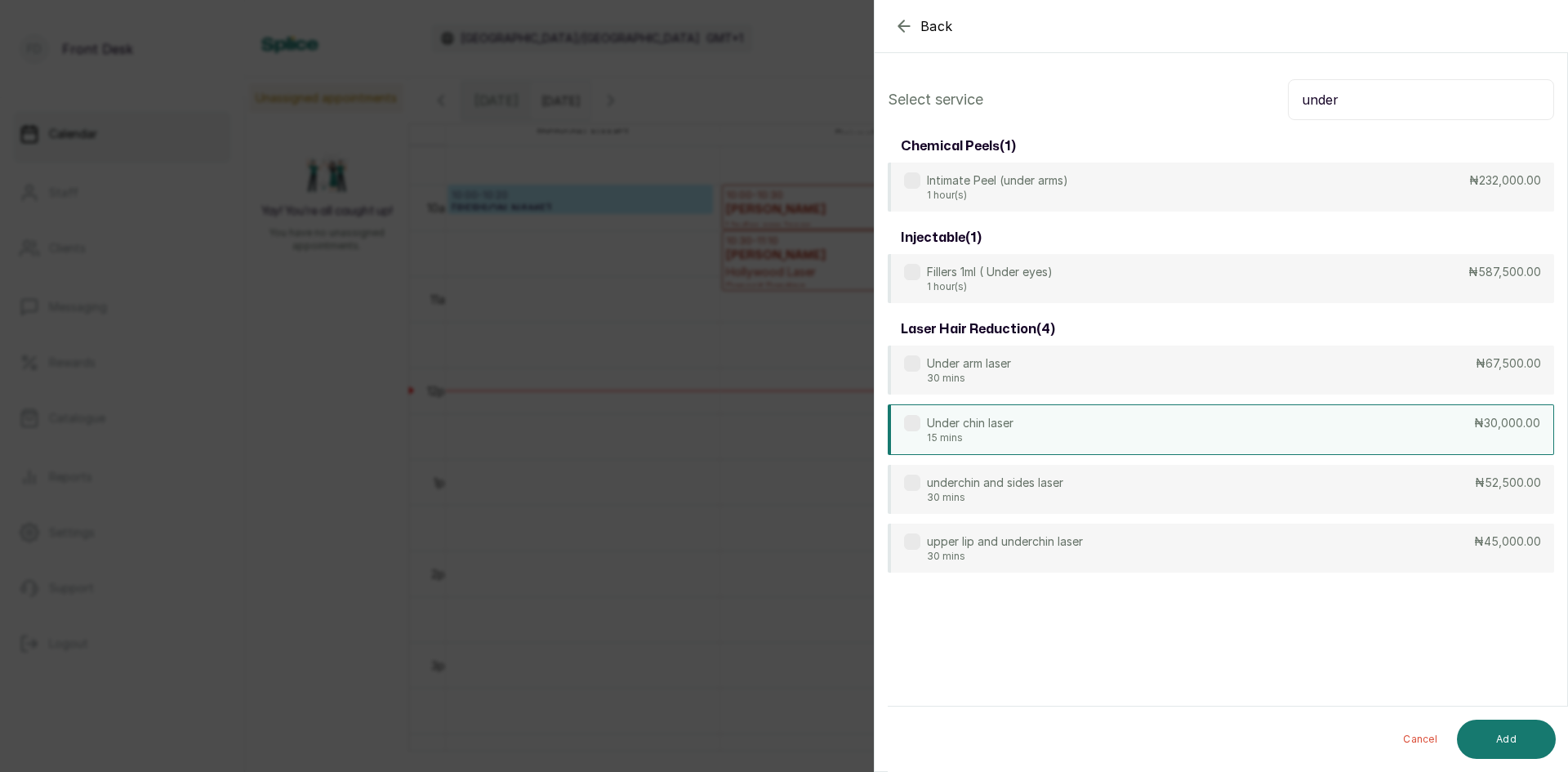
type input "under"
click at [1144, 427] on div "Under chin laser 15 mins ₦30,000.00" at bounding box center [1220, 429] width 666 height 51
click at [1481, 734] on button "Add" at bounding box center [1506, 739] width 99 height 39
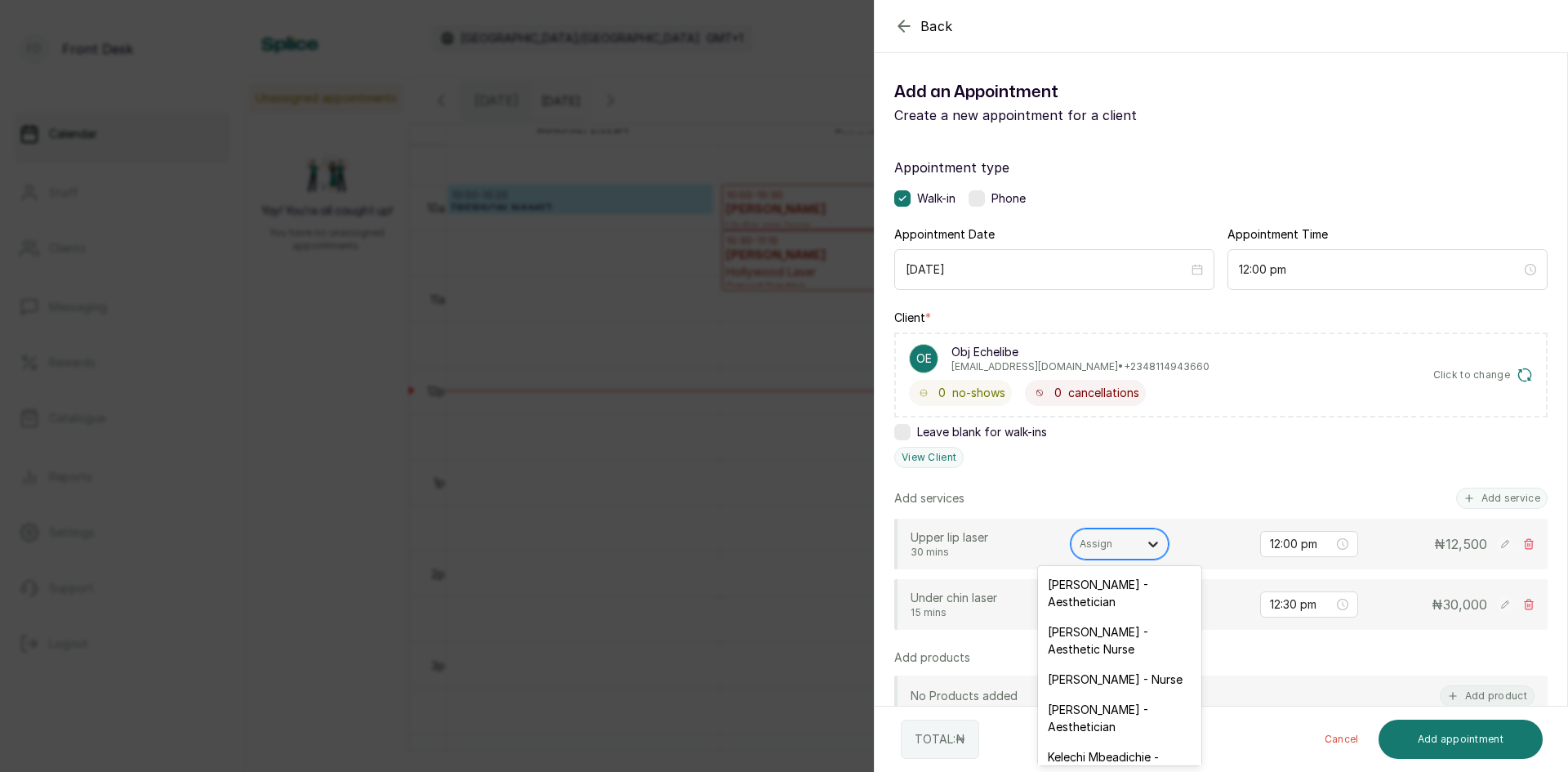
click at [1147, 543] on icon at bounding box center [1153, 544] width 16 height 16
click at [1113, 645] on div "[PERSON_NAME] - Aesthetic Nurse" at bounding box center [1119, 640] width 163 height 48
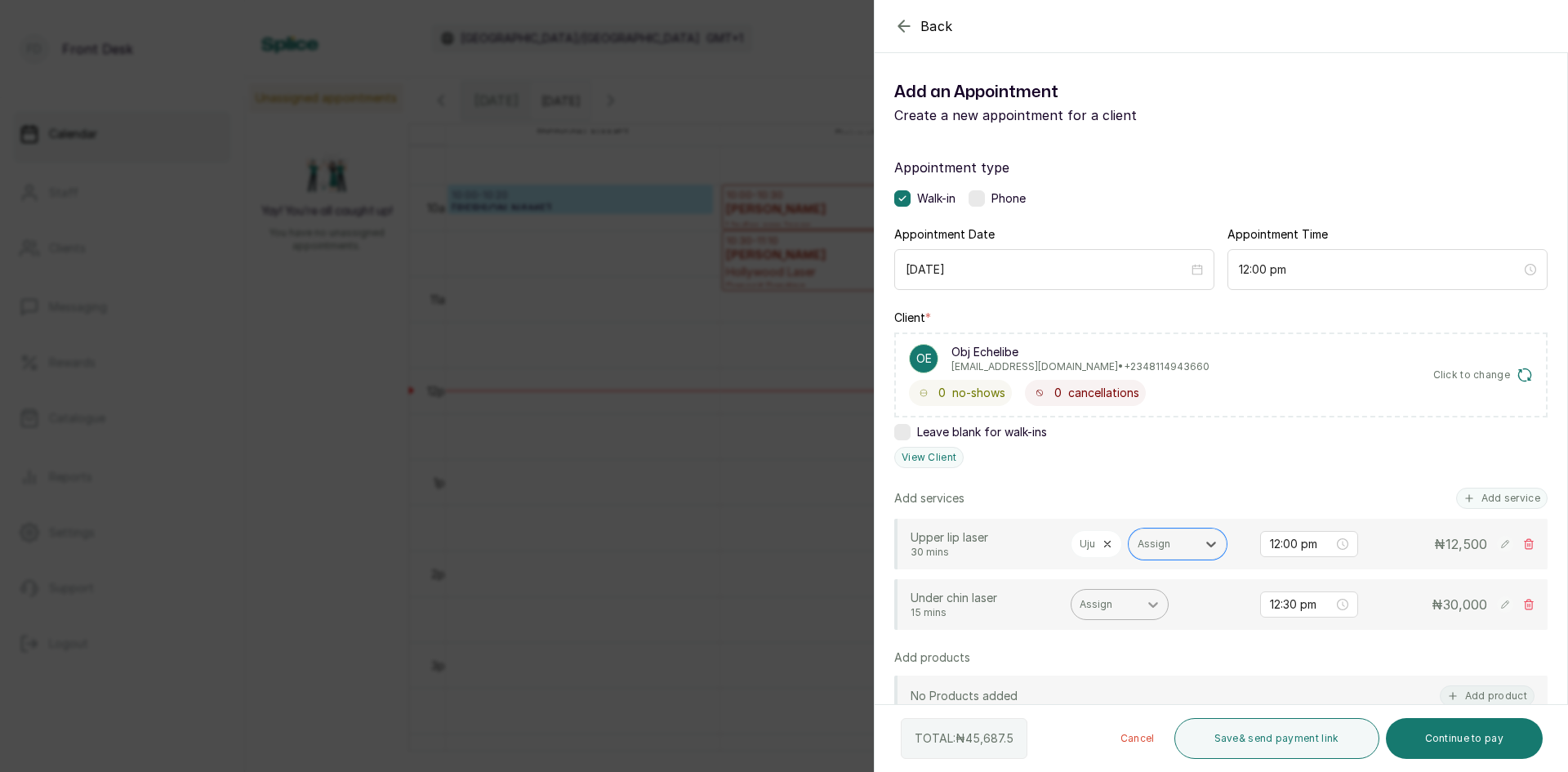
click at [1158, 610] on icon at bounding box center [1153, 605] width 16 height 16
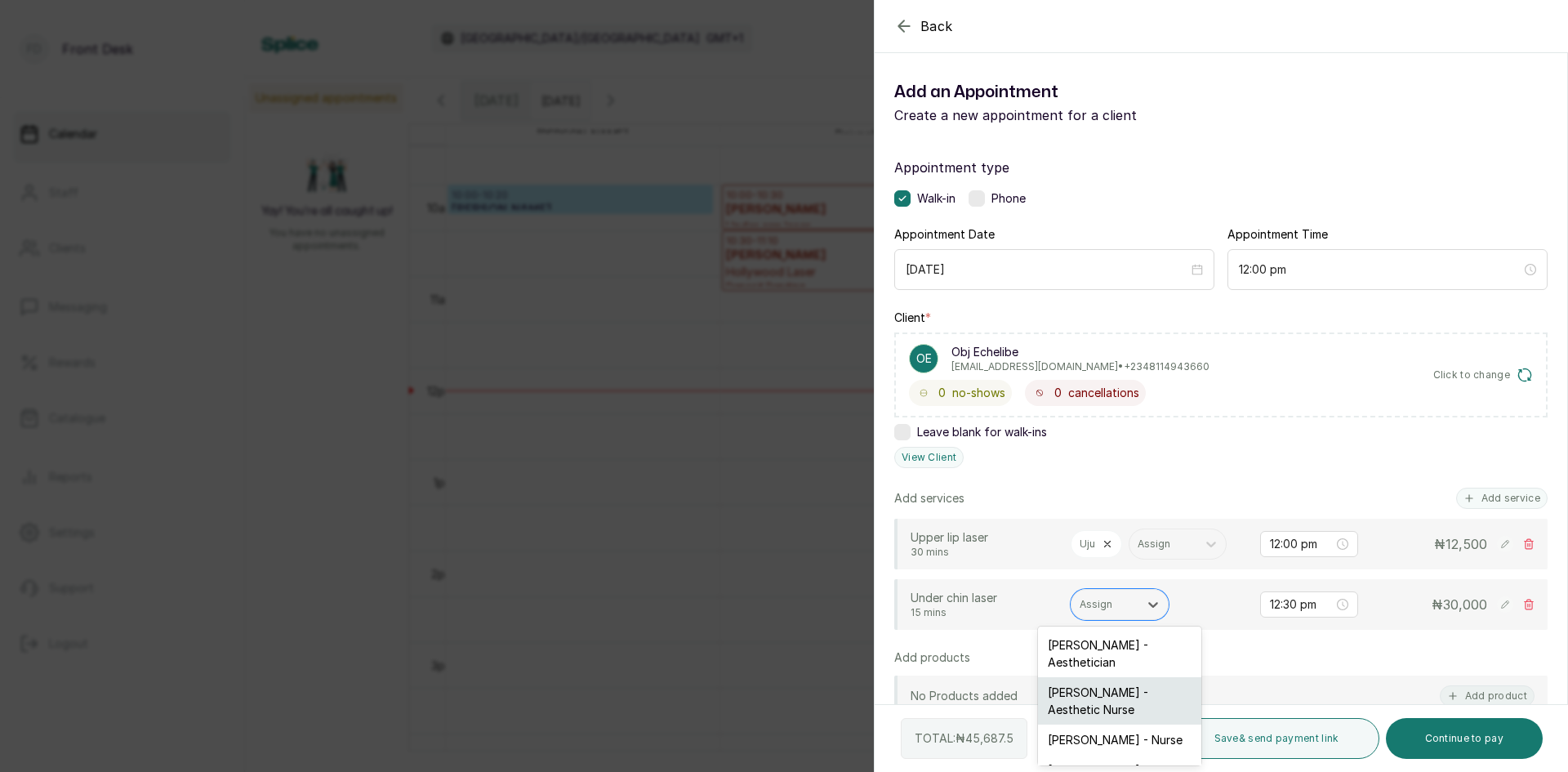
click at [1116, 697] on div "[PERSON_NAME] - Aesthetic Nurse" at bounding box center [1119, 701] width 163 height 48
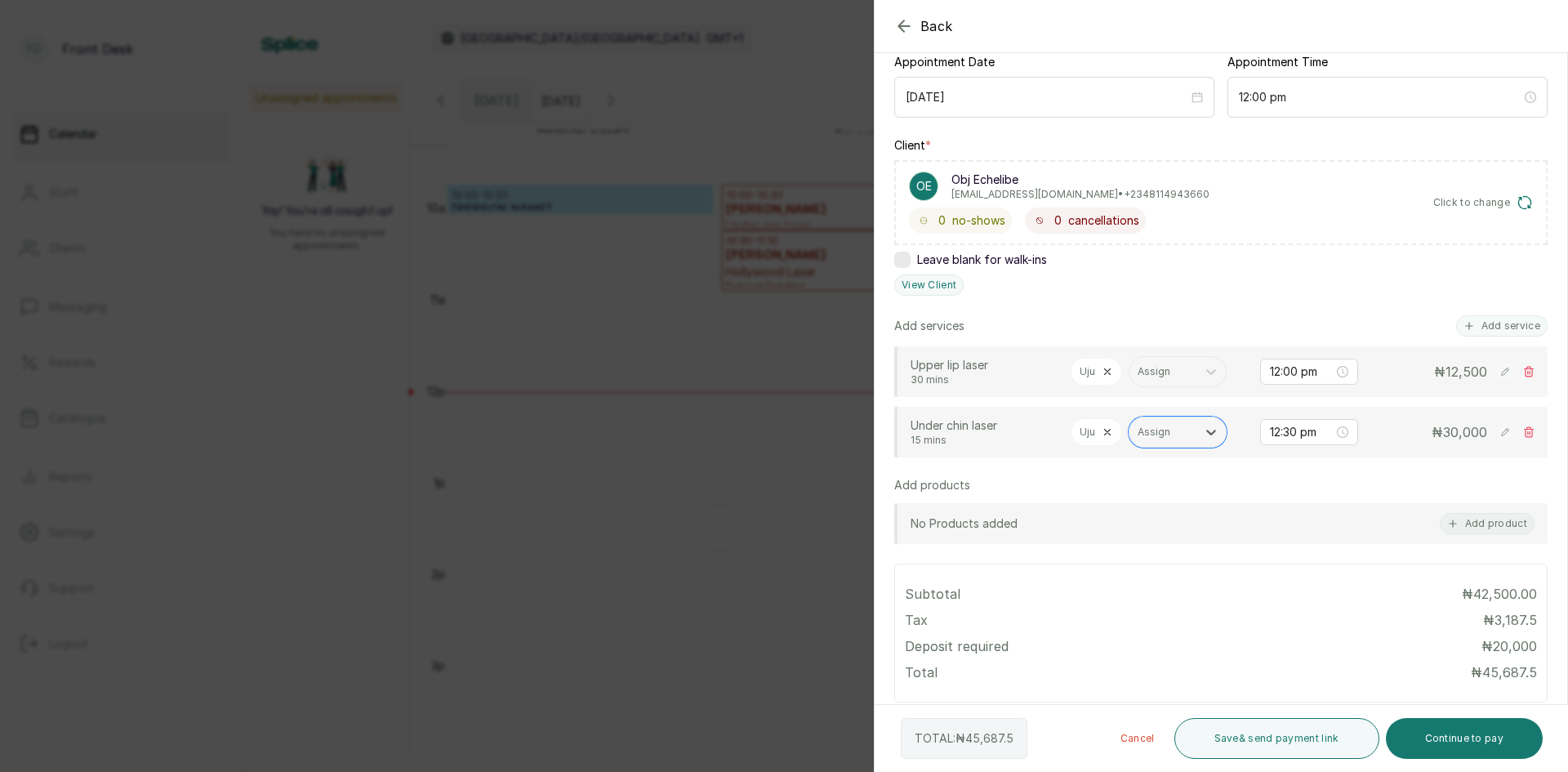
scroll to position [141, 0]
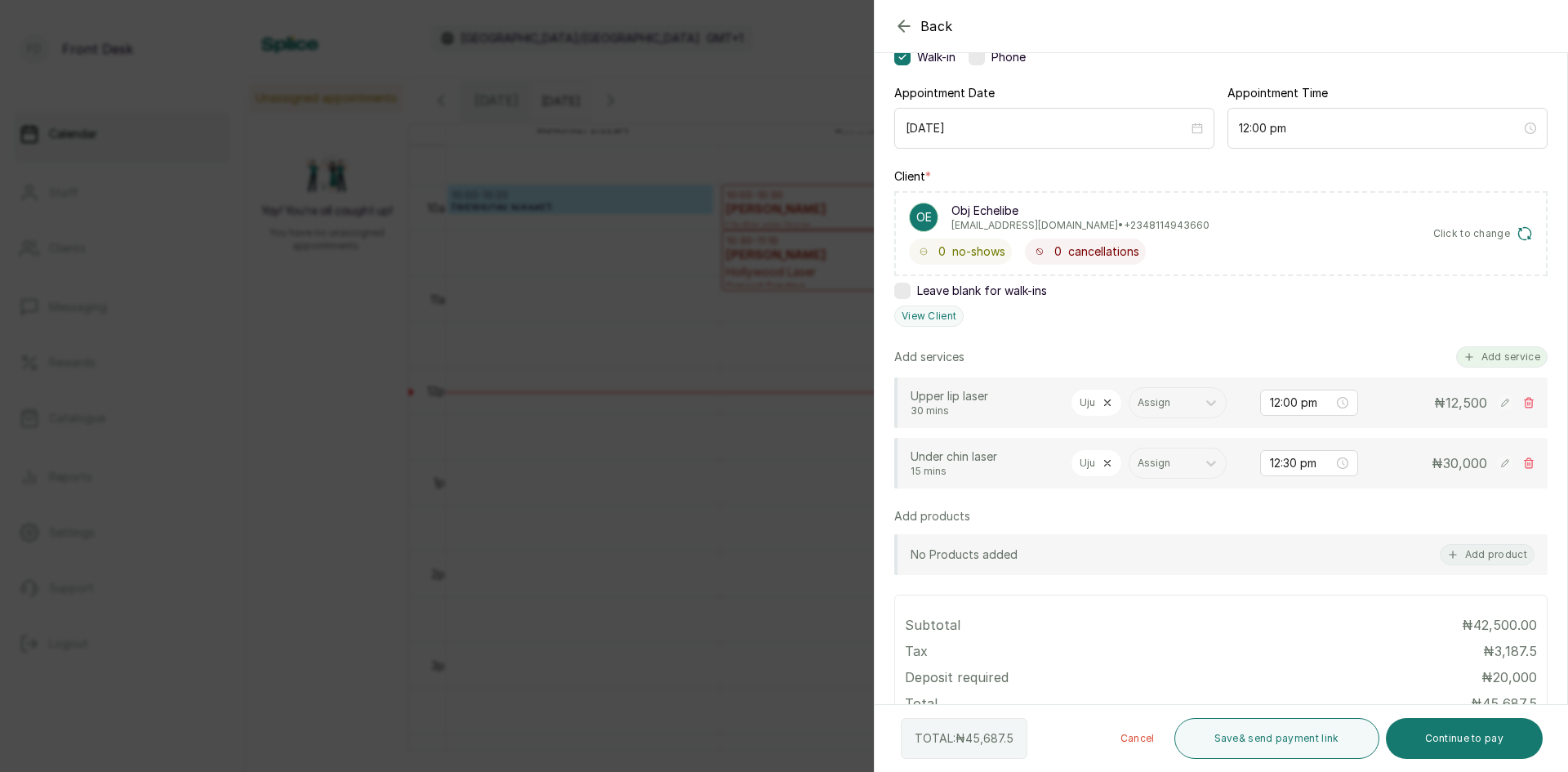
click at [1470, 355] on button "Add service" at bounding box center [1502, 357] width 92 height 21
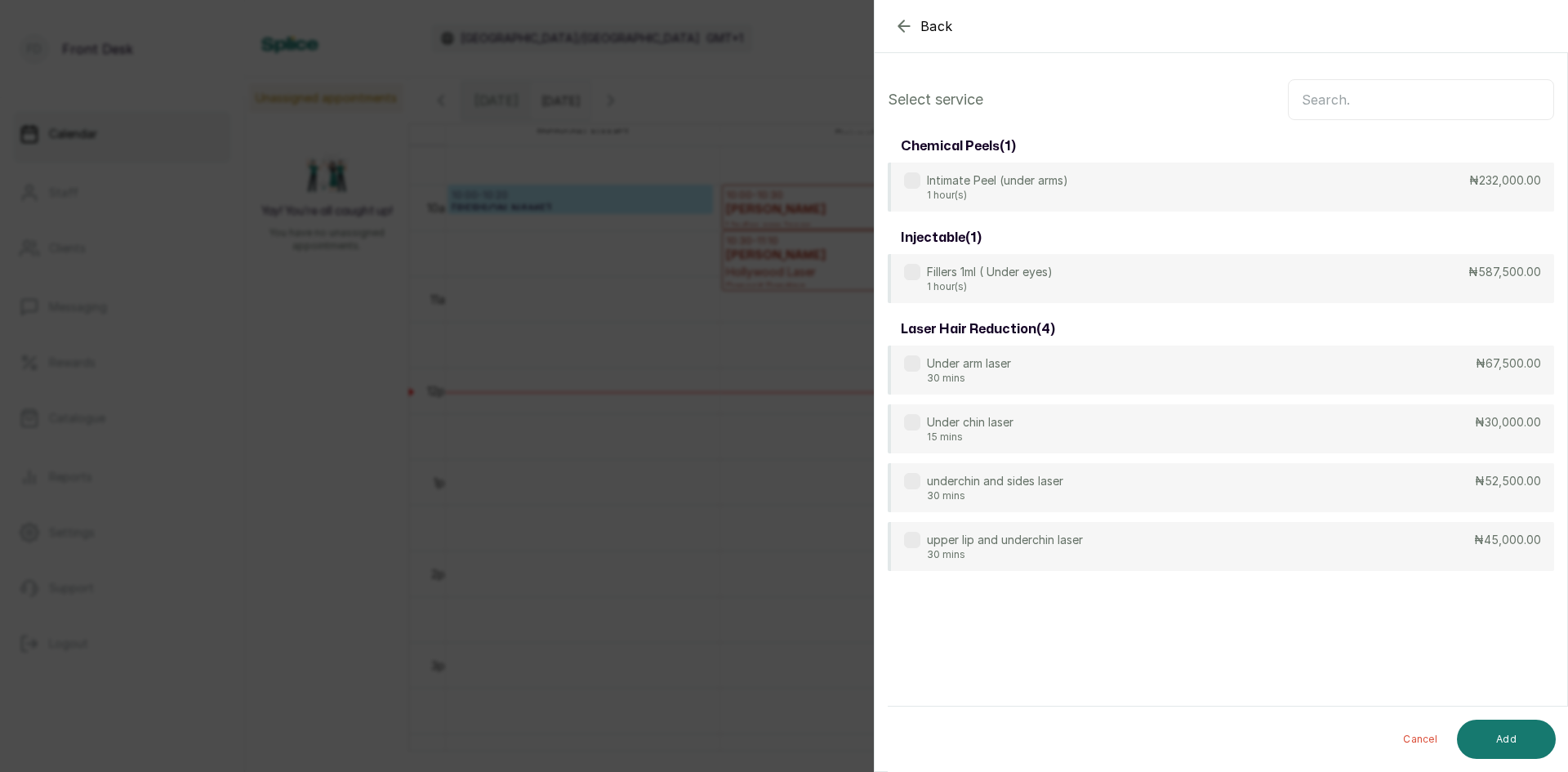
scroll to position [0, 0]
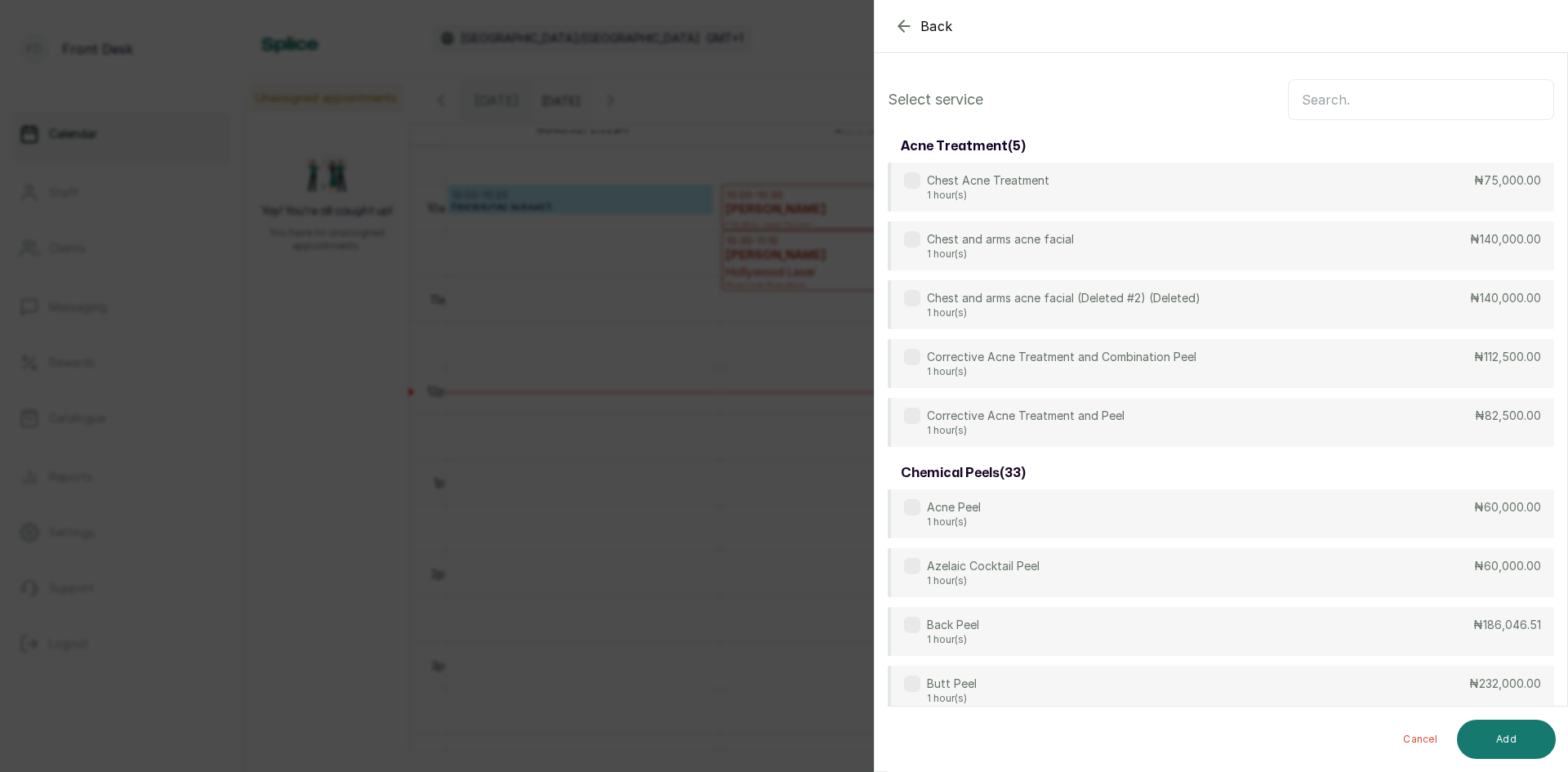
click at [1431, 104] on input "text" at bounding box center [1421, 100] width 266 height 41
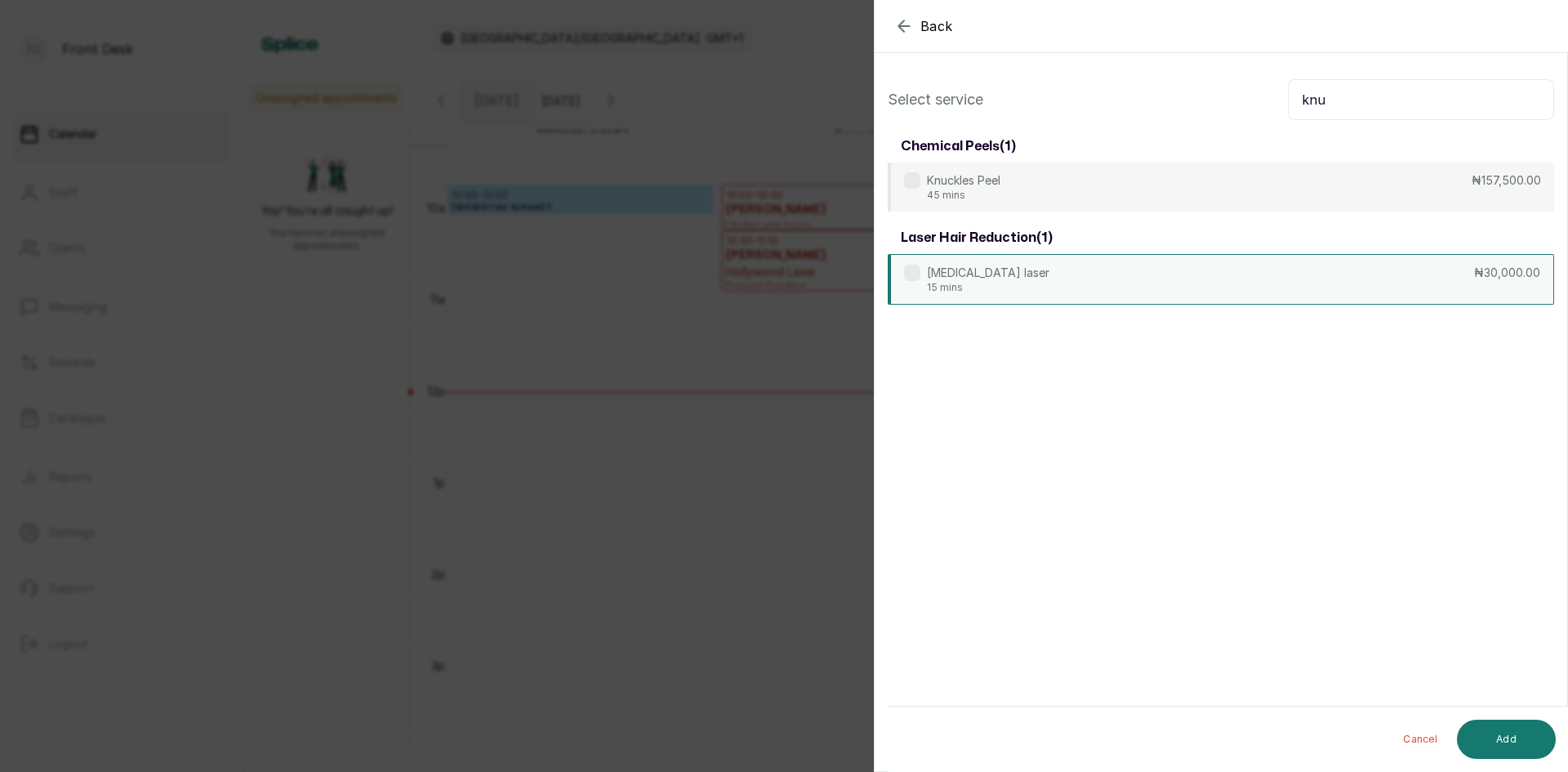
type input "knu"
click at [1236, 275] on div "[MEDICAL_DATA] laser 15 mins ₦30,000.00" at bounding box center [1220, 279] width 666 height 51
click at [1473, 732] on button "Add" at bounding box center [1506, 739] width 99 height 39
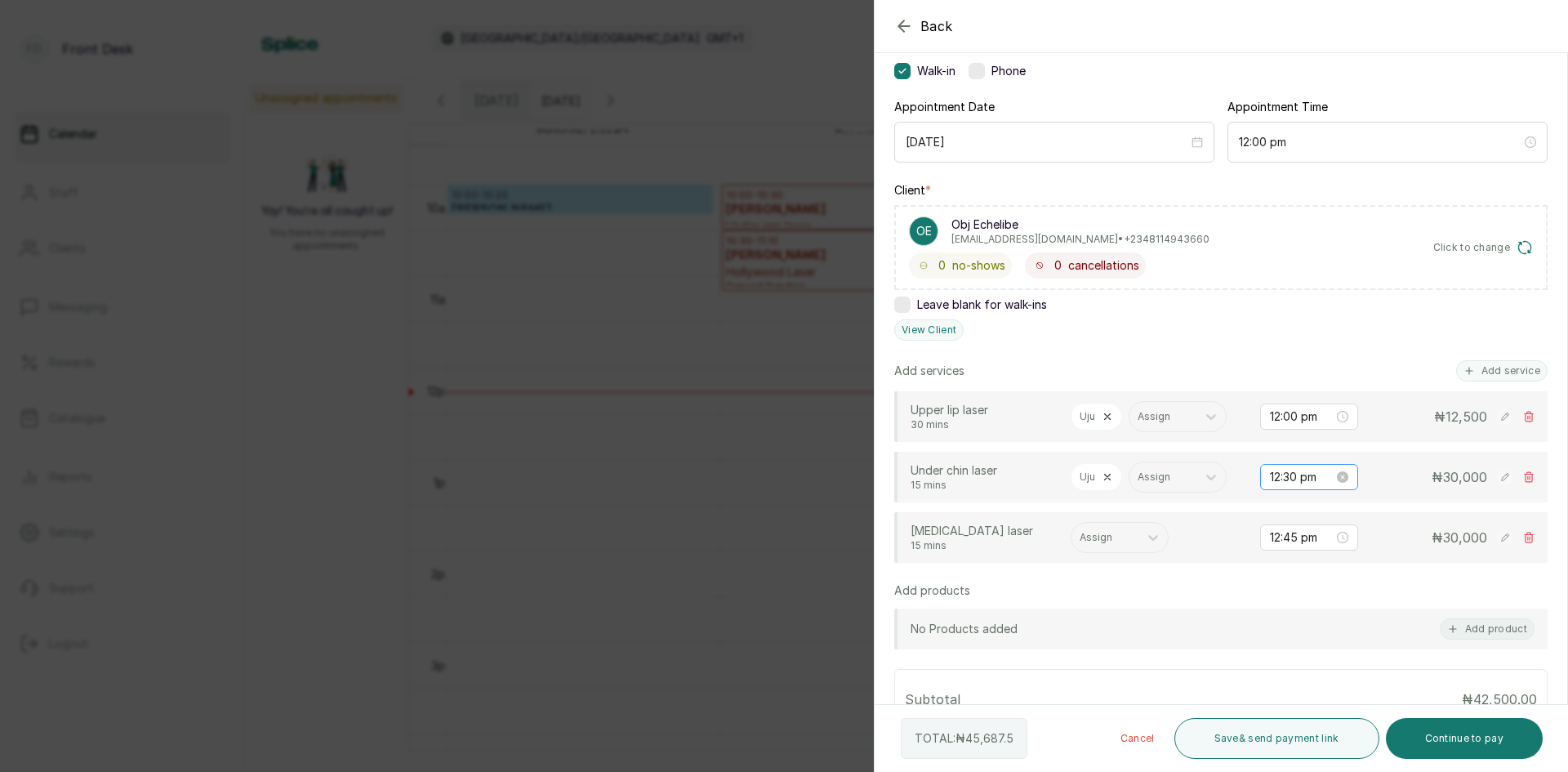
scroll to position [163, 0]
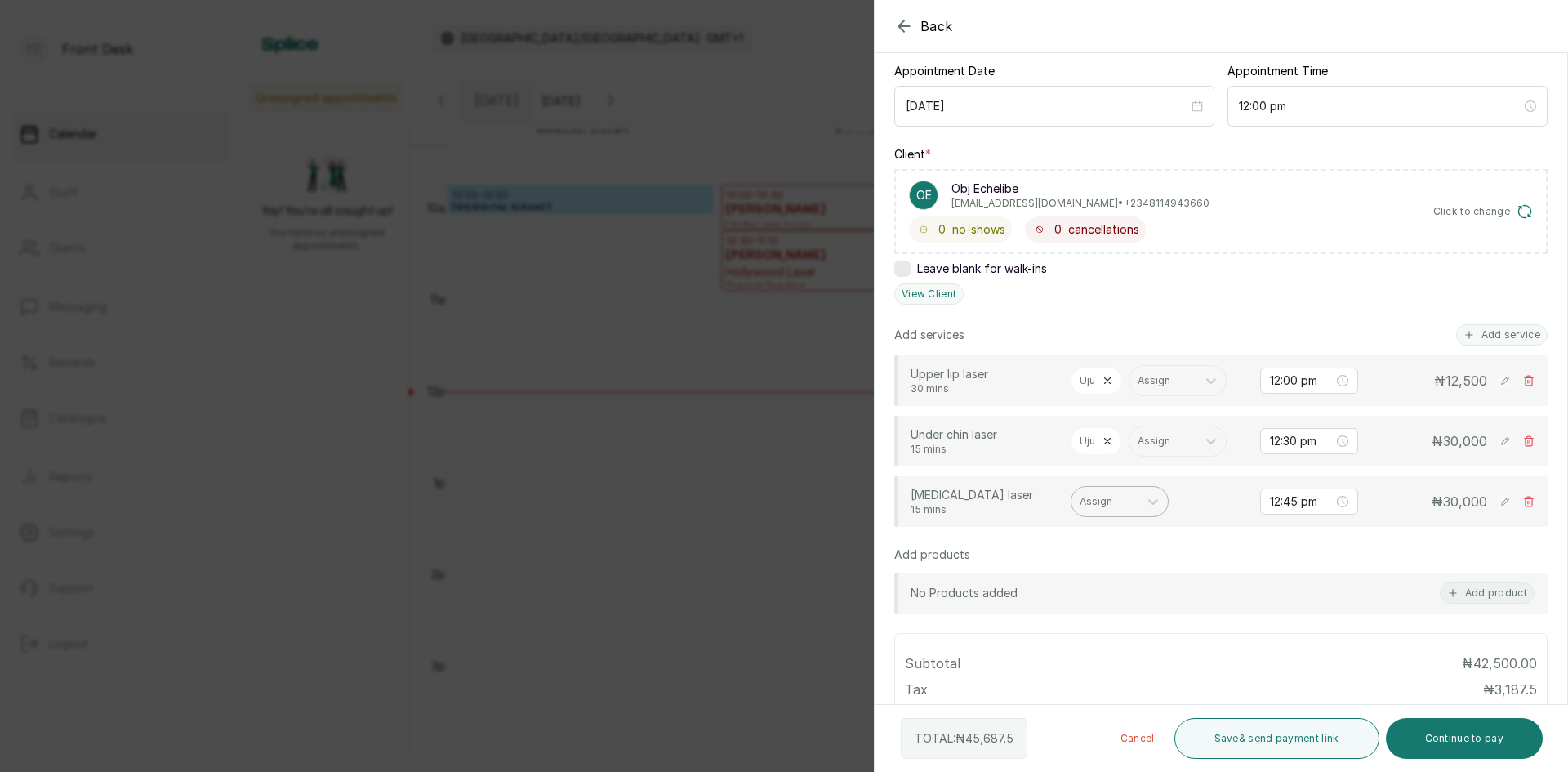
click at [1111, 498] on div at bounding box center [1105, 502] width 51 height 15
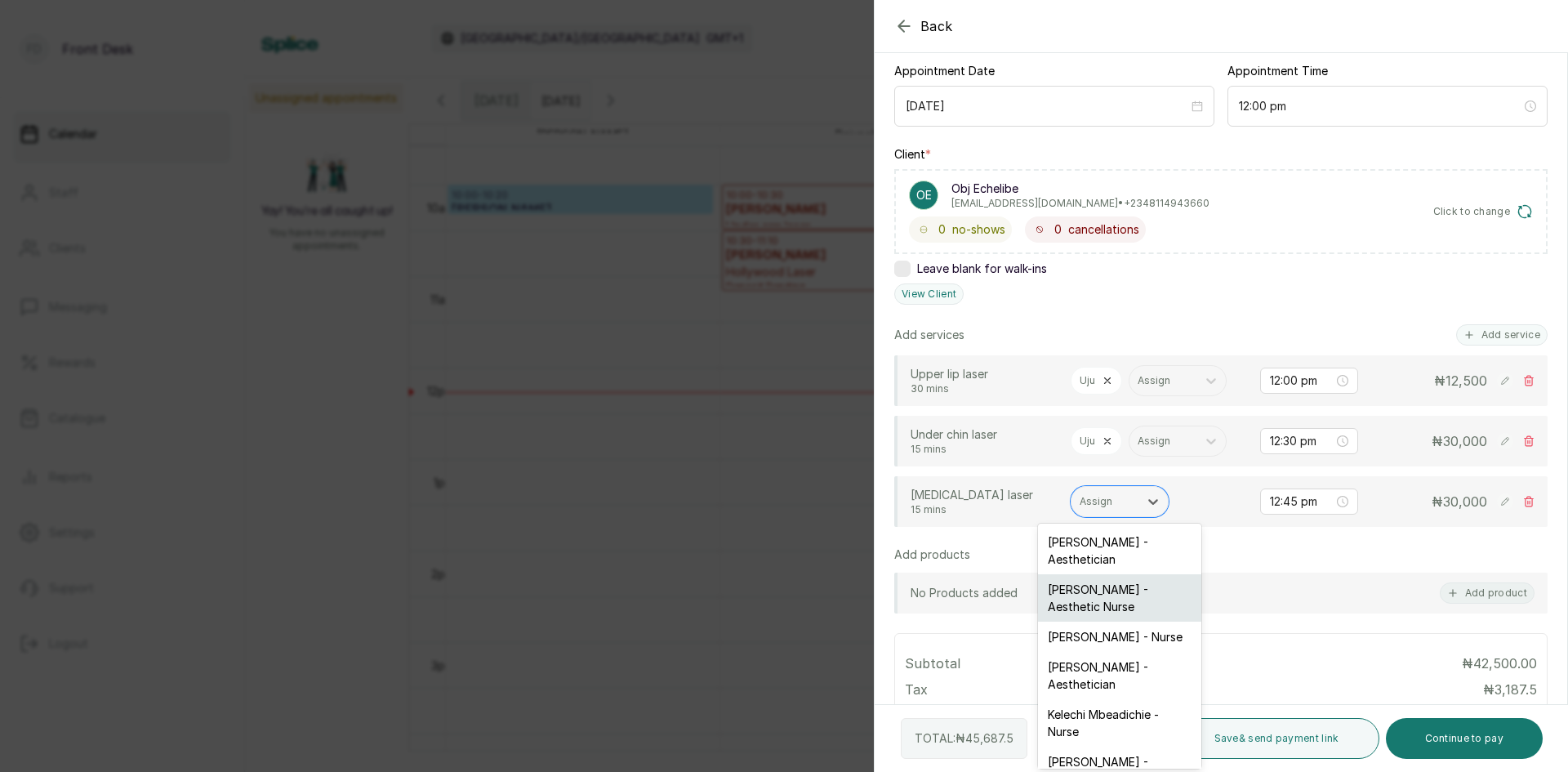
click at [1115, 593] on div "[PERSON_NAME] - Aesthetic Nurse" at bounding box center [1119, 598] width 163 height 48
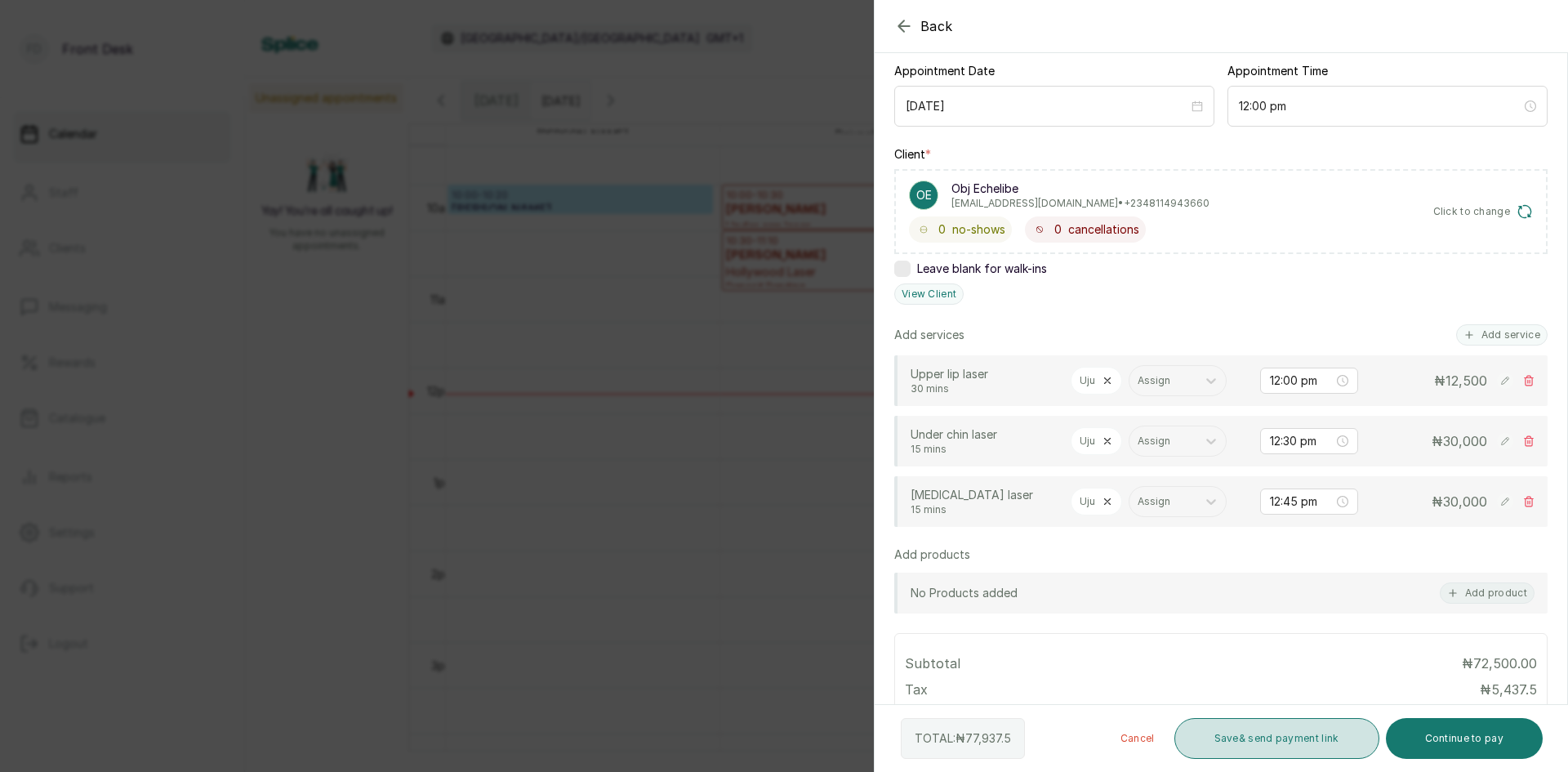
click at [1258, 729] on button "Save & send payment link" at bounding box center [1276, 738] width 205 height 41
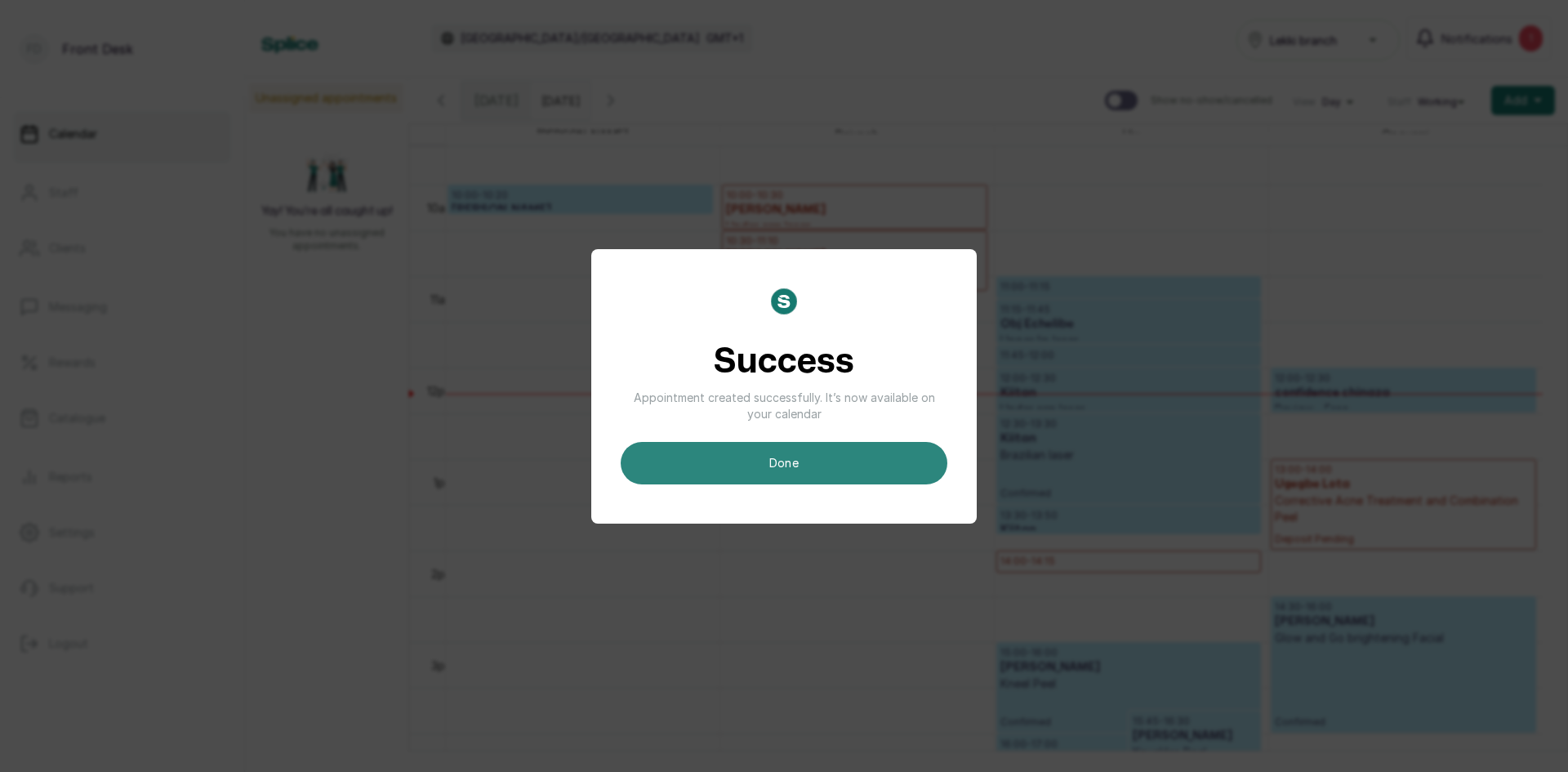
click at [850, 455] on button "done" at bounding box center [783, 463] width 327 height 43
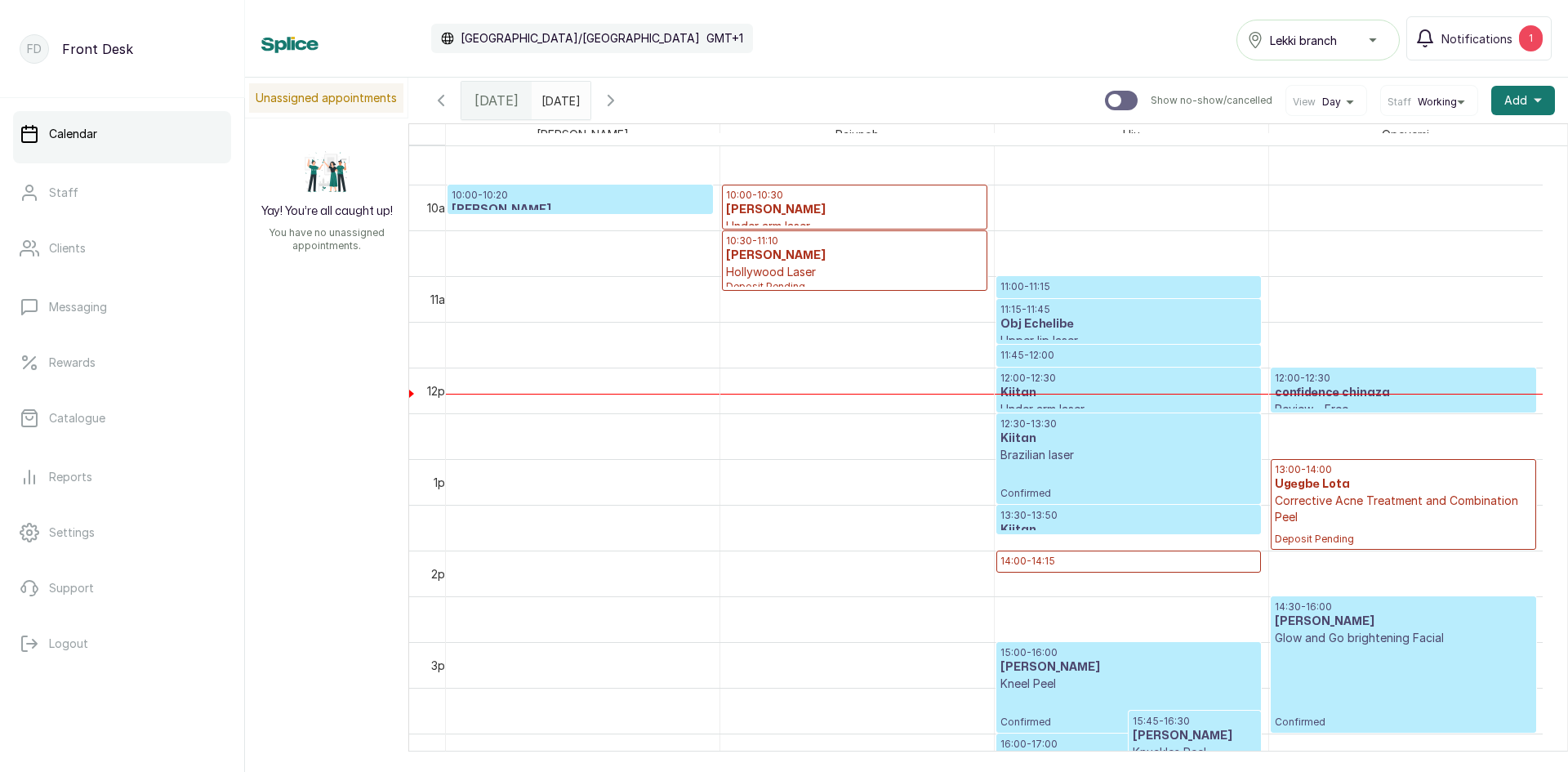
type input "dd/MM/yyyy"
click at [554, 105] on input "dd/MM/yyyy" at bounding box center [546, 97] width 26 height 28
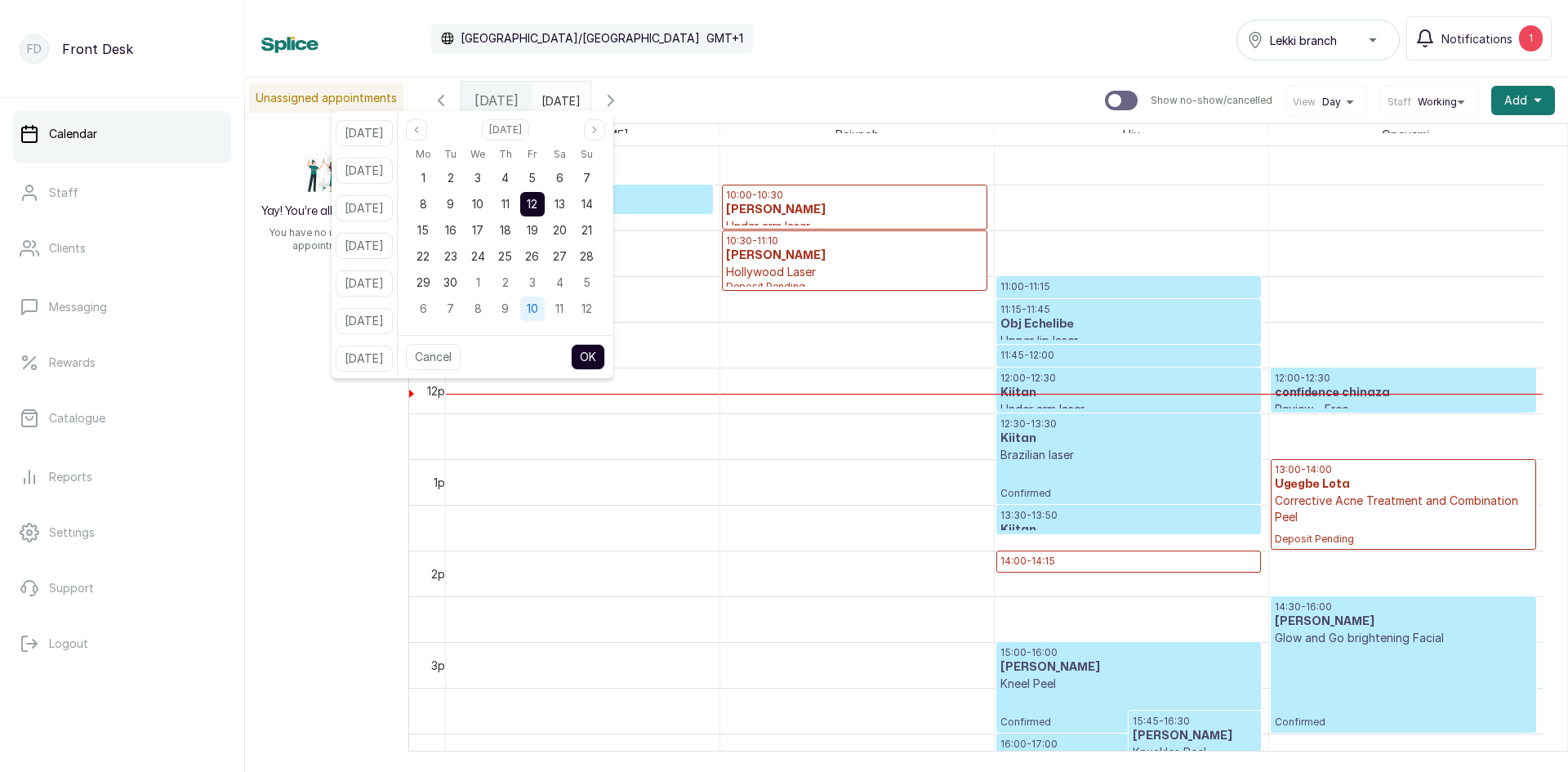
click at [543, 302] on div "10" at bounding box center [532, 309] width 25 height 25
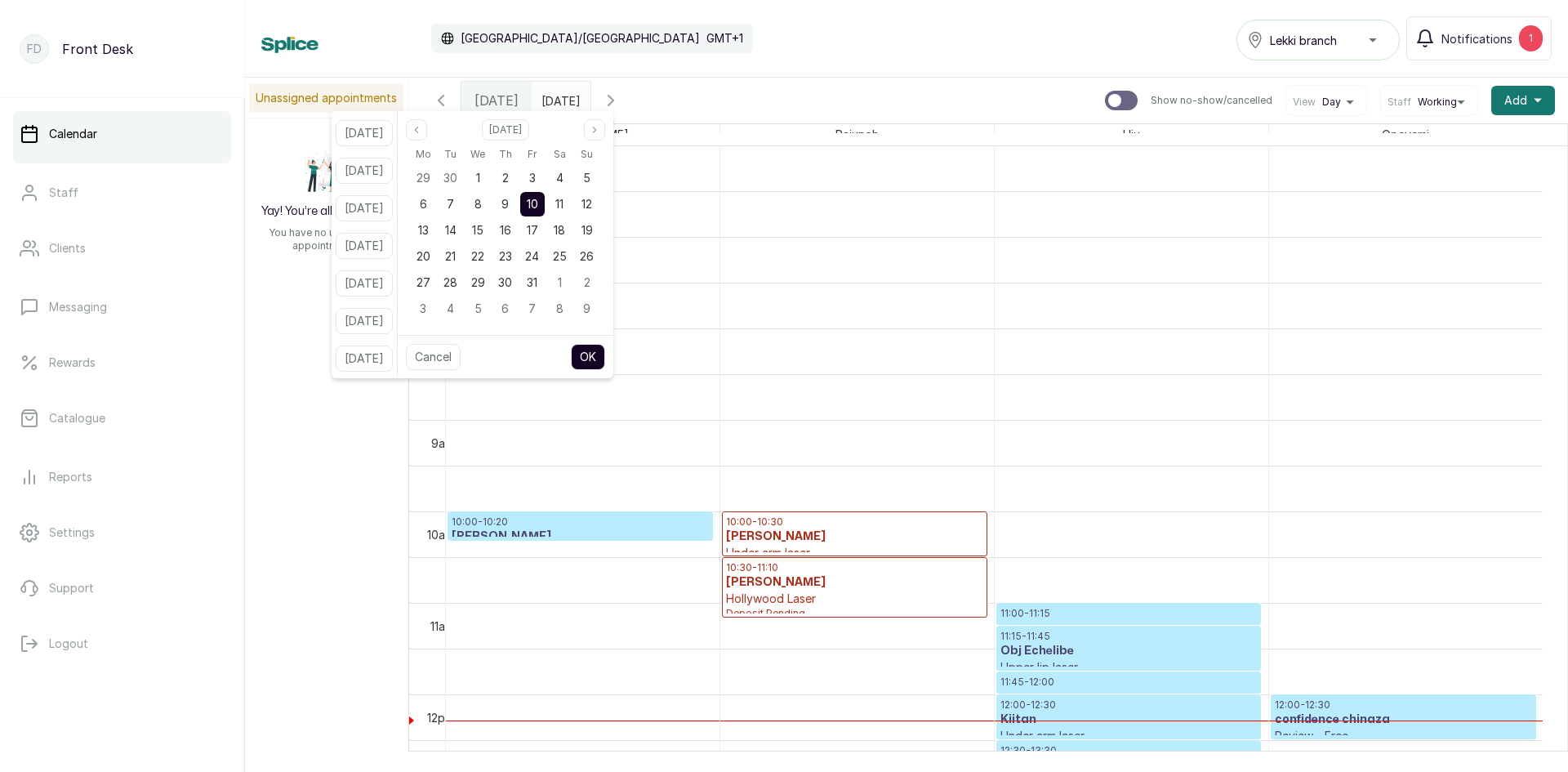
click at [600, 349] on button "OK" at bounding box center [588, 357] width 34 height 26
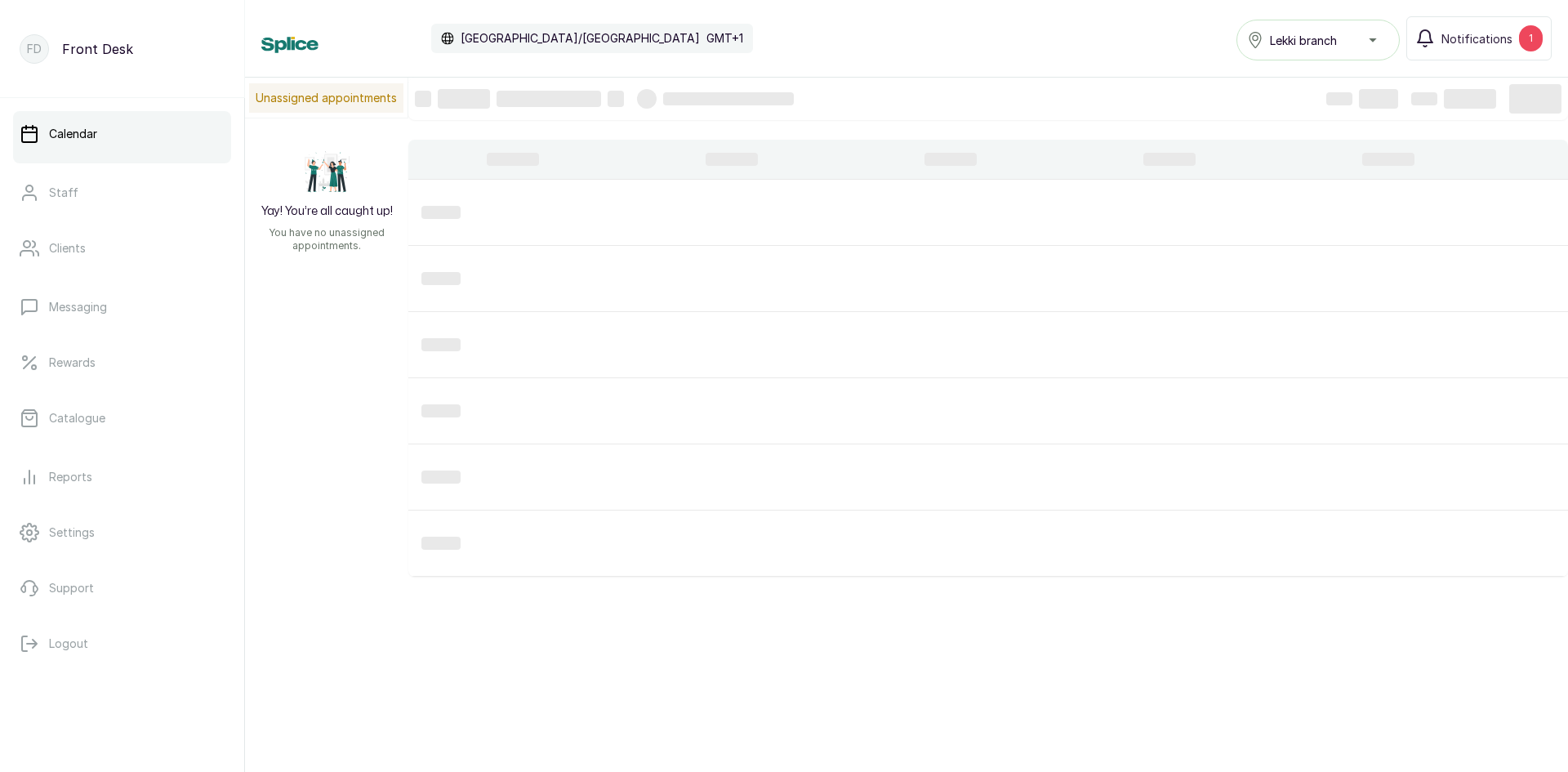
type input "[DATE]"
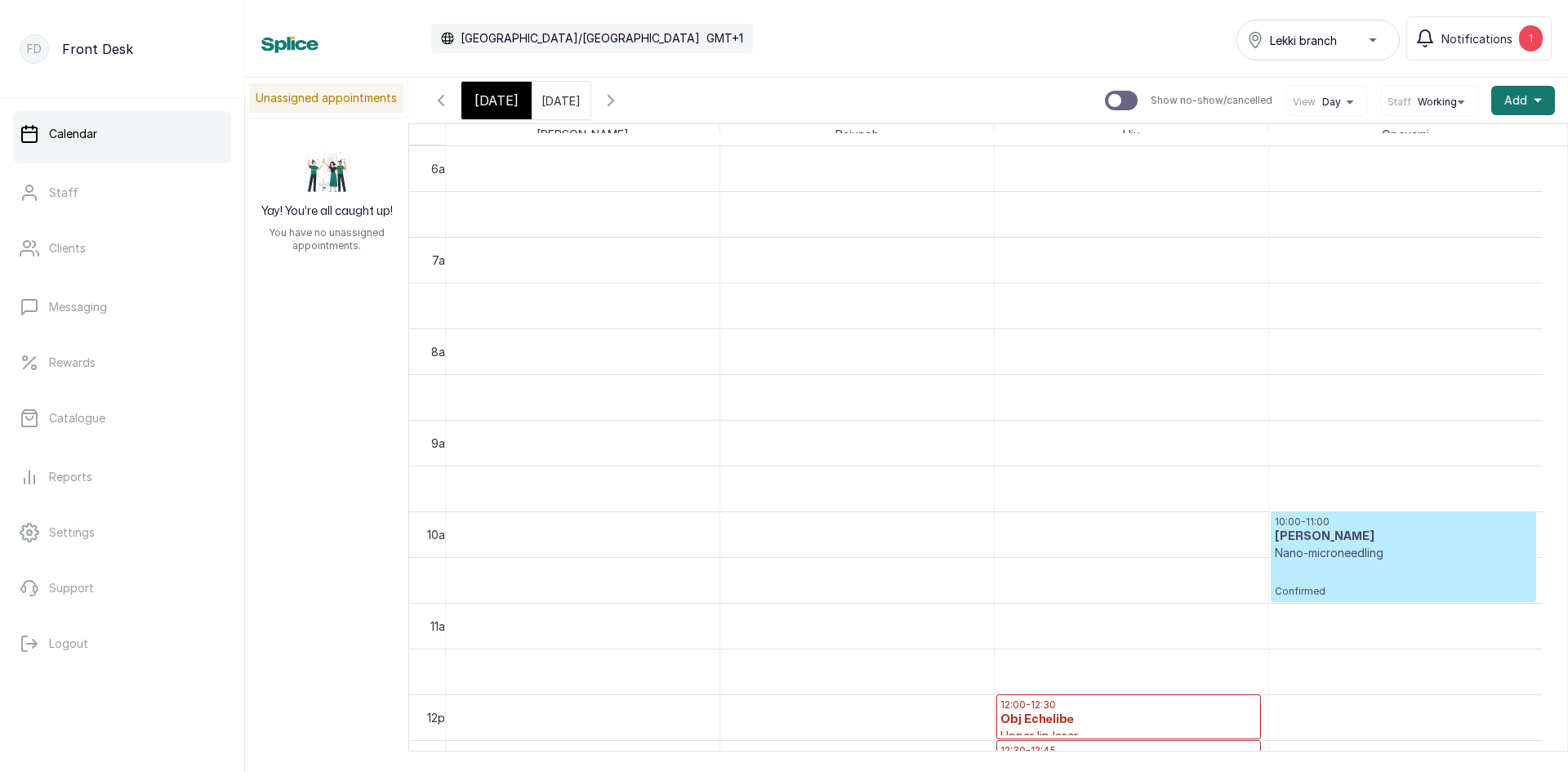
click at [495, 97] on span "[DATE]" at bounding box center [496, 101] width 44 height 20
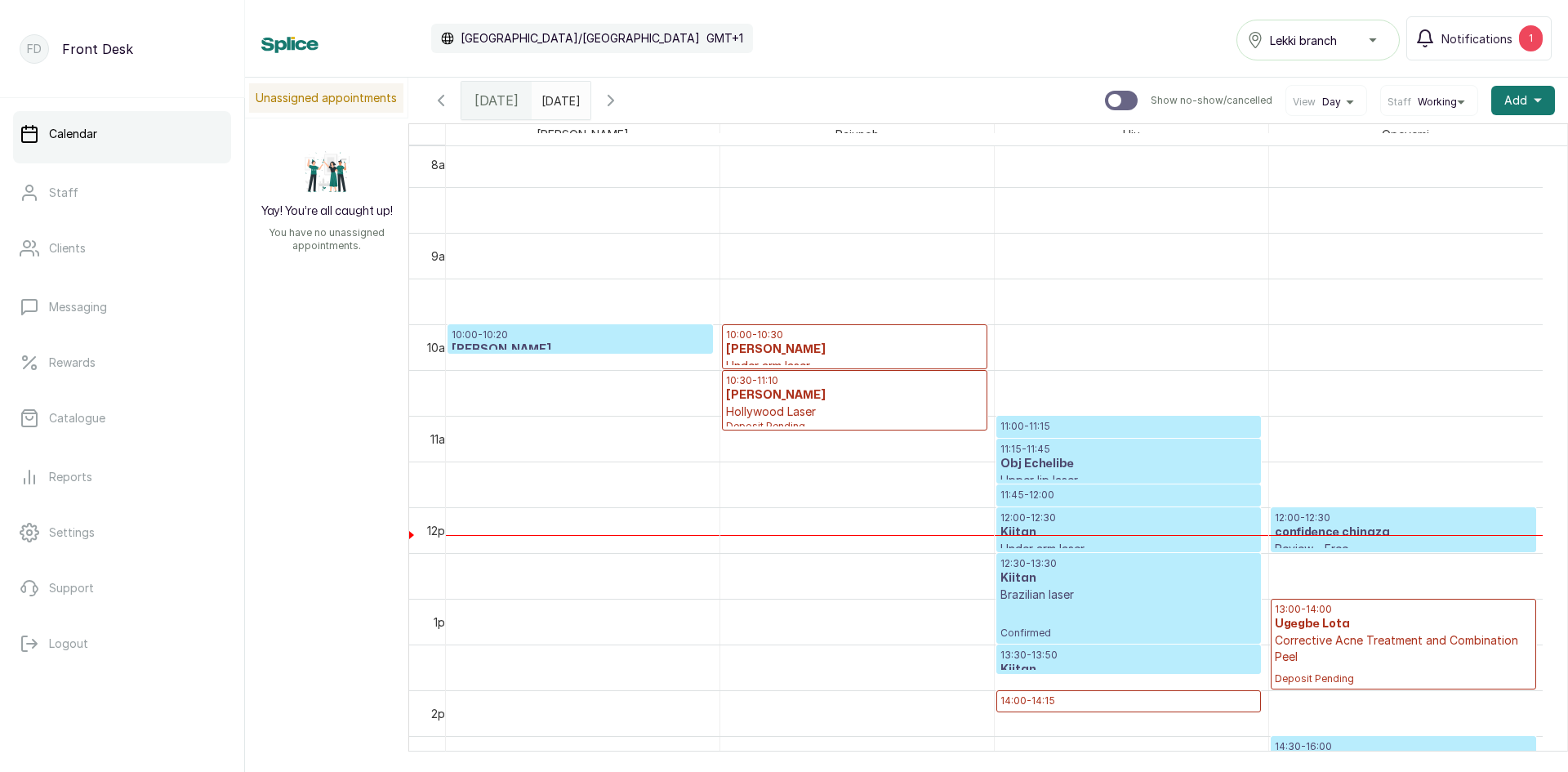
scroll to position [876, 0]
